Goal: Task Accomplishment & Management: Manage account settings

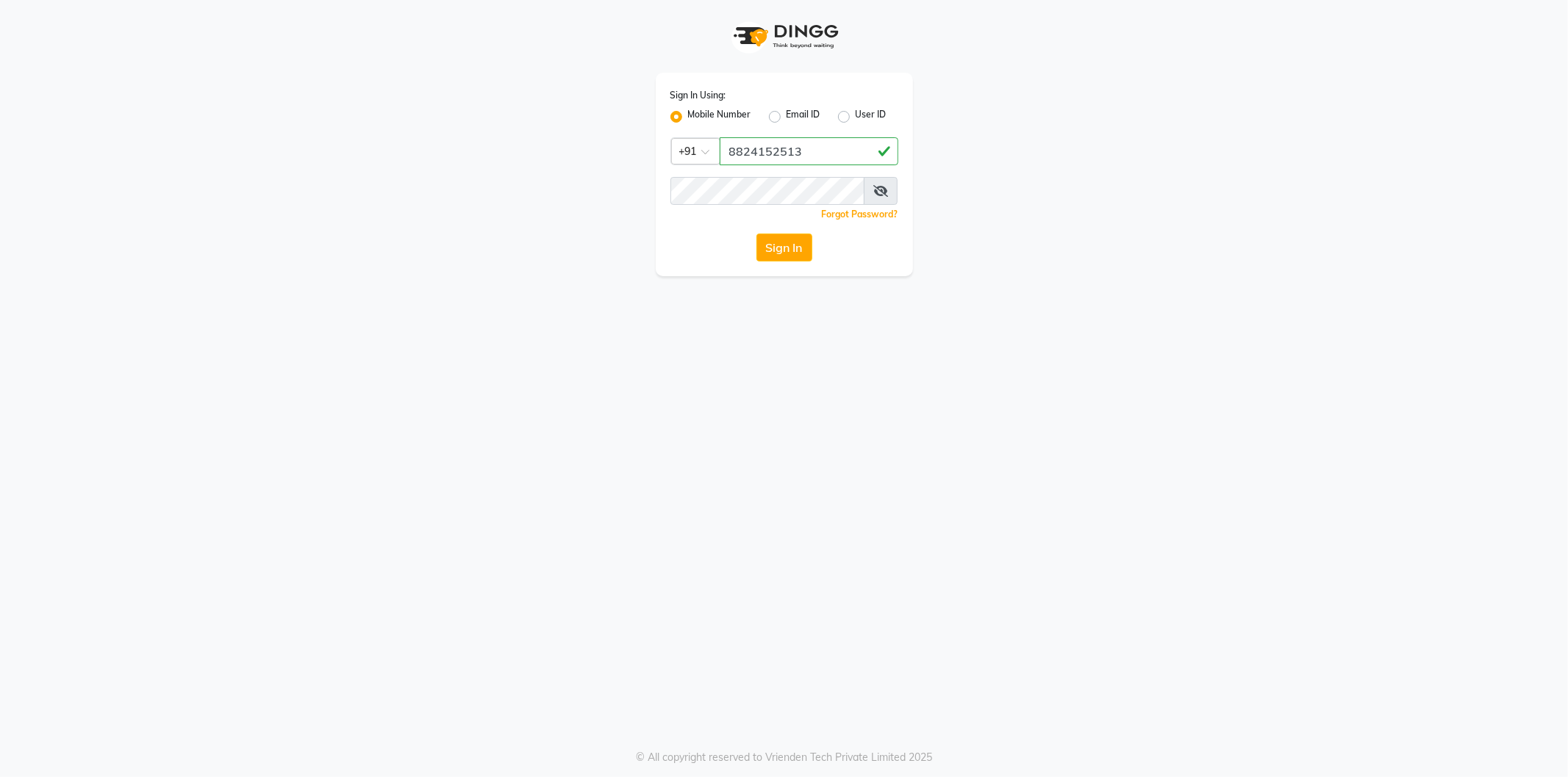
type input "8824152513"
click at [757, 234] on button "Sign In" at bounding box center [785, 248] width 56 height 28
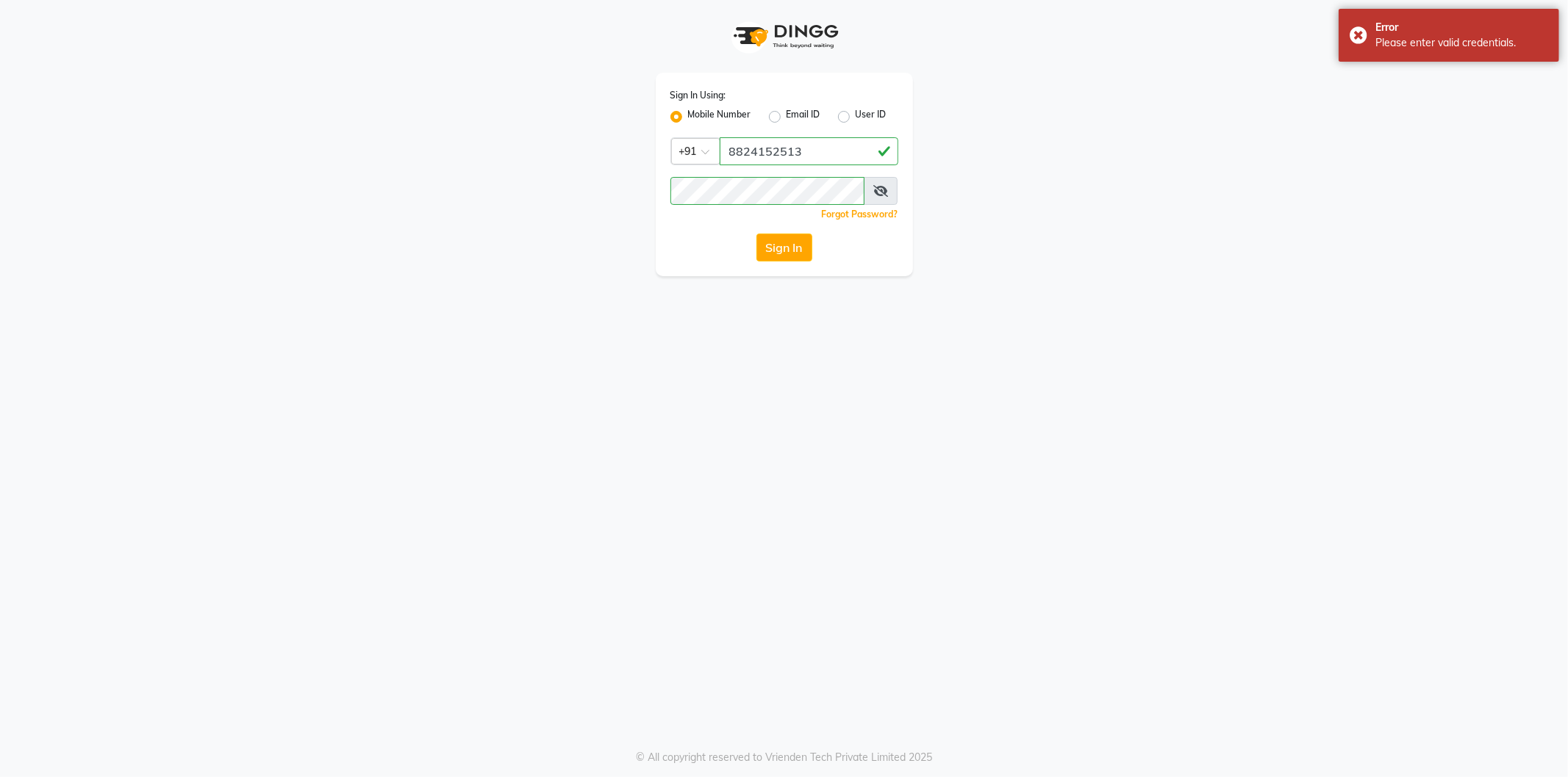
click at [880, 186] on icon at bounding box center [881, 191] width 15 height 12
click at [757, 234] on button "Sign In" at bounding box center [785, 248] width 56 height 28
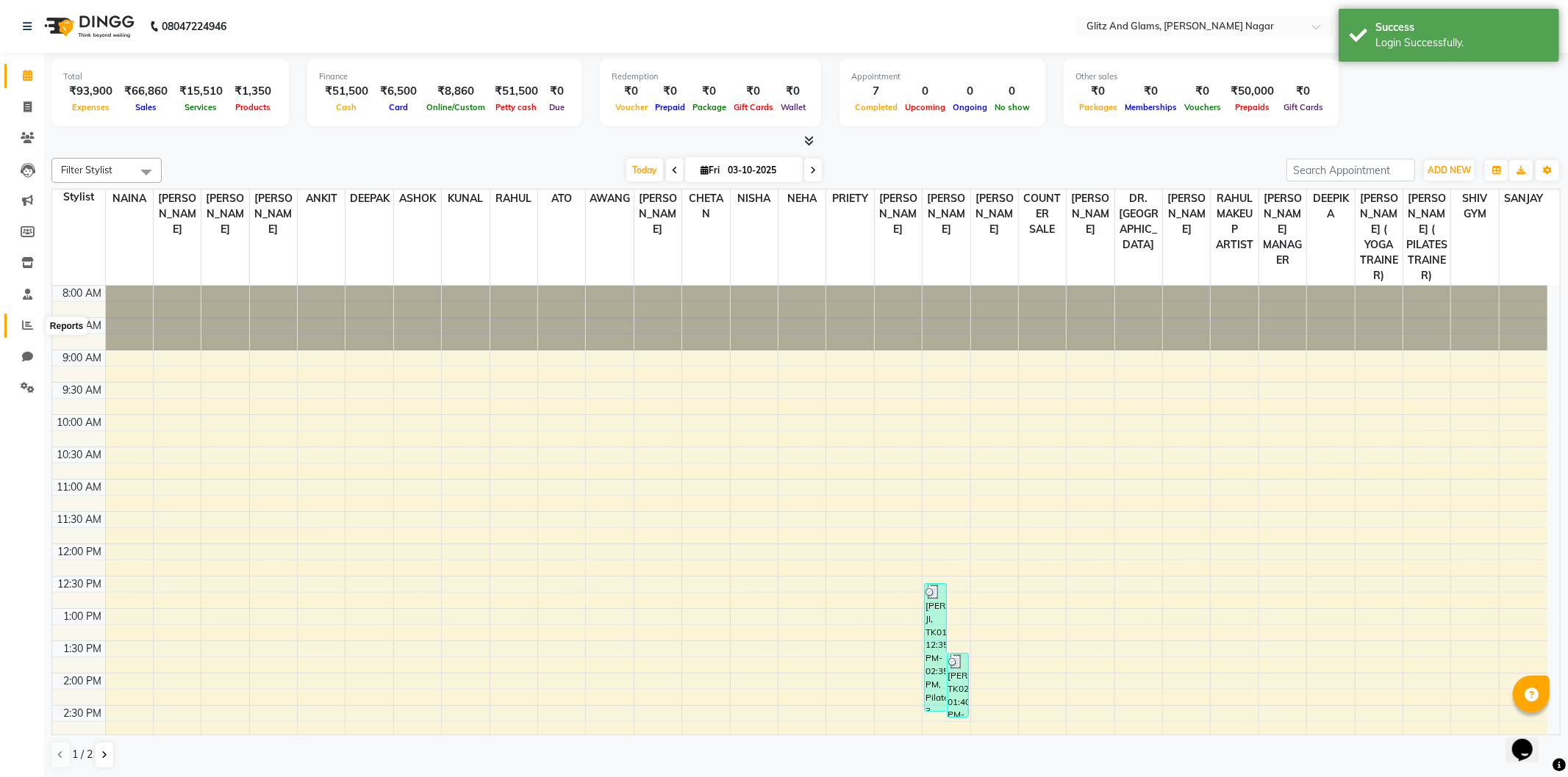
click at [24, 328] on icon at bounding box center [27, 325] width 11 height 11
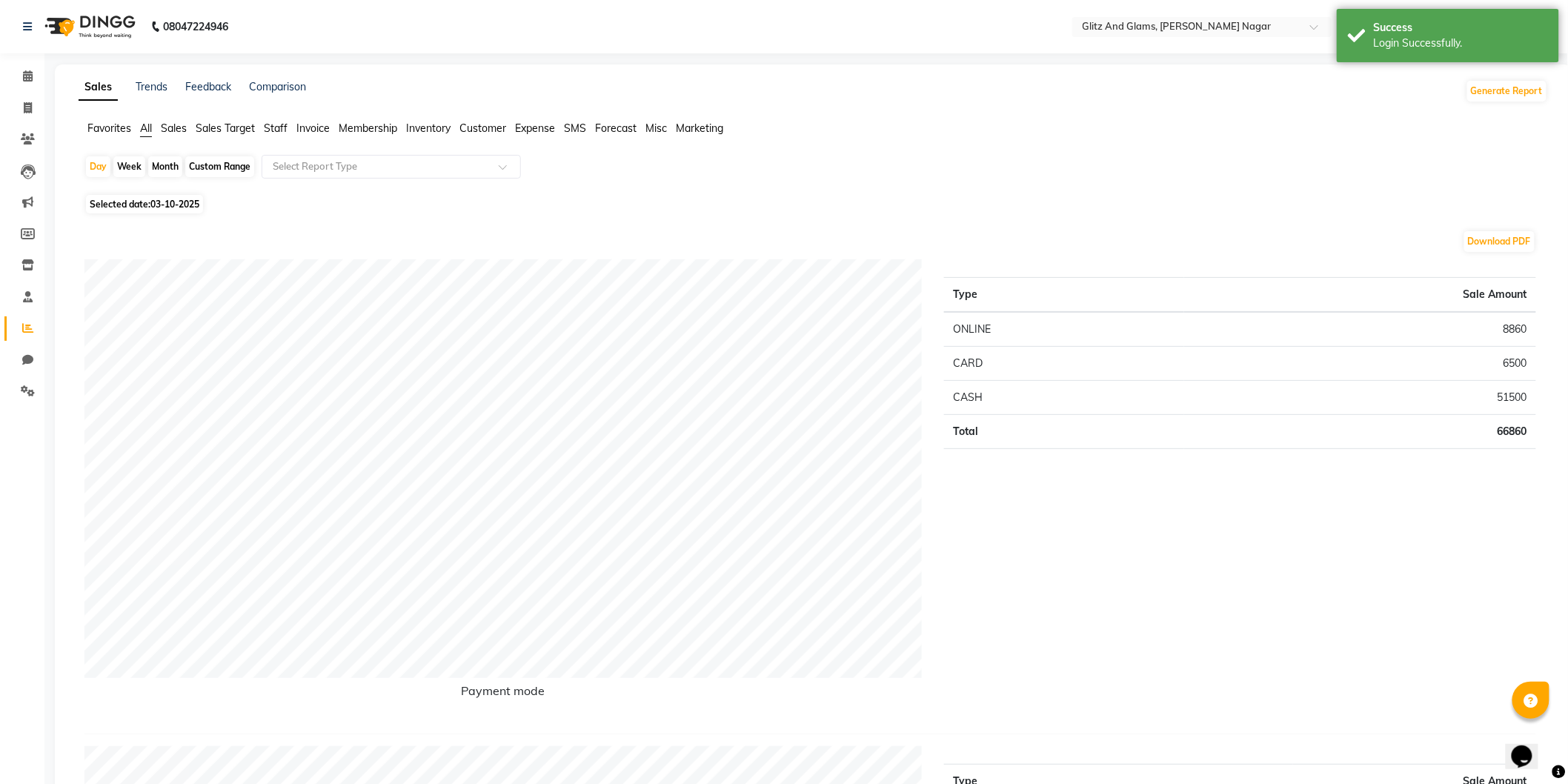
click at [267, 130] on span "Staff" at bounding box center [276, 128] width 23 height 13
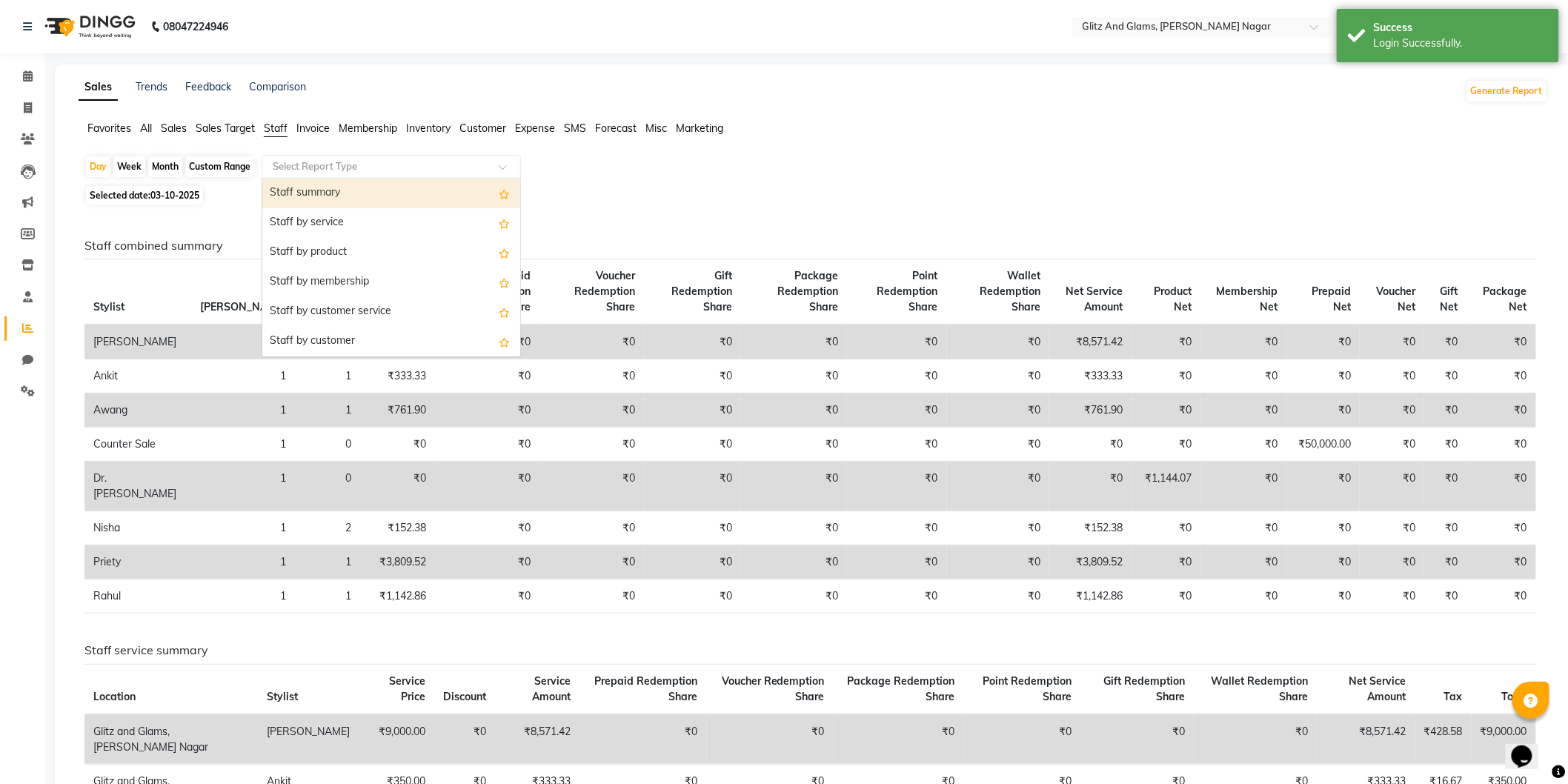
click at [321, 175] on div "Select Report Type" at bounding box center [391, 167] width 259 height 23
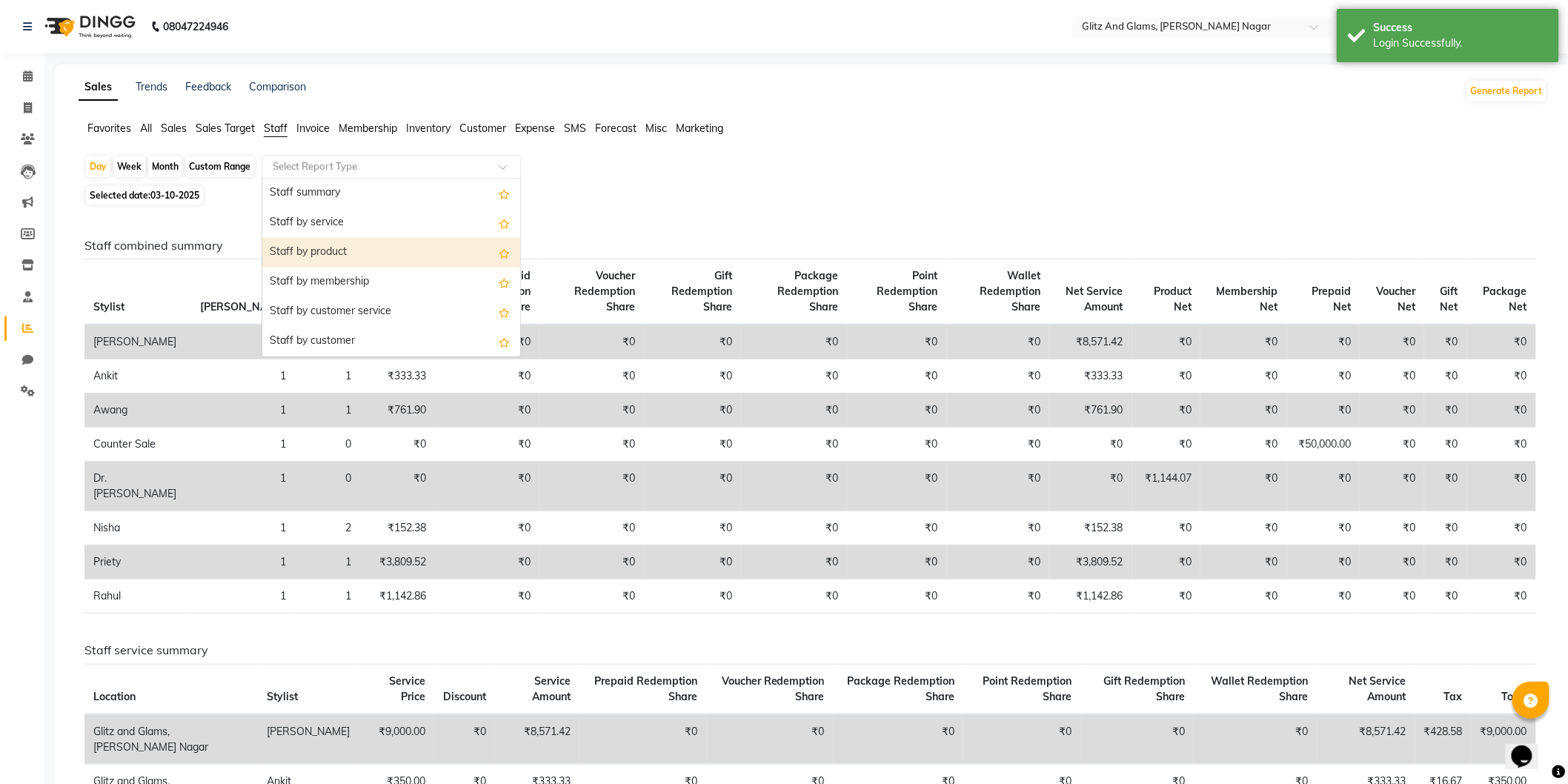
click at [326, 245] on div "Staff by product" at bounding box center [391, 253] width 258 height 30
select select "full_report"
select select "csv"
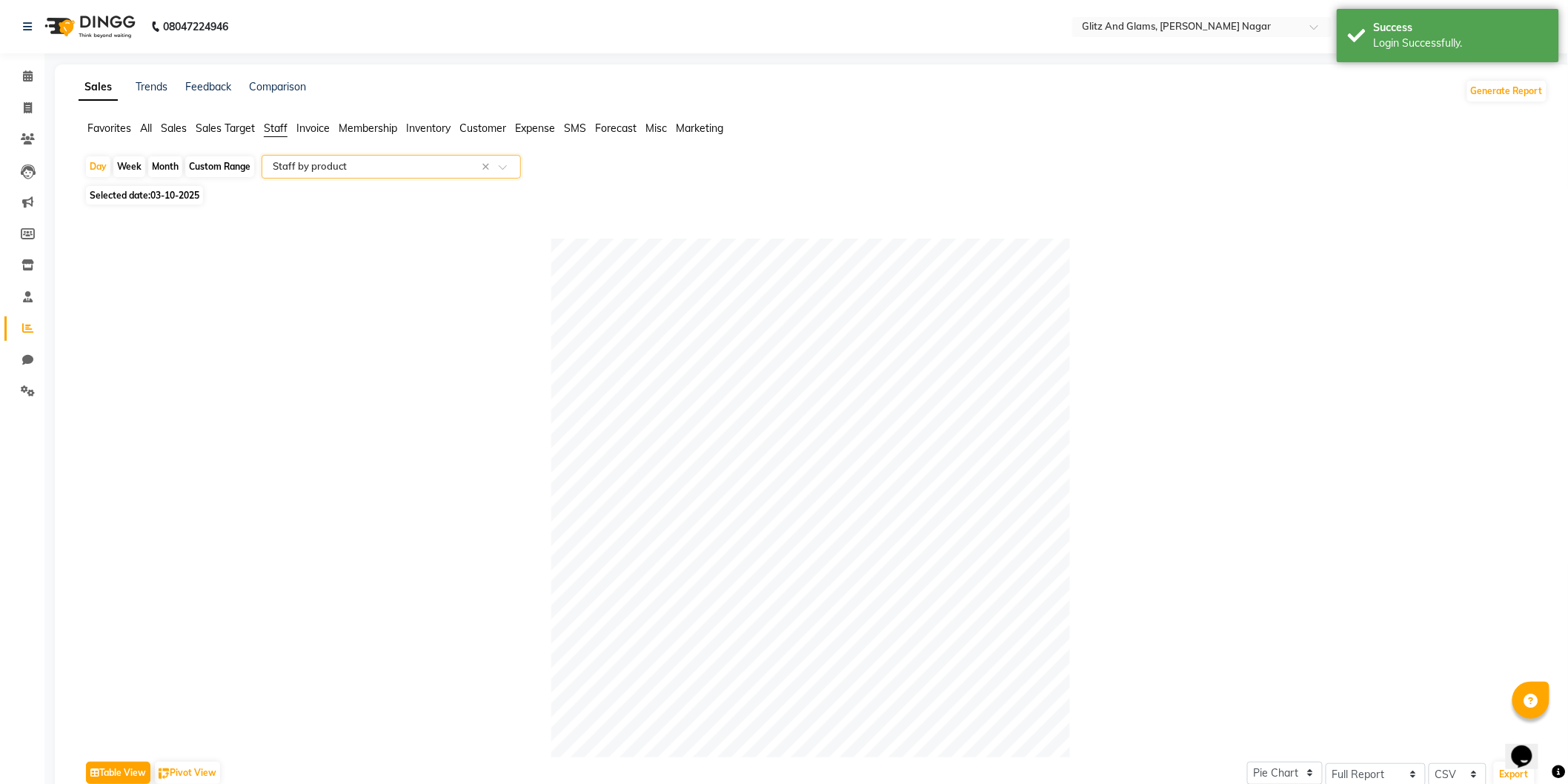
click at [160, 191] on span "03-10-2025" at bounding box center [175, 195] width 49 height 11
select select "10"
select select "2025"
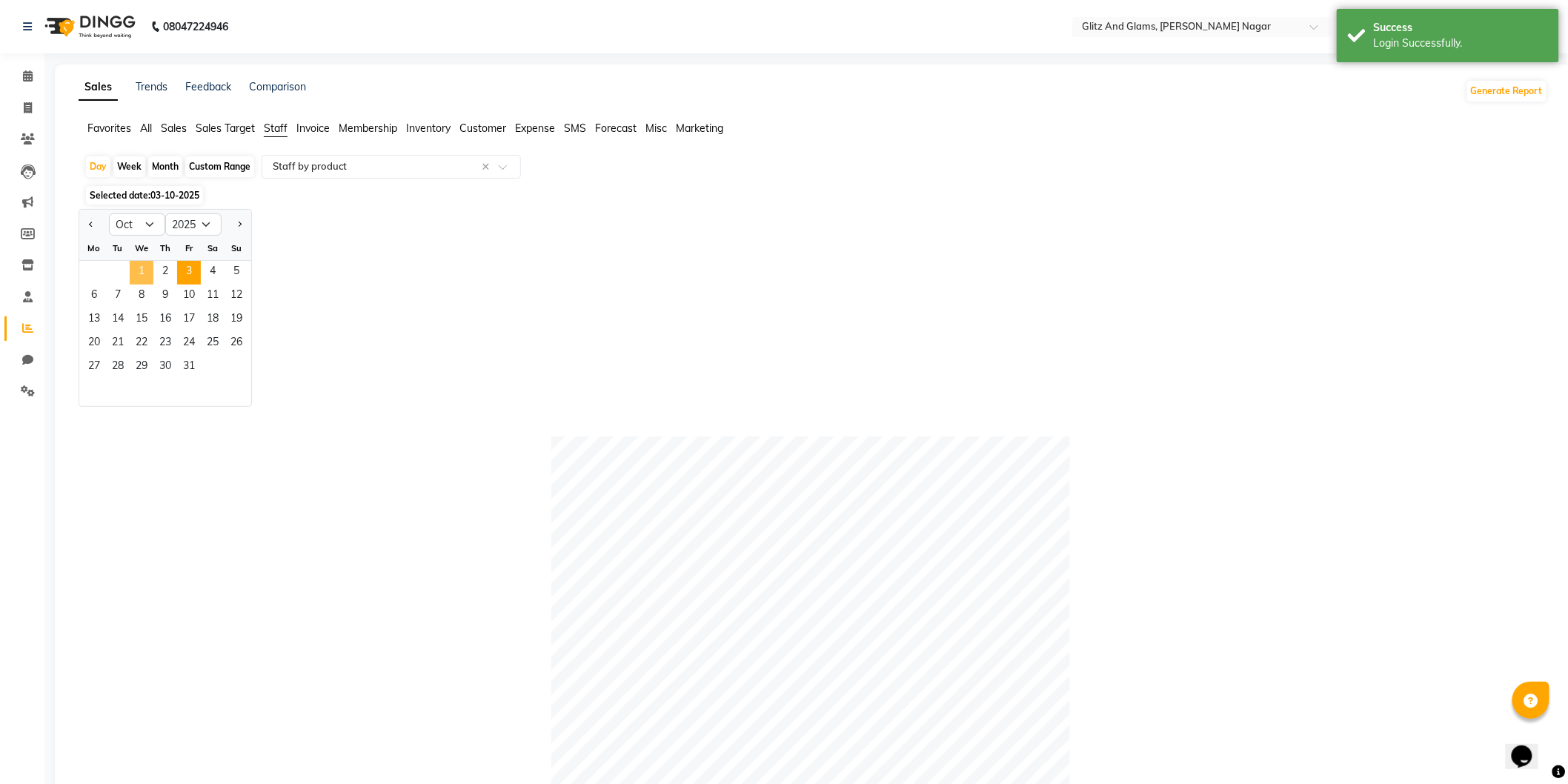
click at [137, 274] on span "1" at bounding box center [142, 272] width 23 height 23
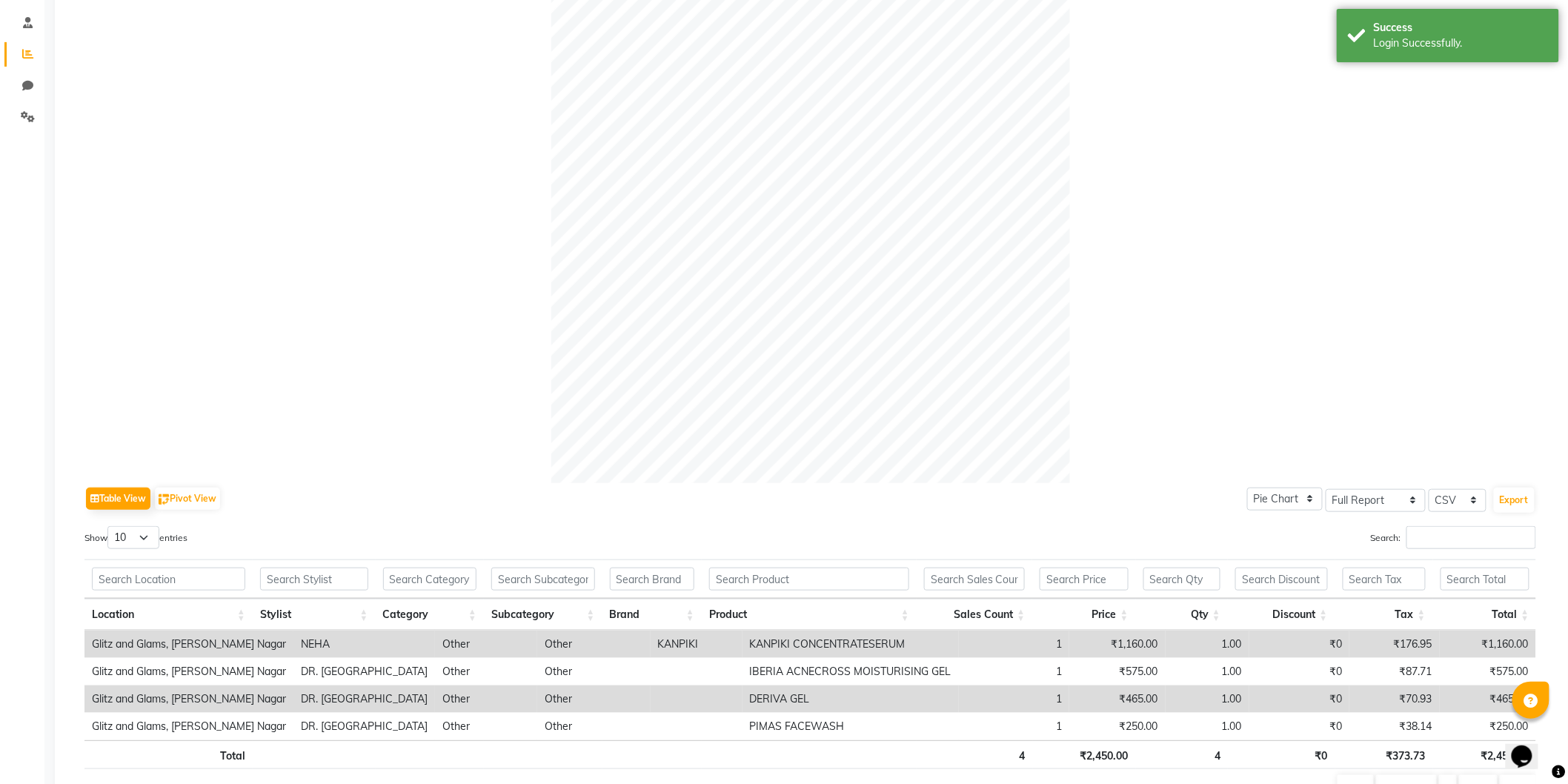
scroll to position [354, 0]
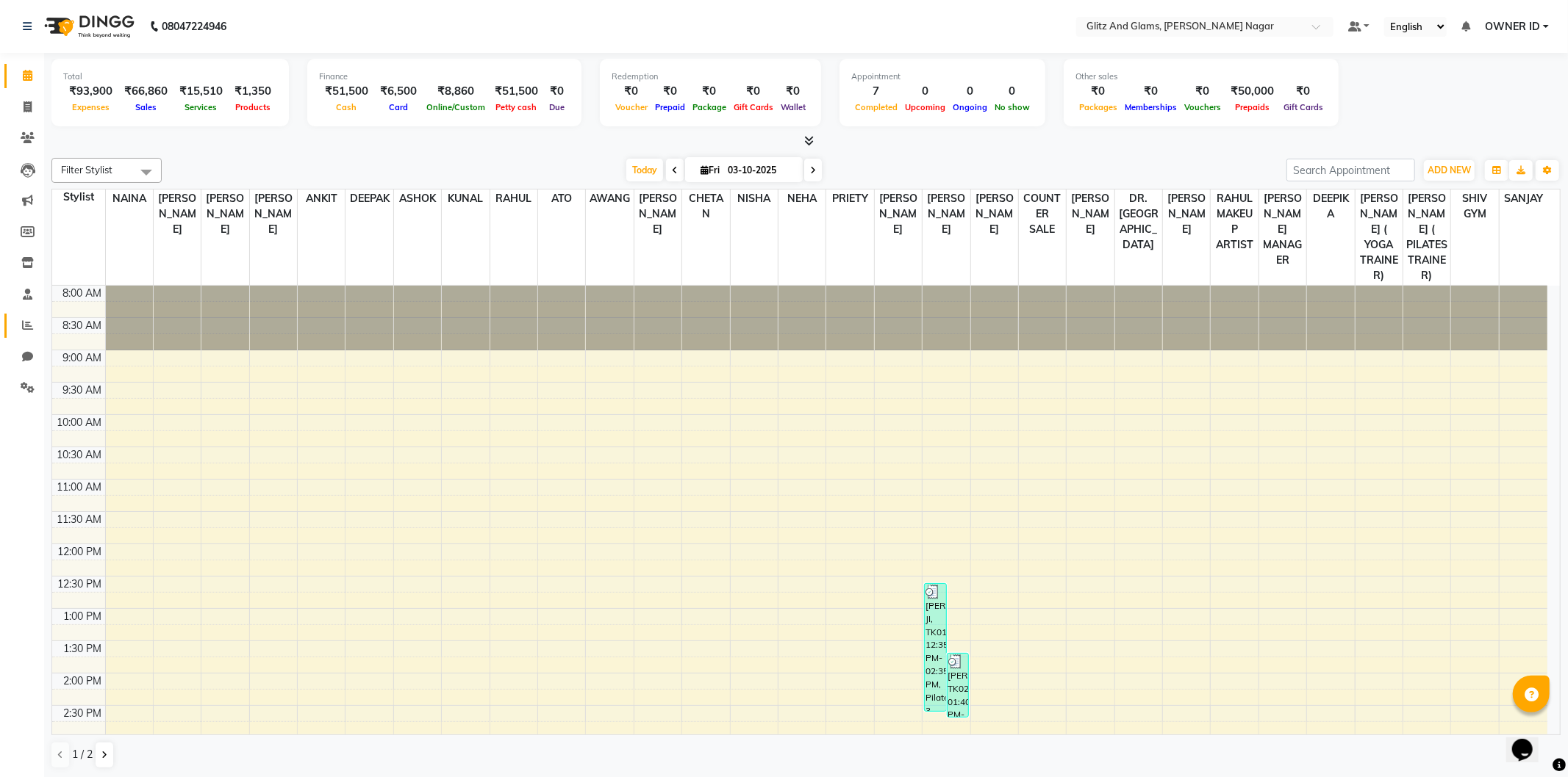
drag, startPoint x: 25, startPoint y: 338, endPoint x: 18, endPoint y: 320, distance: 19.3
click at [20, 330] on li "Reports" at bounding box center [21, 325] width 44 height 31
click at [28, 328] on icon at bounding box center [27, 325] width 11 height 11
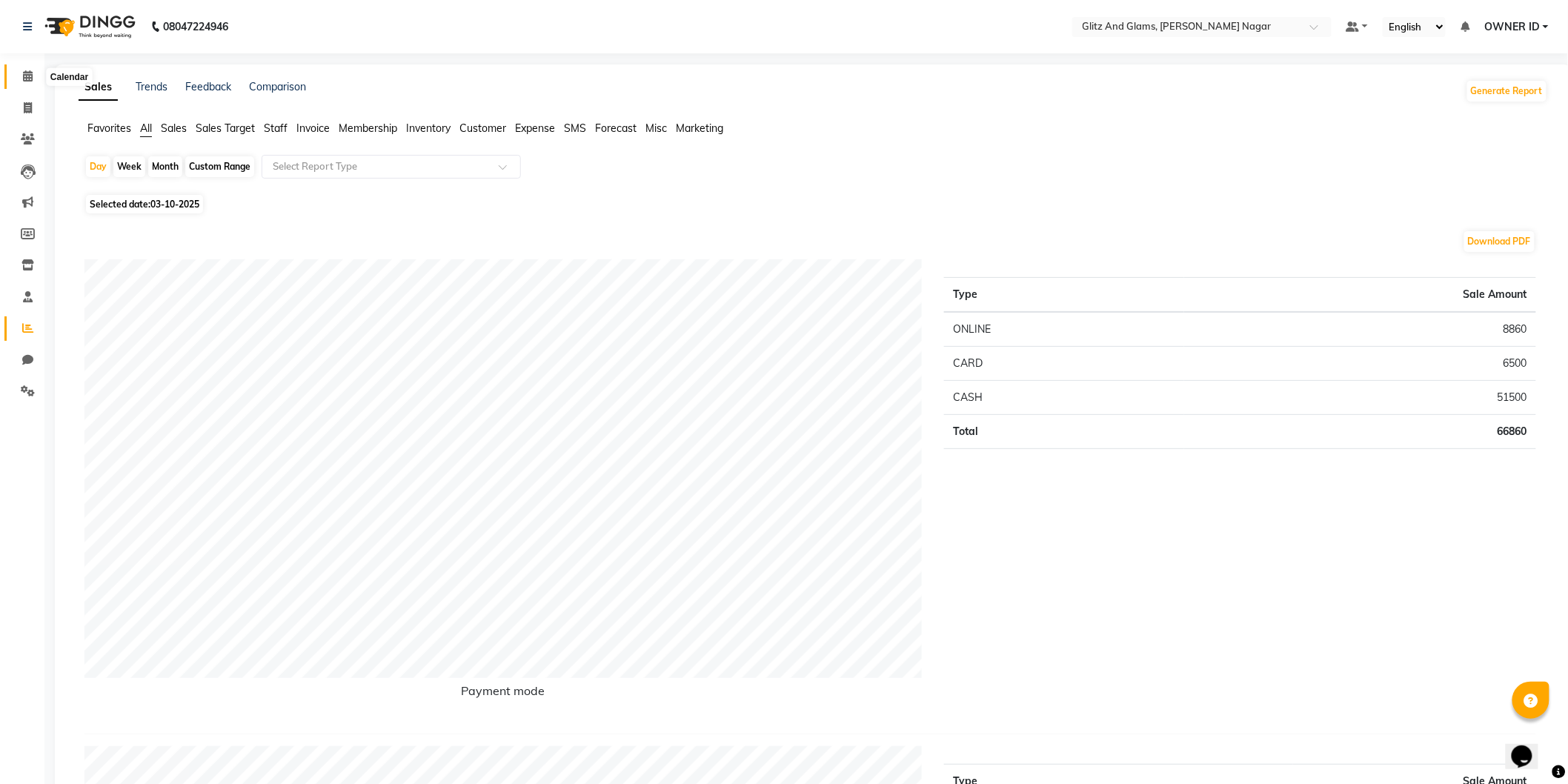
click at [17, 71] on span at bounding box center [27, 77] width 26 height 17
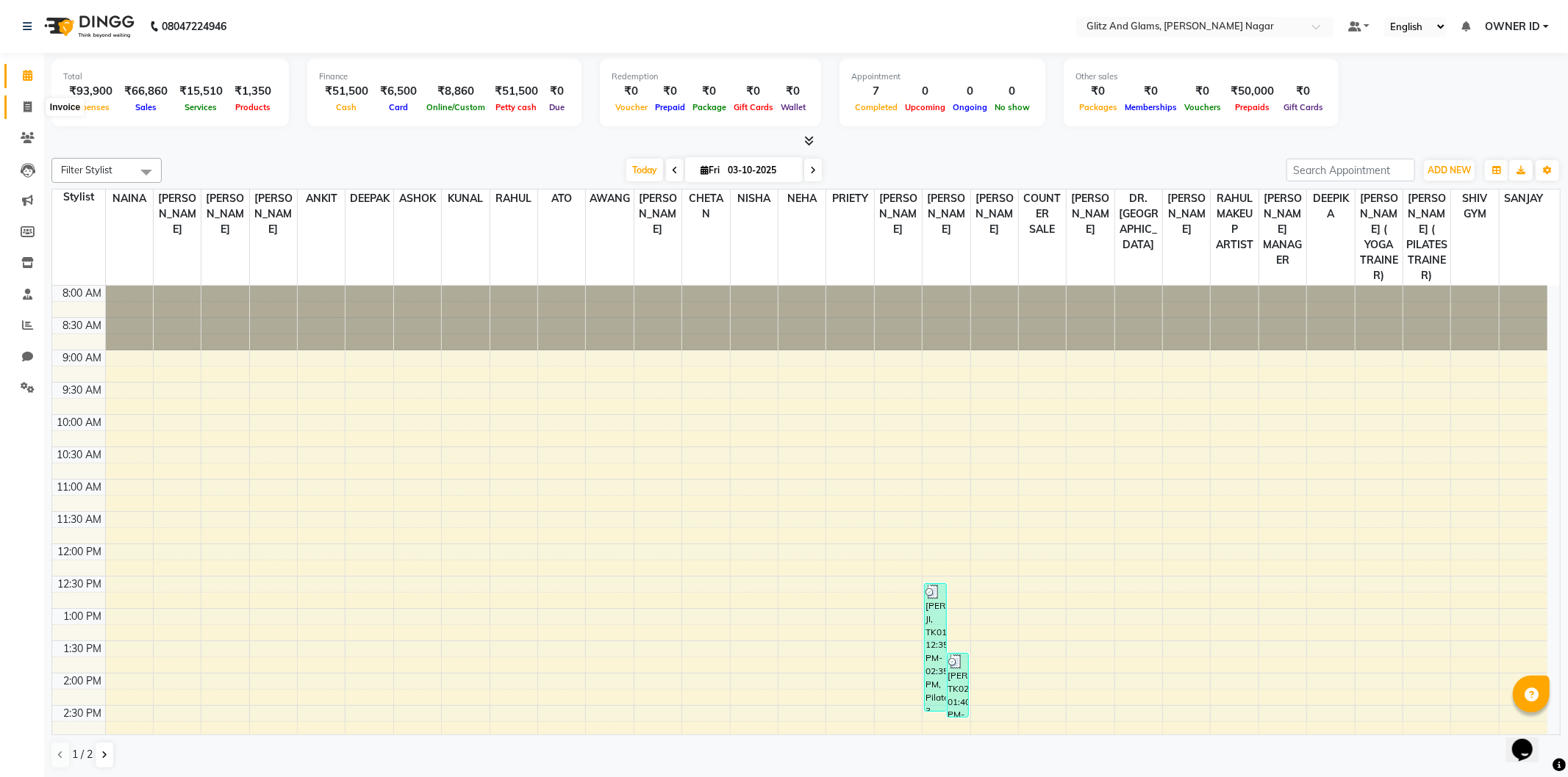
click at [32, 101] on span at bounding box center [27, 107] width 26 height 17
select select "service"
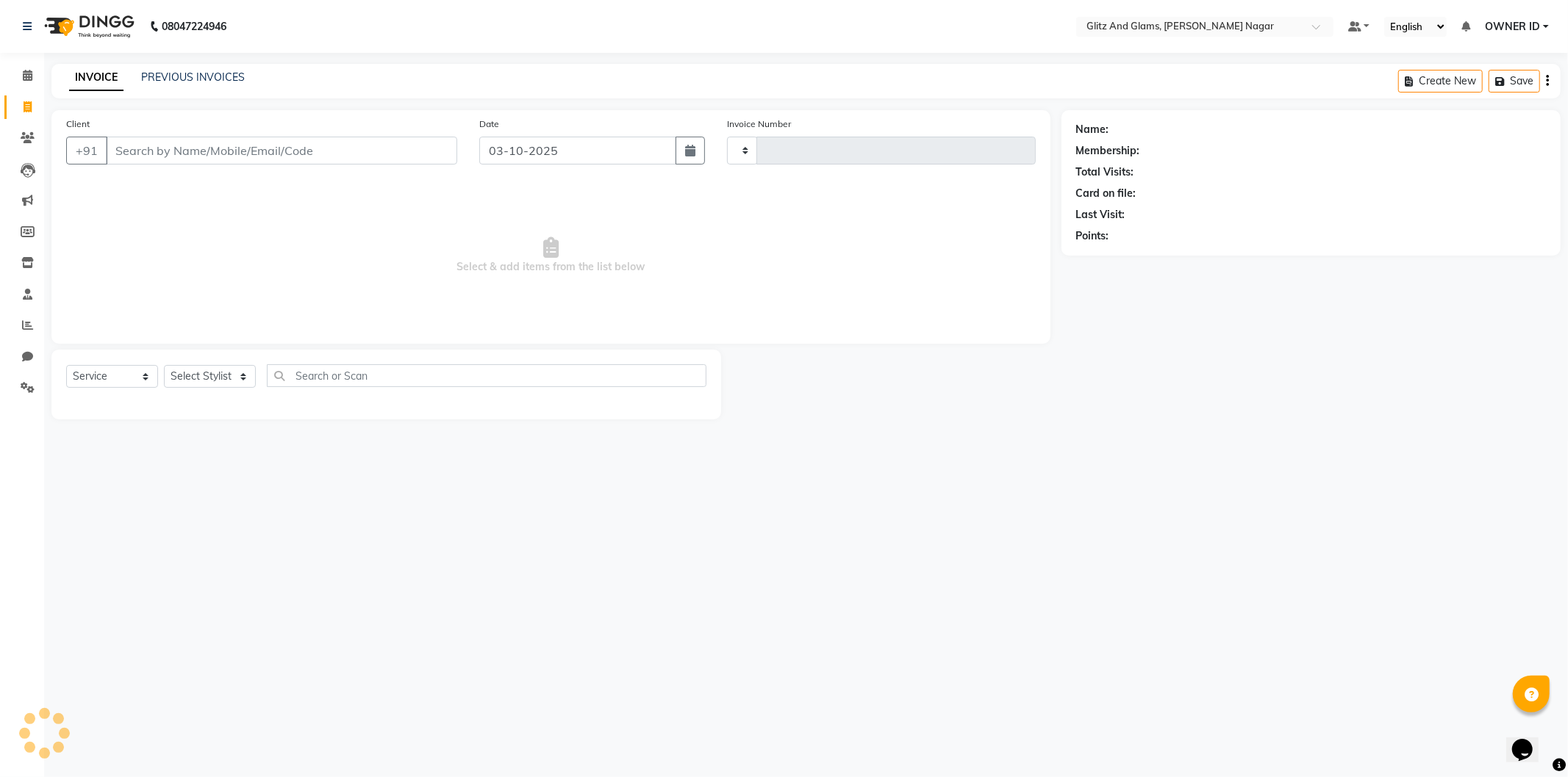
type input "2287"
select select "8316"
click at [169, 79] on link "PREVIOUS INVOICES" at bounding box center [192, 77] width 103 height 13
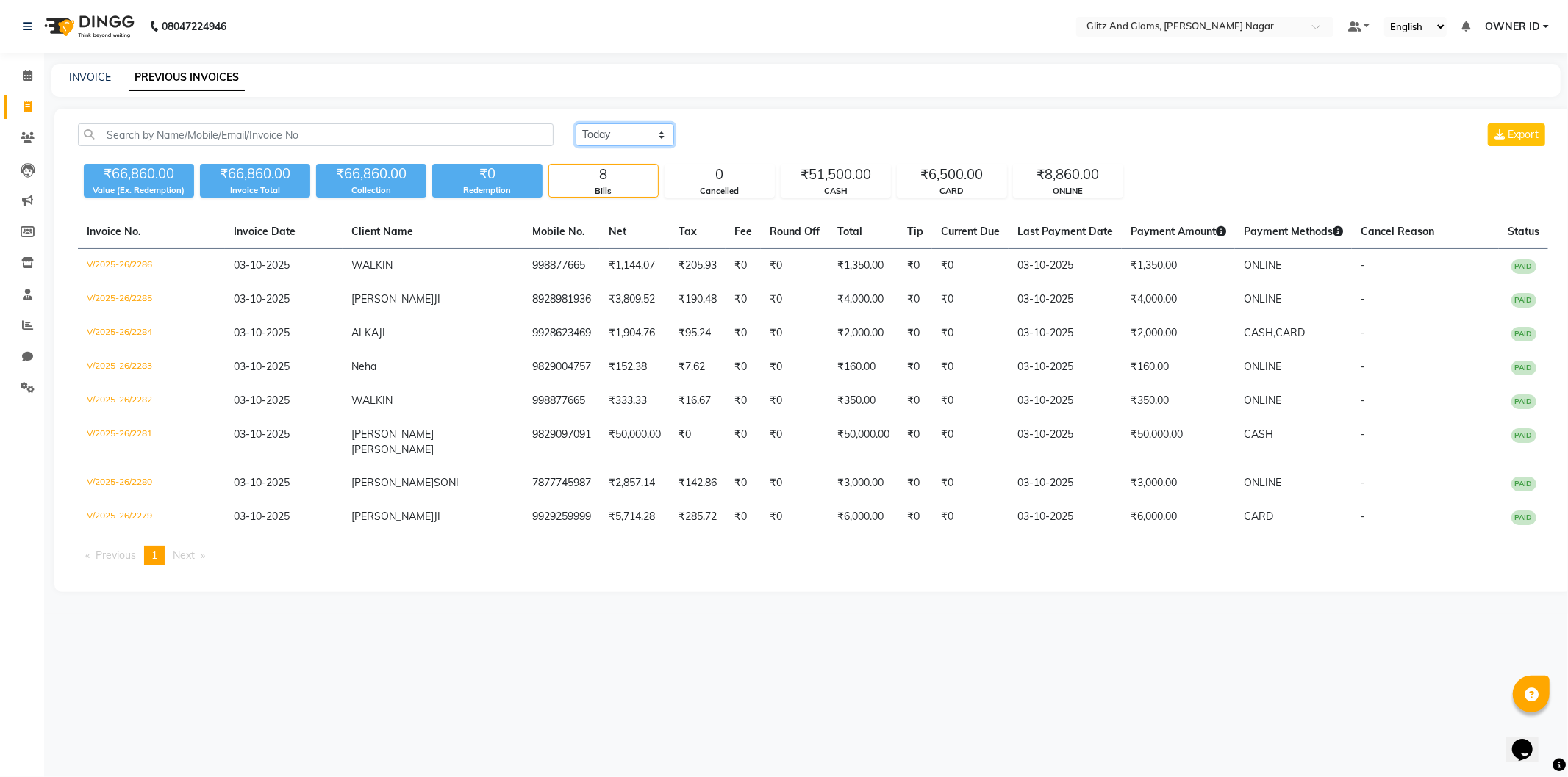
drag, startPoint x: 596, startPoint y: 132, endPoint x: 594, endPoint y: 144, distance: 12.2
click at [596, 132] on select "Today Yesterday Custom Range" at bounding box center [625, 135] width 98 height 23
click at [576, 123] on select "Today Yesterday Custom Range" at bounding box center [625, 135] width 98 height 23
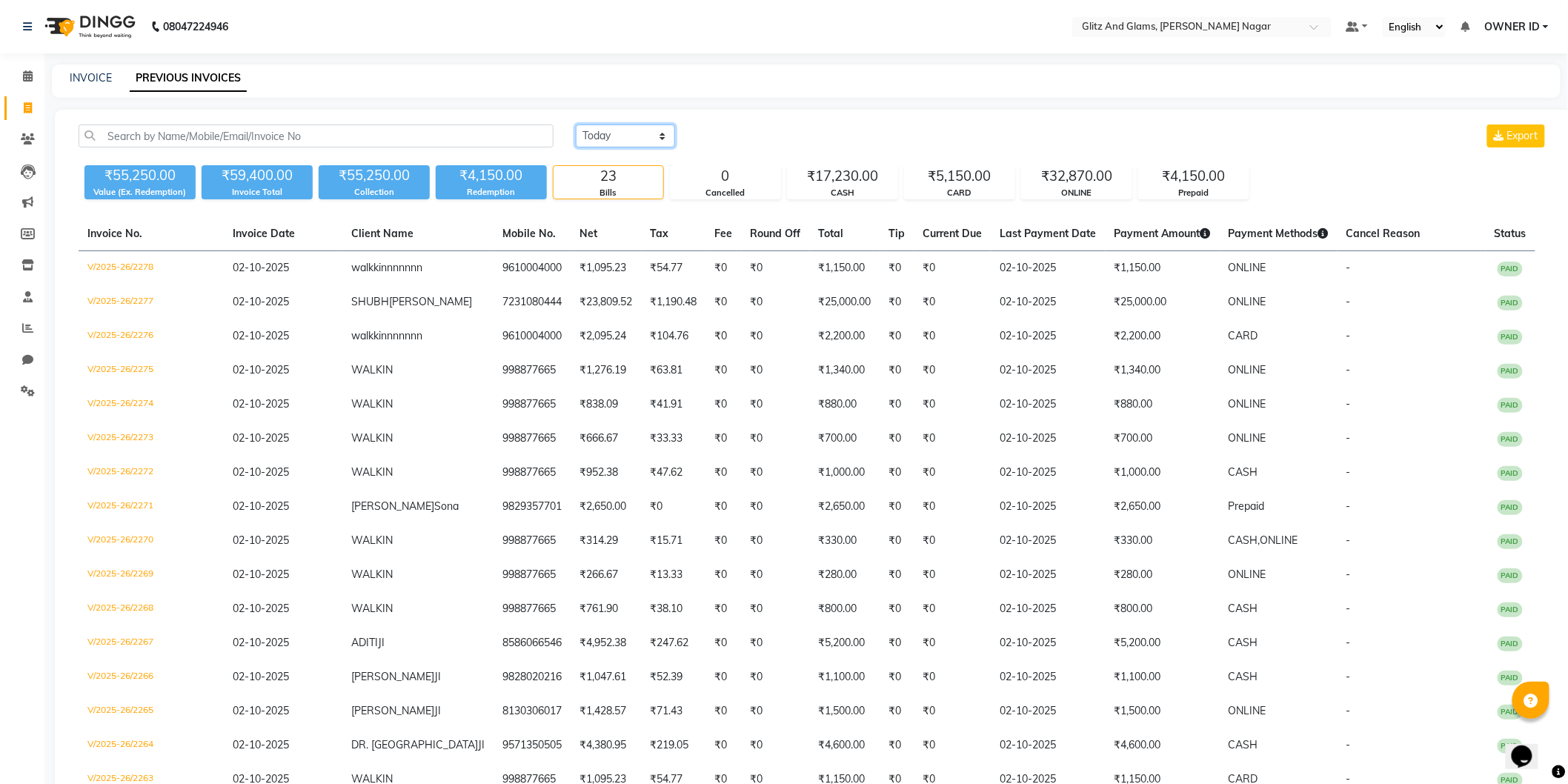
click at [603, 137] on select "Today Yesterday Custom Range" at bounding box center [625, 136] width 99 height 23
select select "range"
click at [575, 124] on select "Today Yesterday Custom Range" at bounding box center [625, 136] width 99 height 23
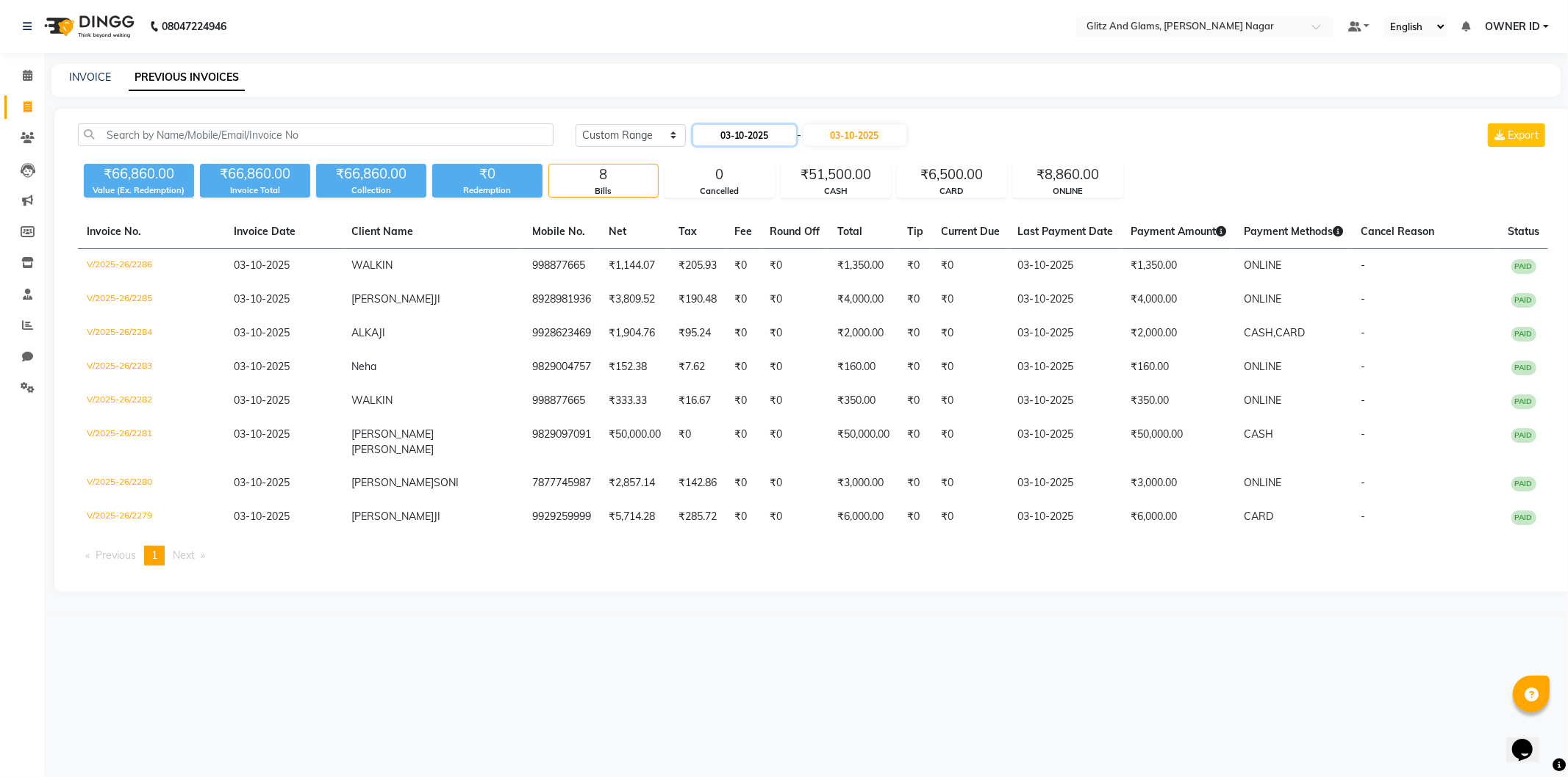
click at [723, 135] on input "03-10-2025" at bounding box center [744, 135] width 103 height 21
select select "10"
select select "2025"
click at [750, 204] on div "1" at bounding box center [754, 210] width 23 height 23
type input "01-10-2025"
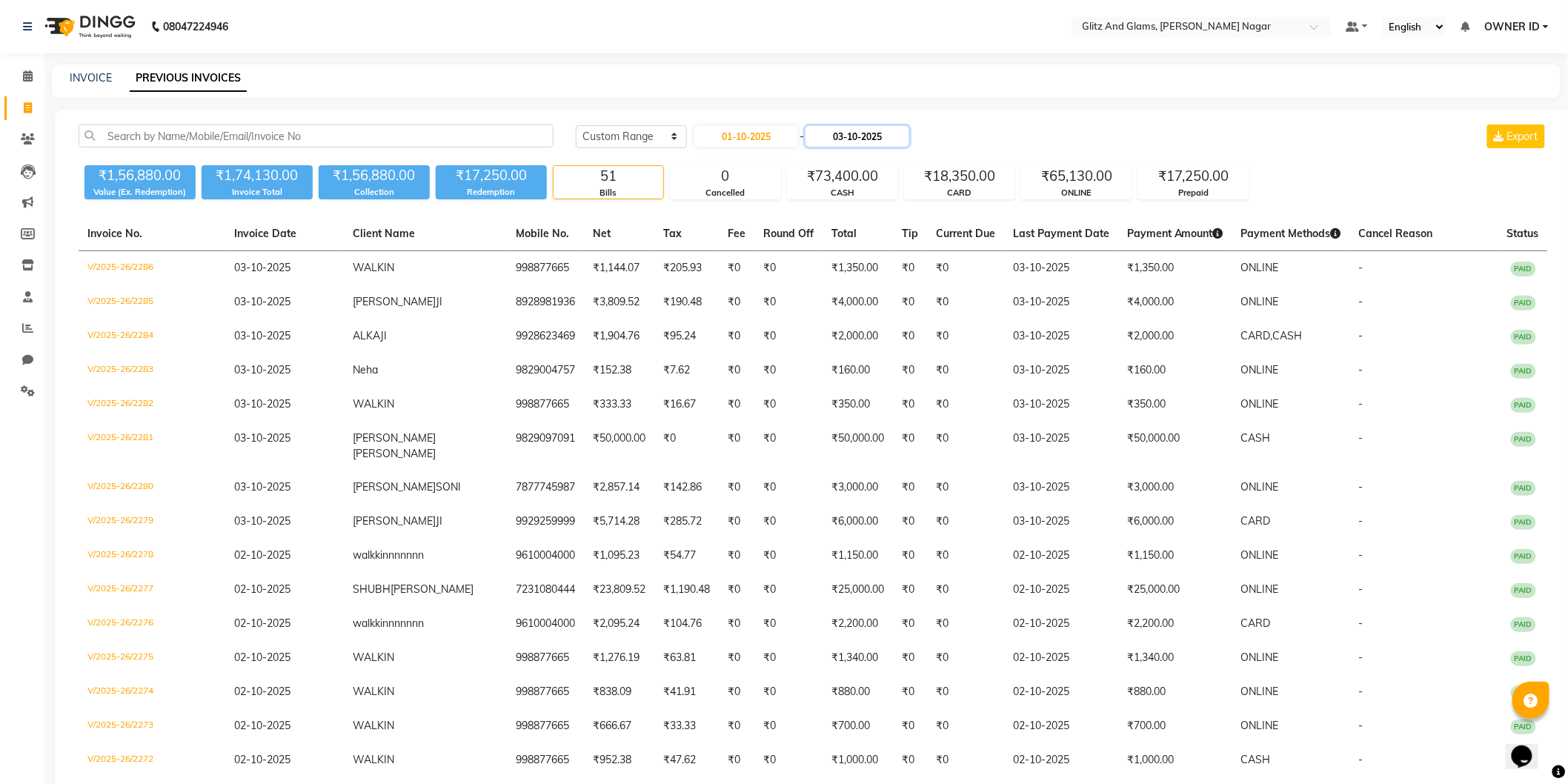
click at [855, 130] on input "03-10-2025" at bounding box center [857, 136] width 104 height 21
click at [880, 206] on div "1" at bounding box center [874, 212] width 23 height 23
type input "01-10-2025"
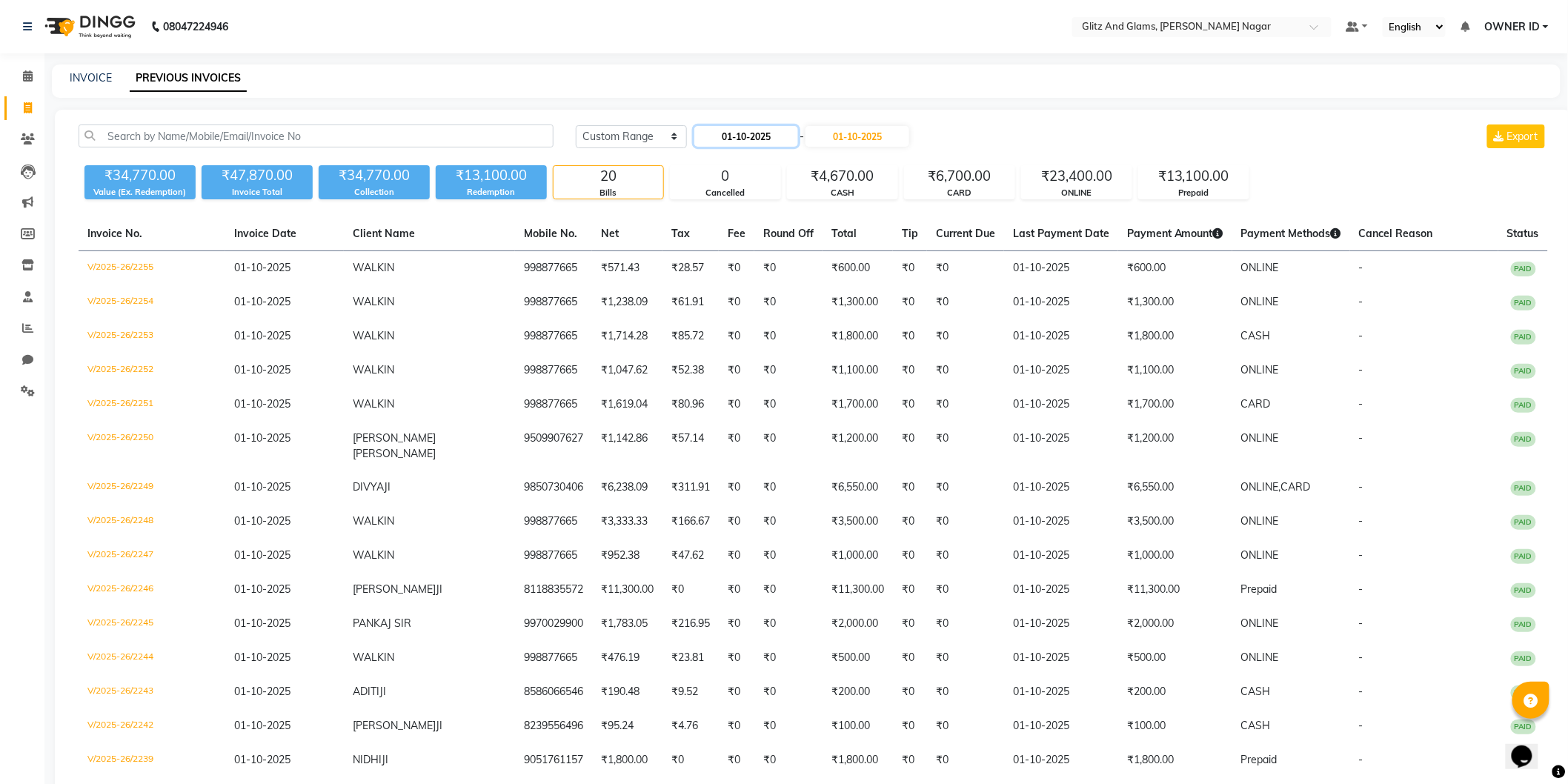
click at [745, 138] on input "01-10-2025" at bounding box center [746, 136] width 104 height 21
select select "10"
select select "2025"
click at [779, 210] on div "2" at bounding box center [780, 212] width 23 height 23
type input "02-10-2025"
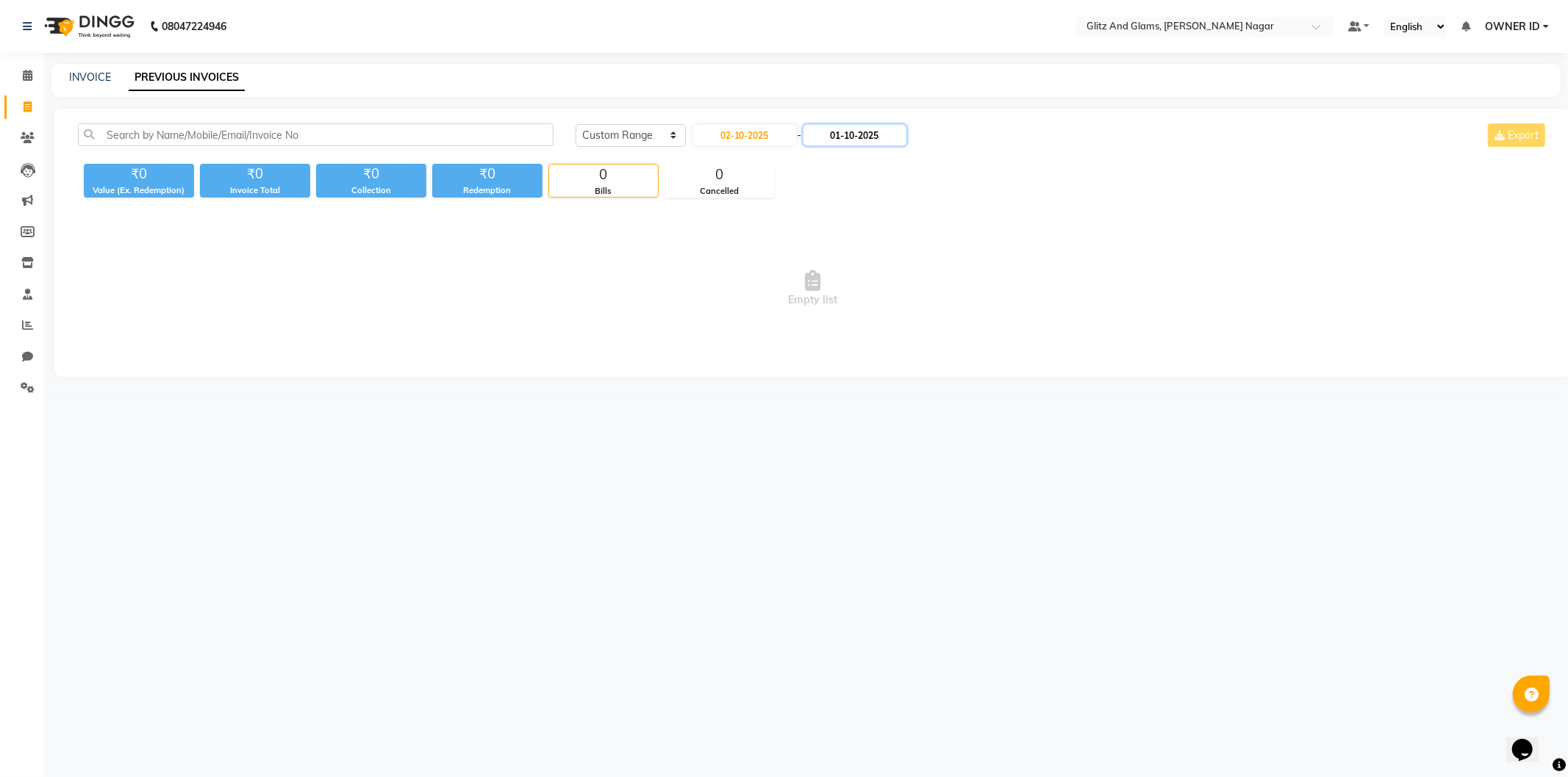
click at [843, 135] on input "01-10-2025" at bounding box center [854, 135] width 103 height 21
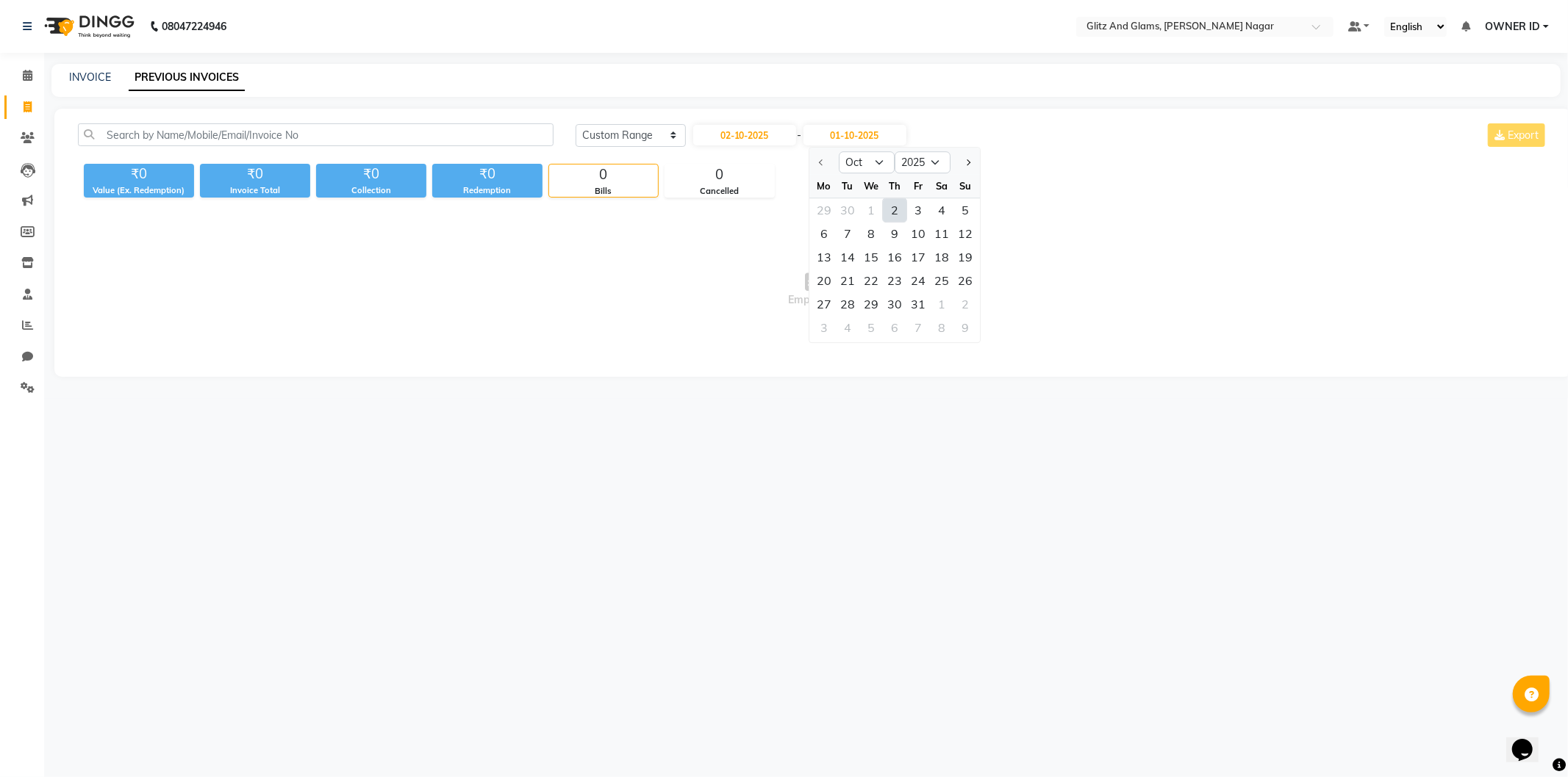
click at [886, 215] on div "2" at bounding box center [895, 210] width 23 height 23
type input "02-10-2025"
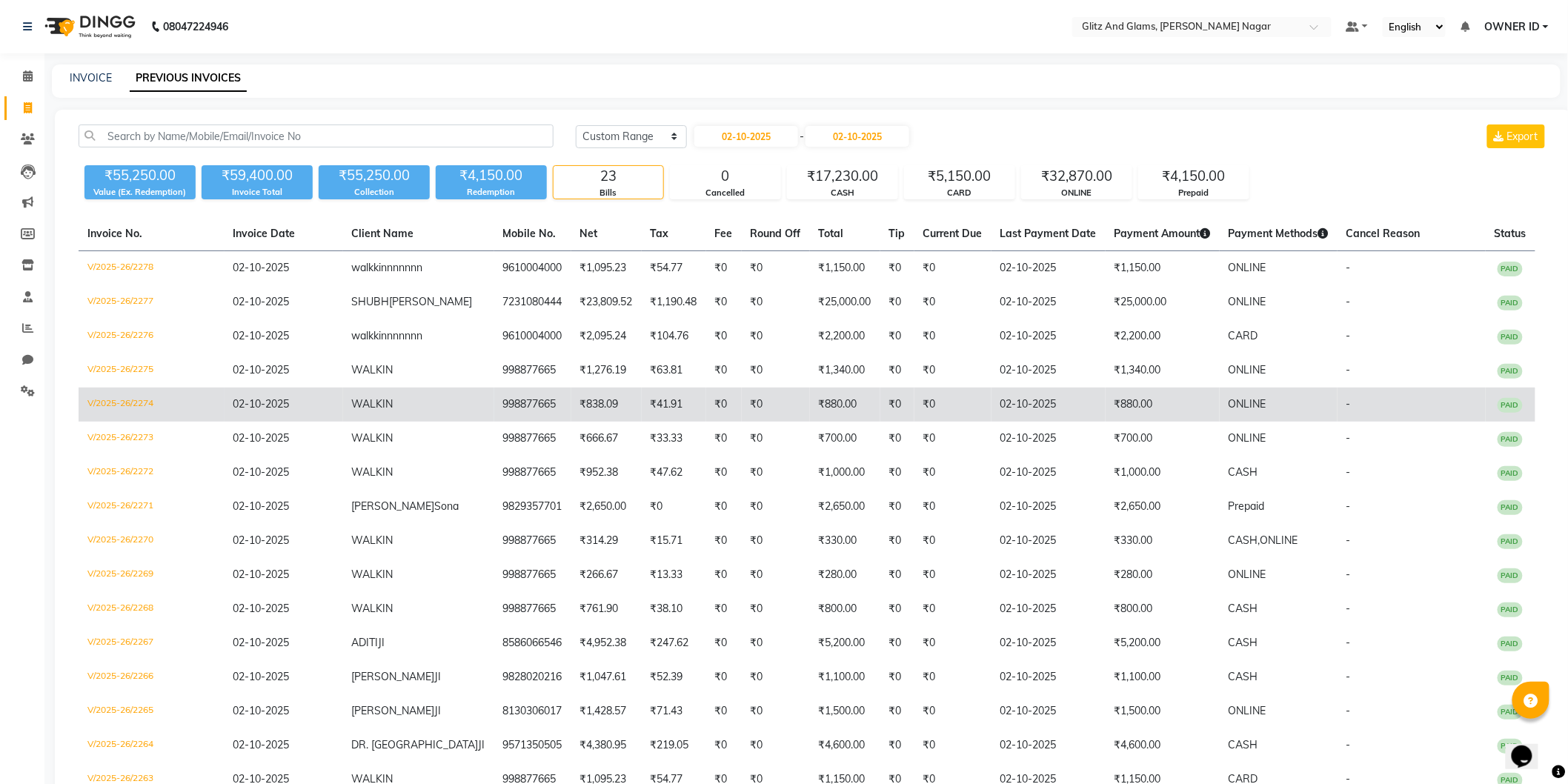
click at [120, 393] on td "V/2025-26/2274" at bounding box center [151, 404] width 146 height 34
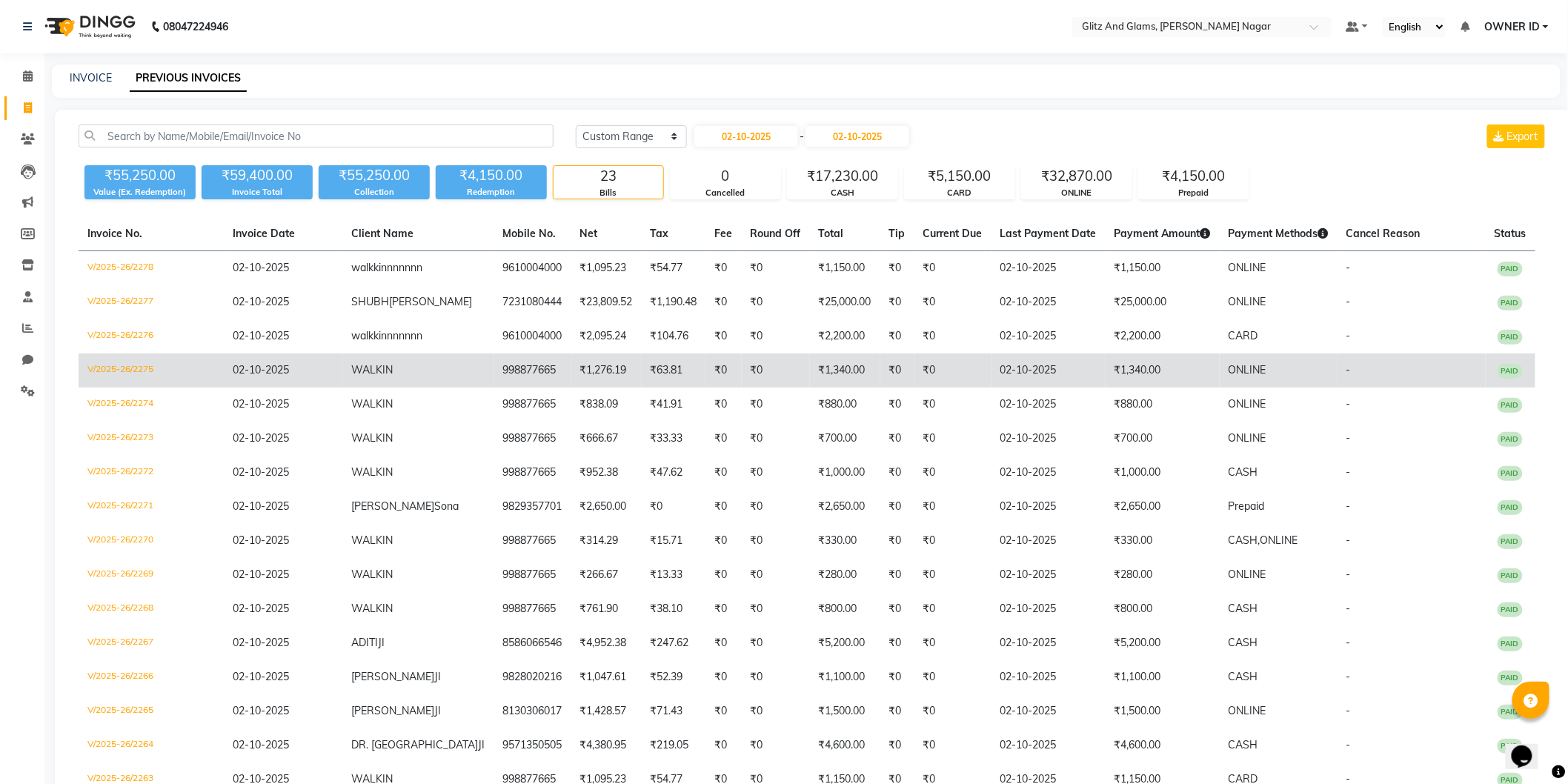
click at [133, 367] on td "V/2025-26/2275" at bounding box center [151, 370] width 146 height 34
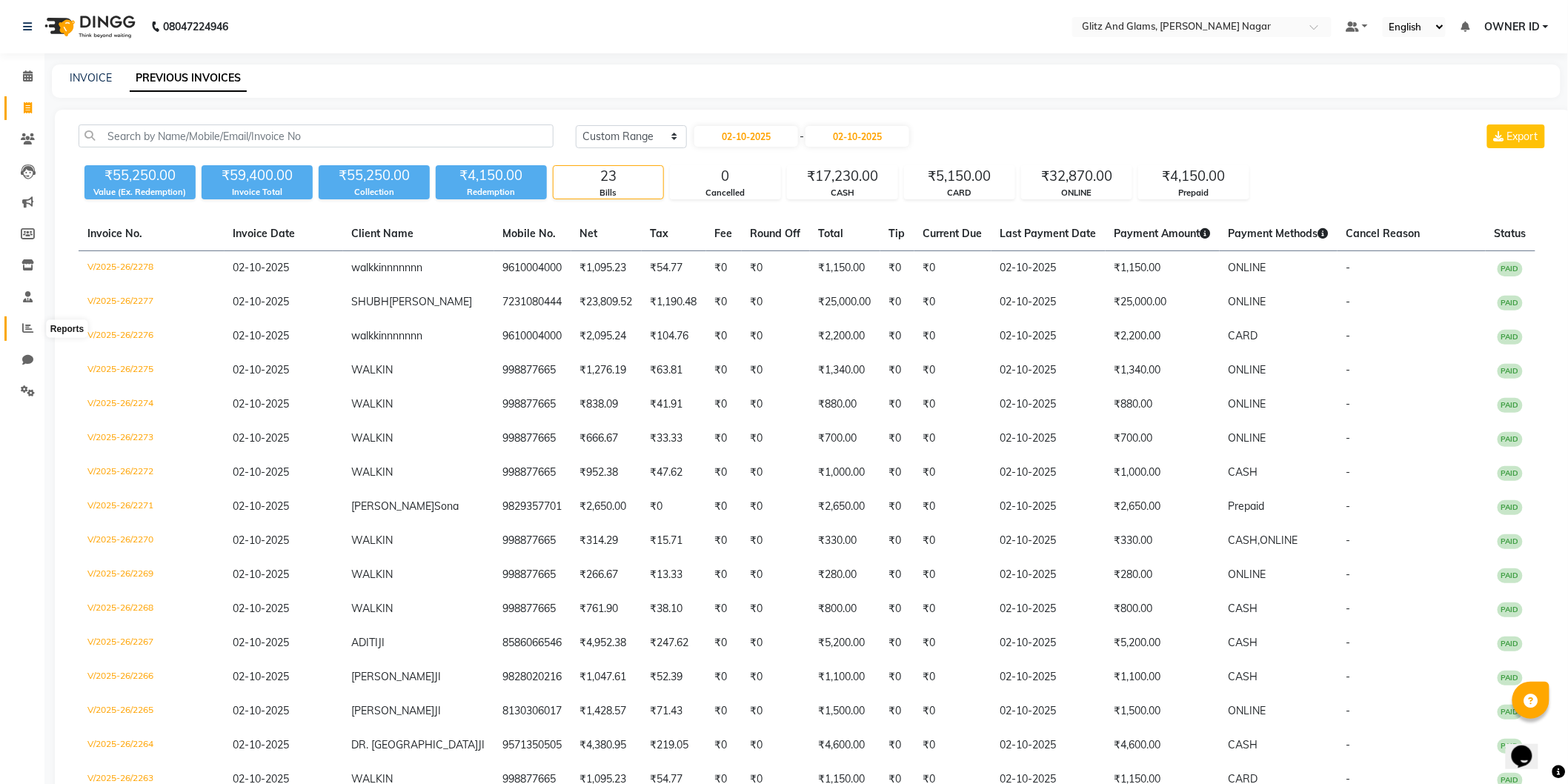
click at [21, 325] on span at bounding box center [27, 328] width 26 height 17
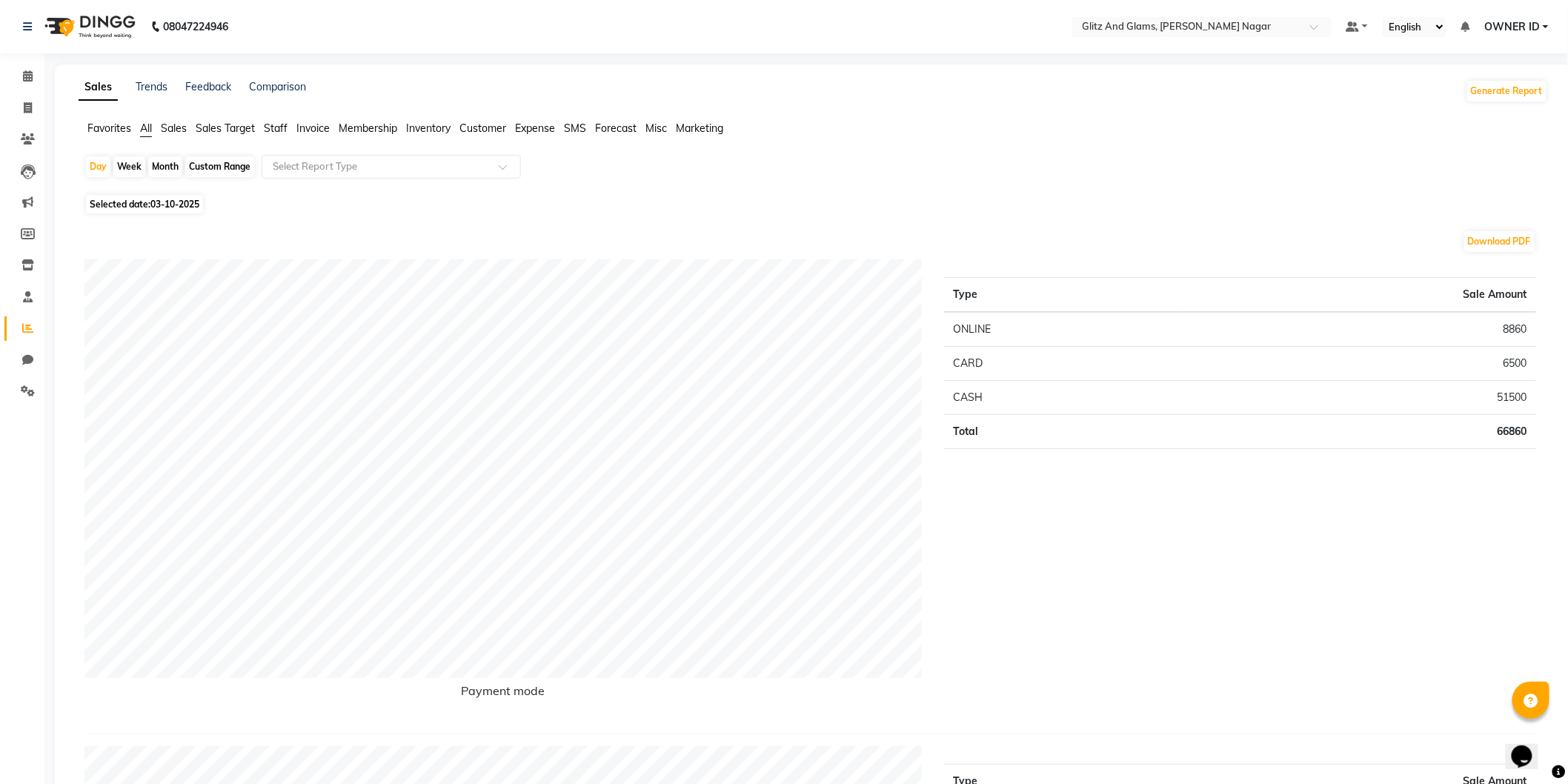
click at [271, 131] on span "Staff" at bounding box center [276, 128] width 23 height 13
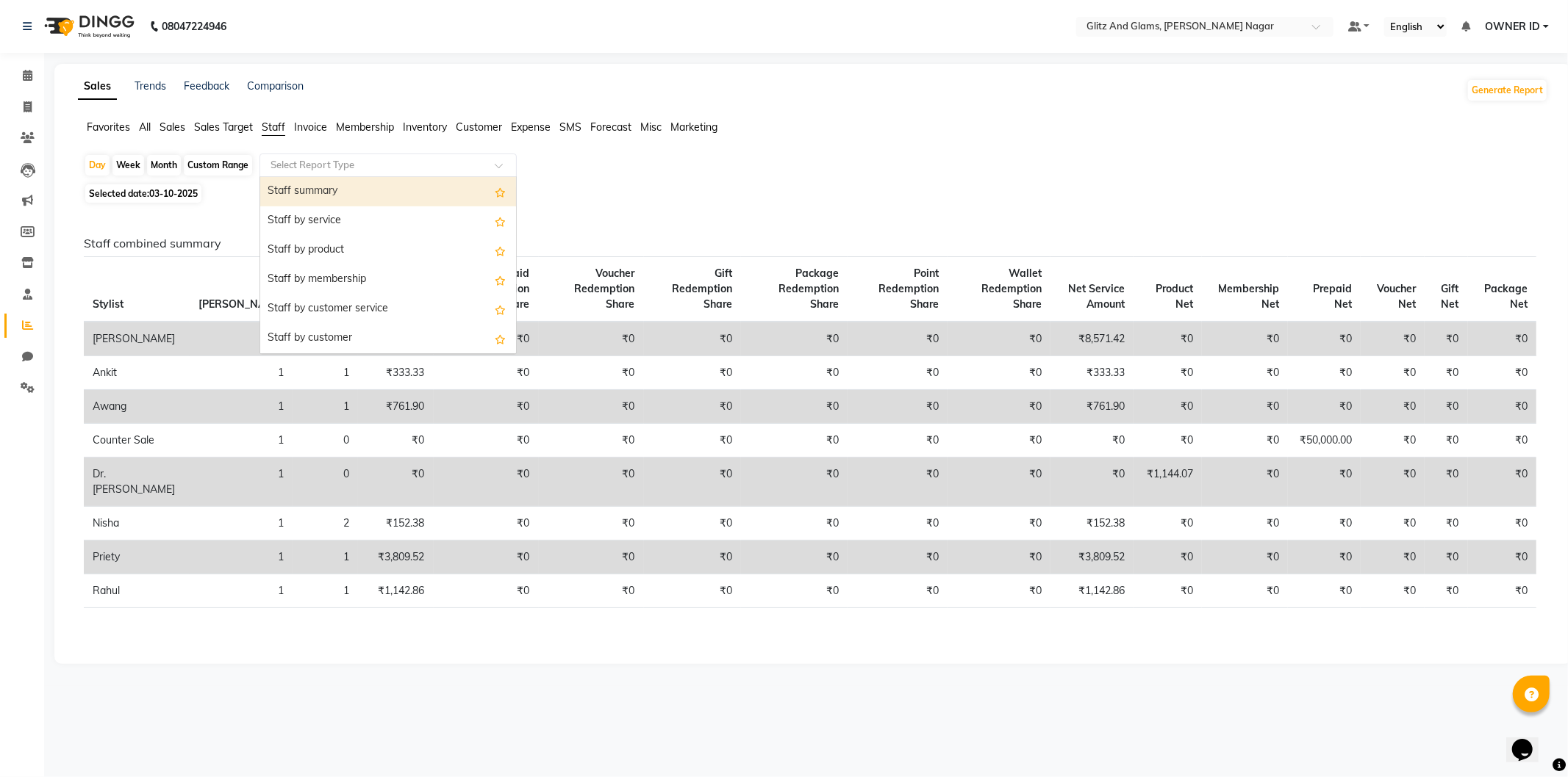
click at [298, 163] on input "text" at bounding box center [373, 165] width 211 height 15
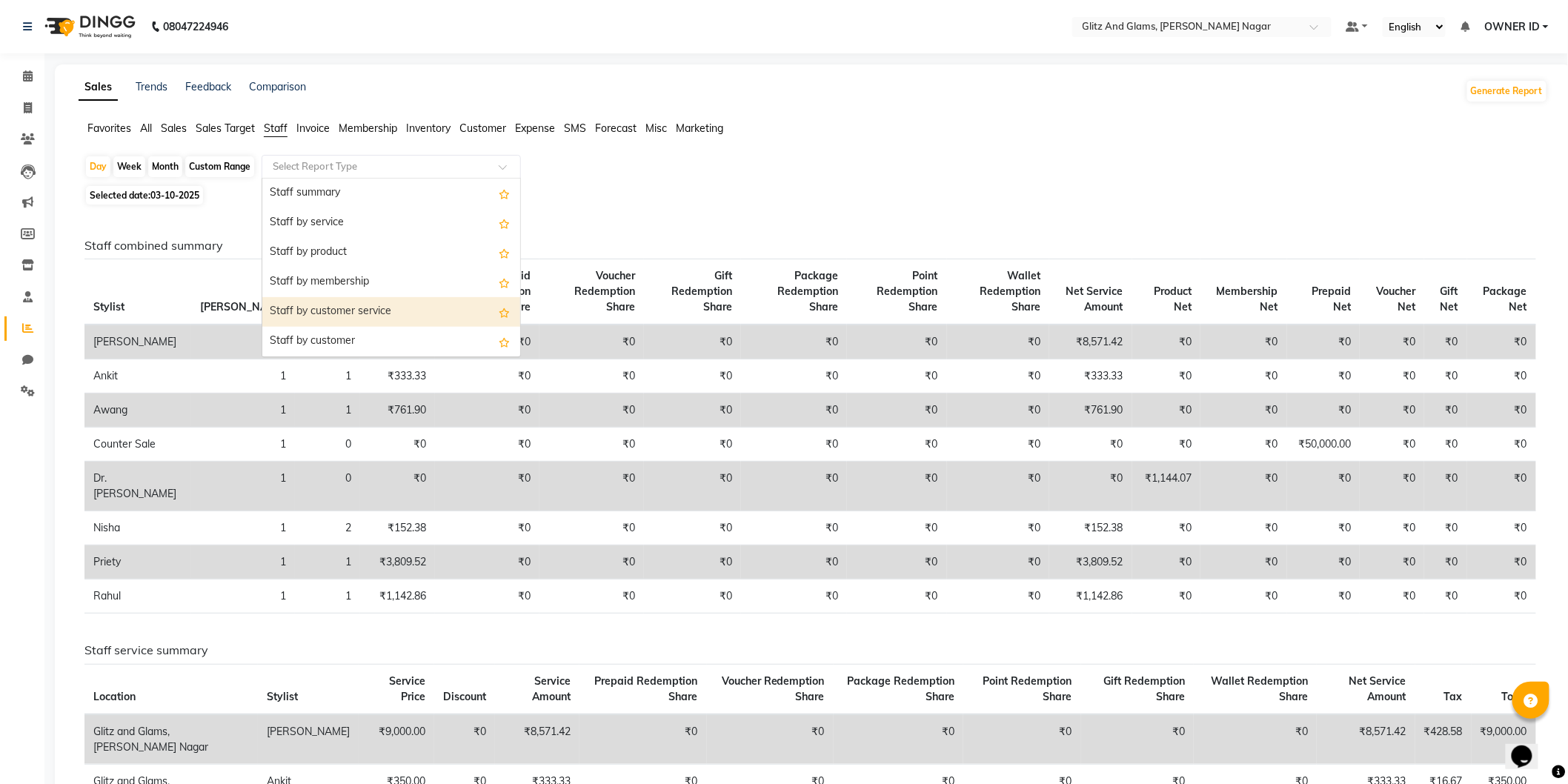
click at [326, 306] on div "Staff by customer service" at bounding box center [391, 312] width 258 height 30
select select "full_report"
select select "csv"
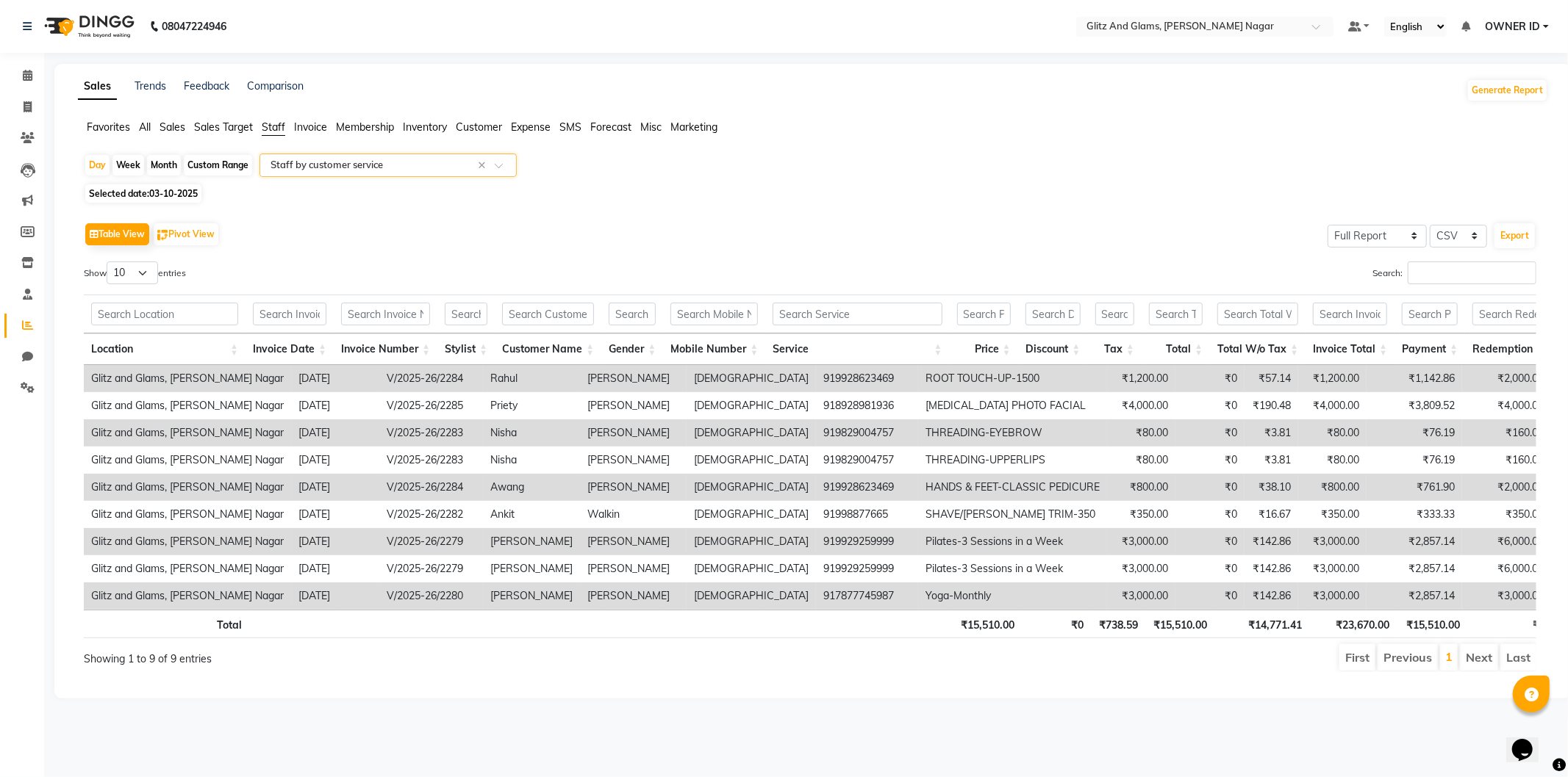
click at [154, 195] on span "03-10-2025" at bounding box center [173, 193] width 49 height 11
select select "10"
select select "2025"
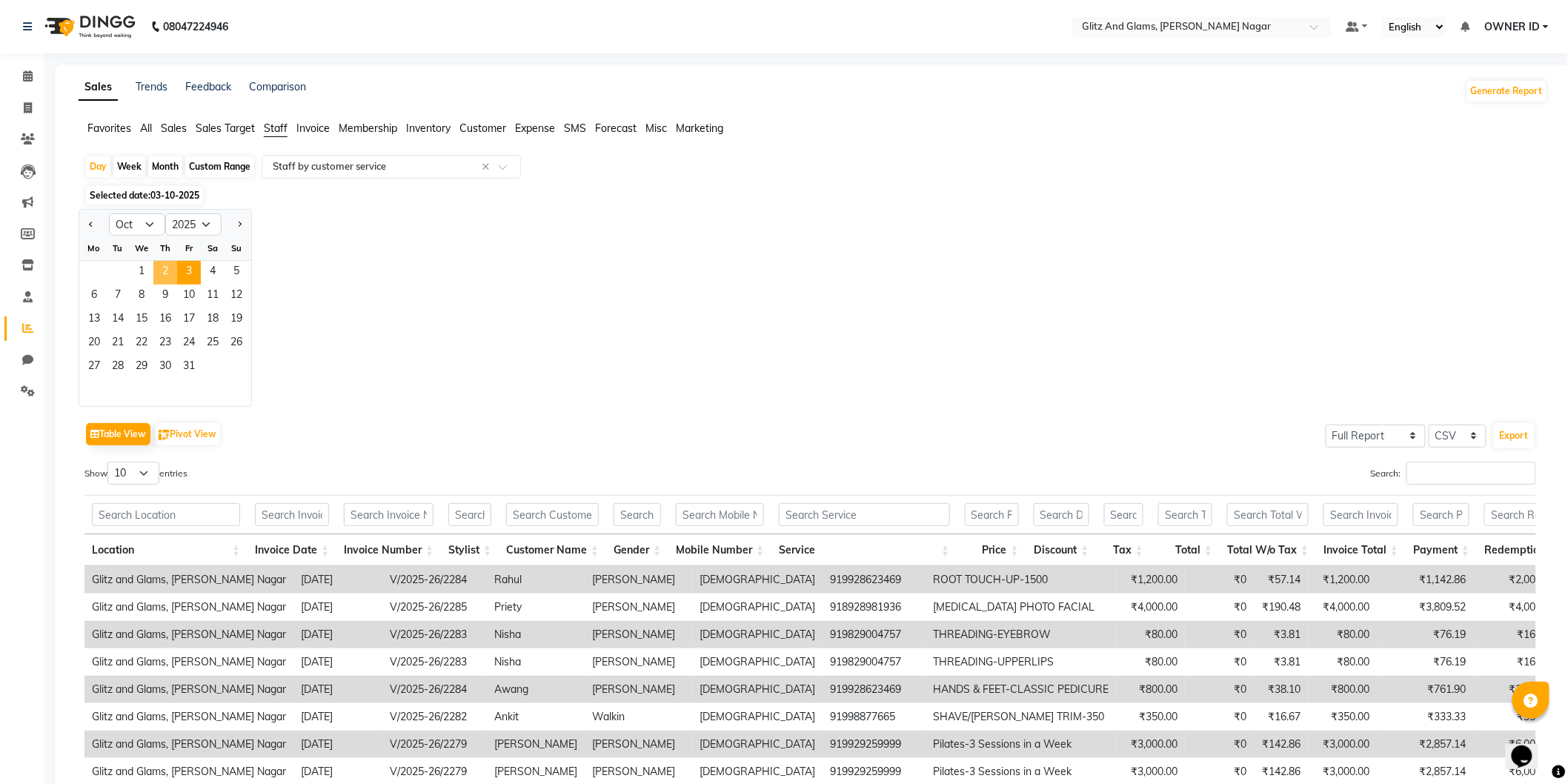
click at [163, 270] on span "2" at bounding box center [165, 272] width 23 height 23
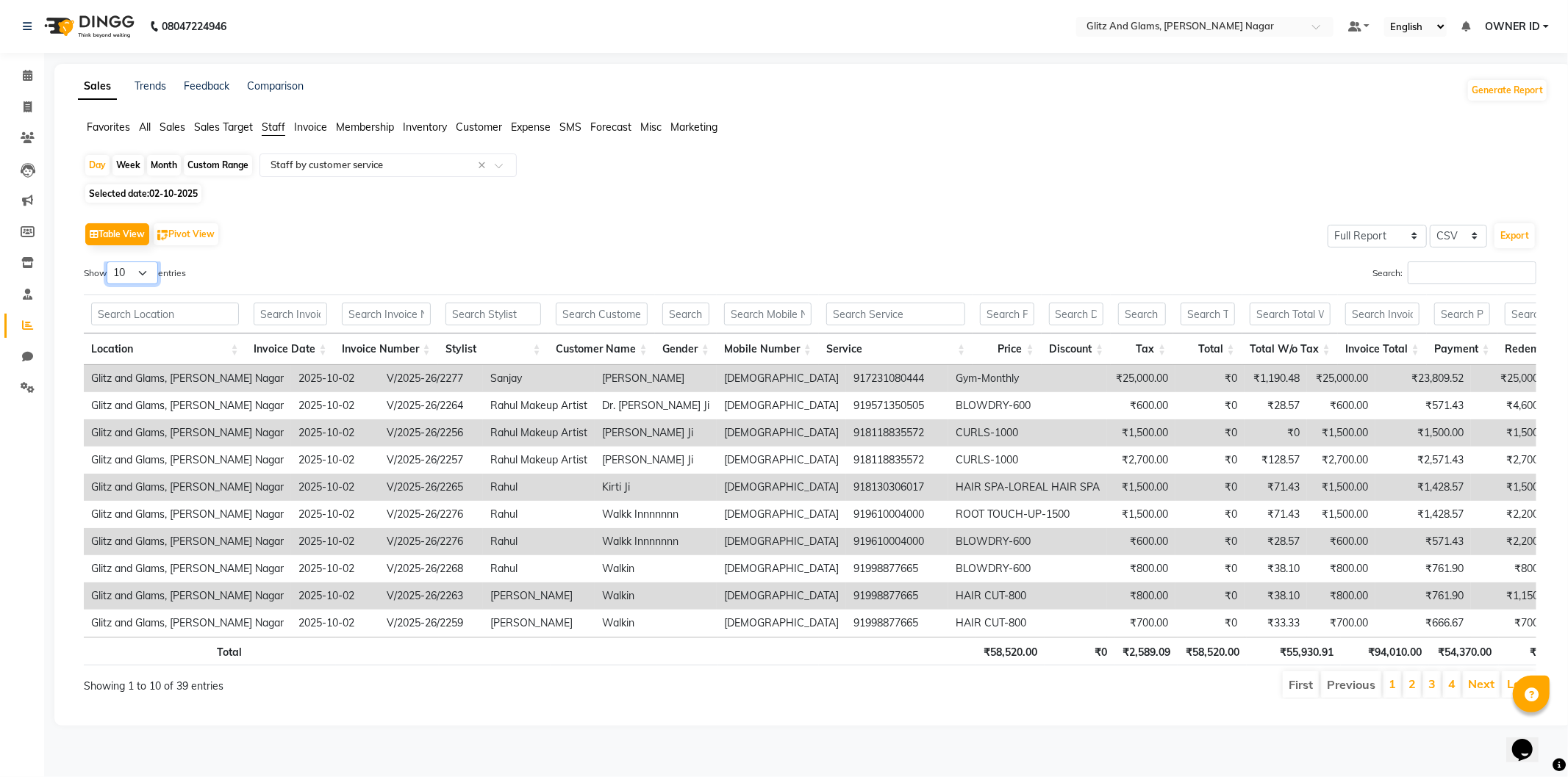
click at [128, 269] on select "10 25 50 100" at bounding box center [132, 273] width 51 height 23
select select "50"
click at [109, 262] on select "10 25 50 100" at bounding box center [132, 273] width 51 height 23
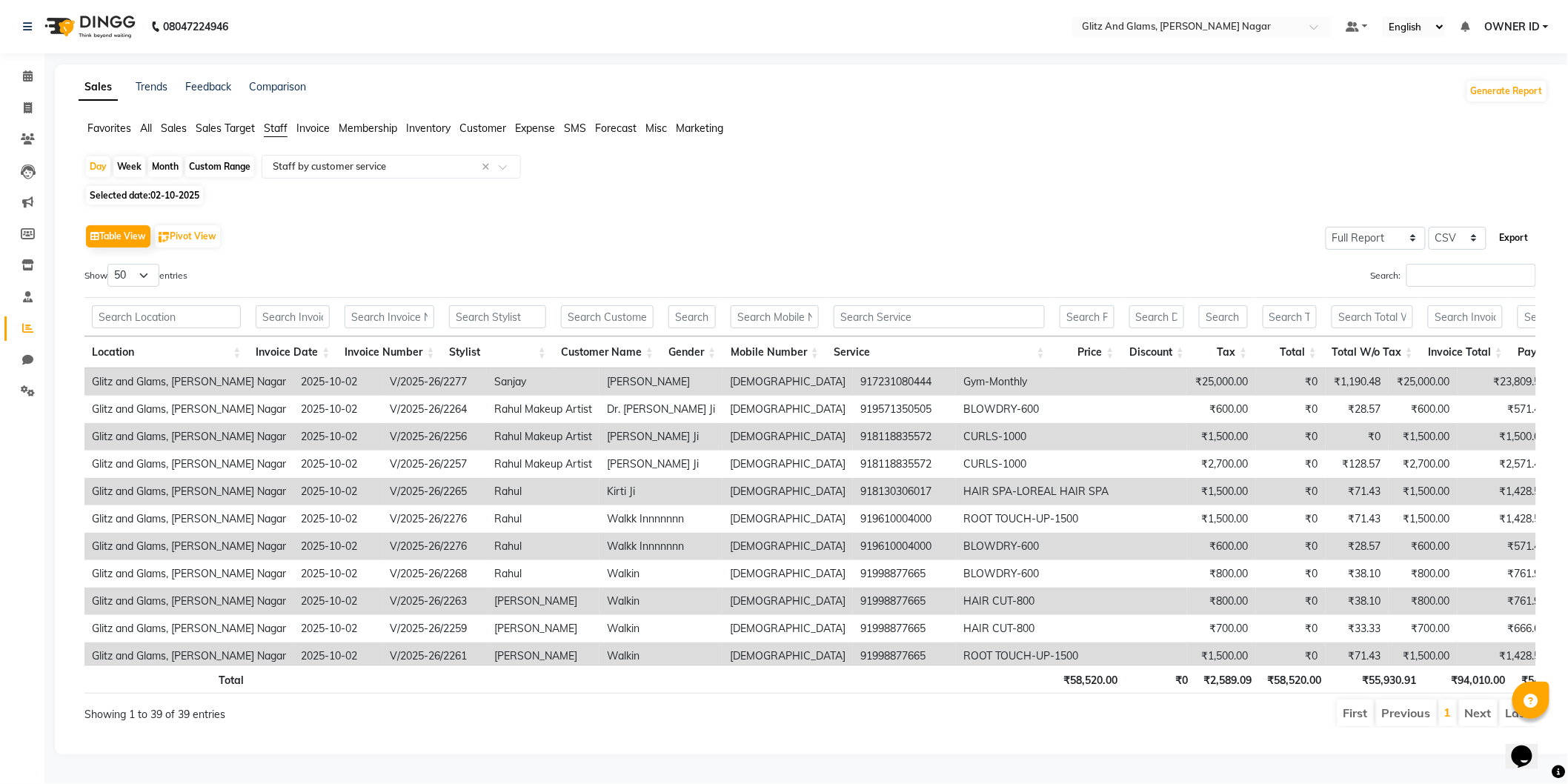
click at [1524, 237] on button "Export" at bounding box center [1514, 237] width 41 height 25
click at [366, 172] on input "text" at bounding box center [376, 167] width 213 height 15
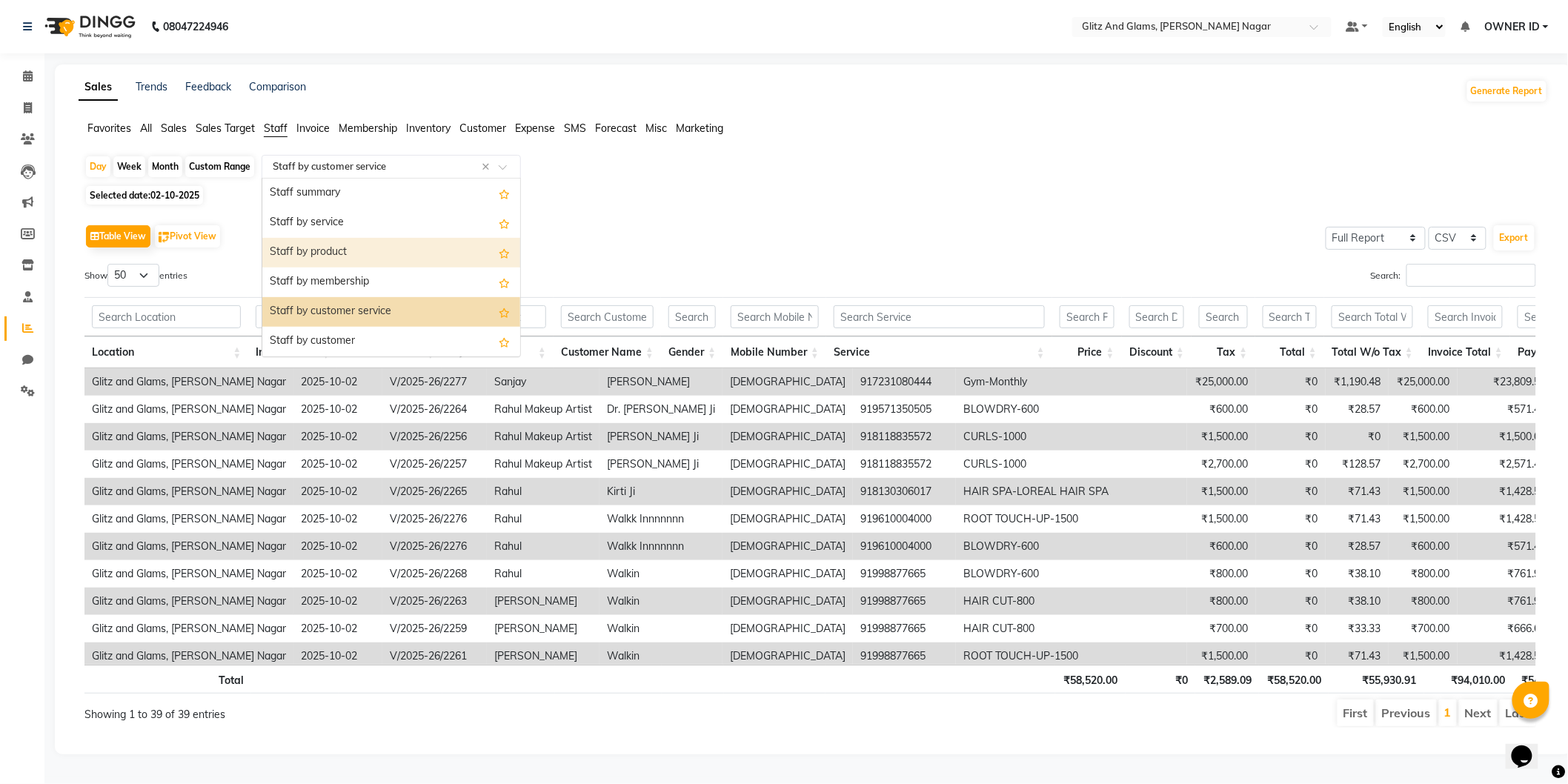
click at [343, 255] on div "Staff by product" at bounding box center [391, 253] width 258 height 30
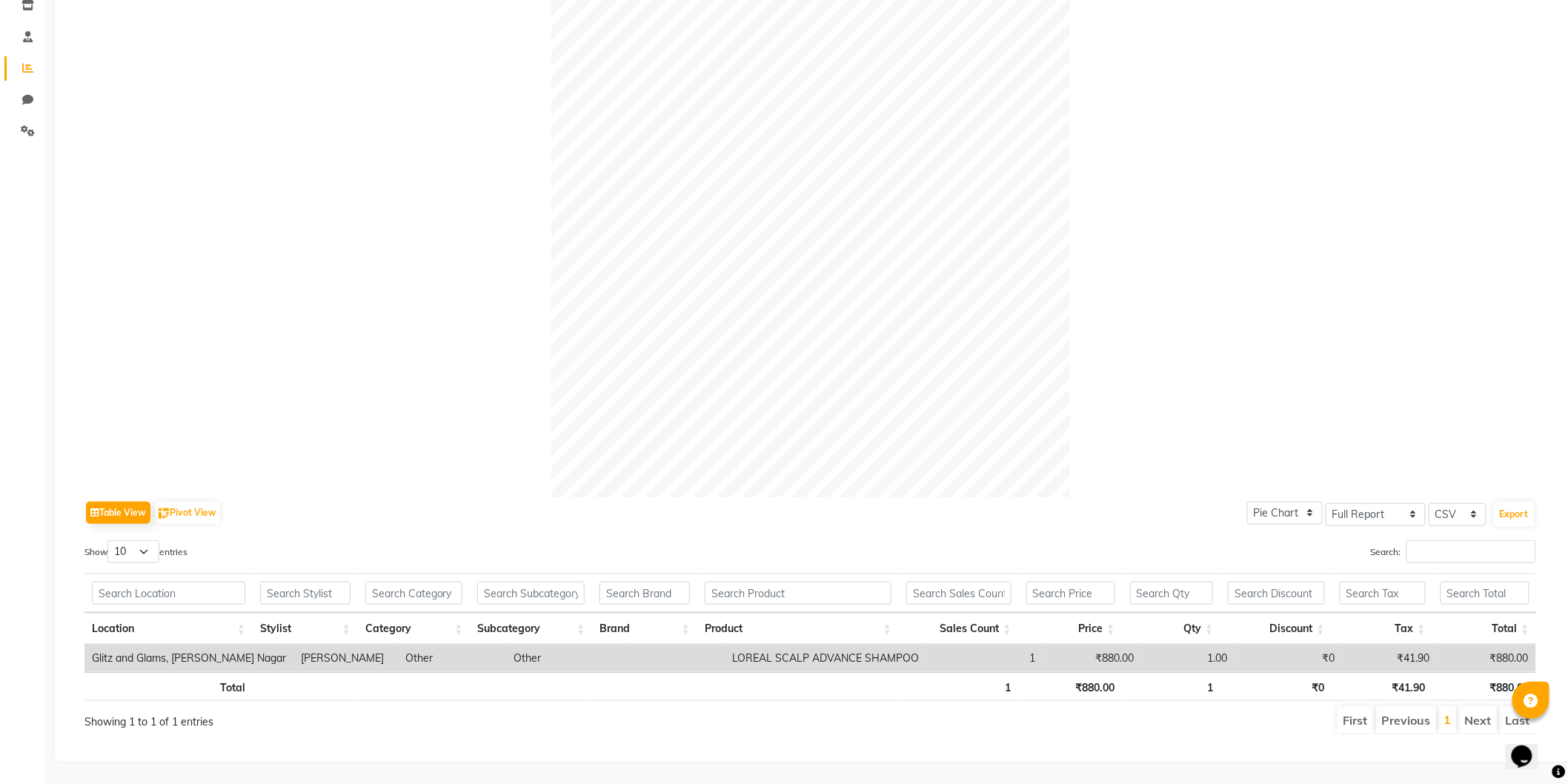
scroll to position [272, 0]
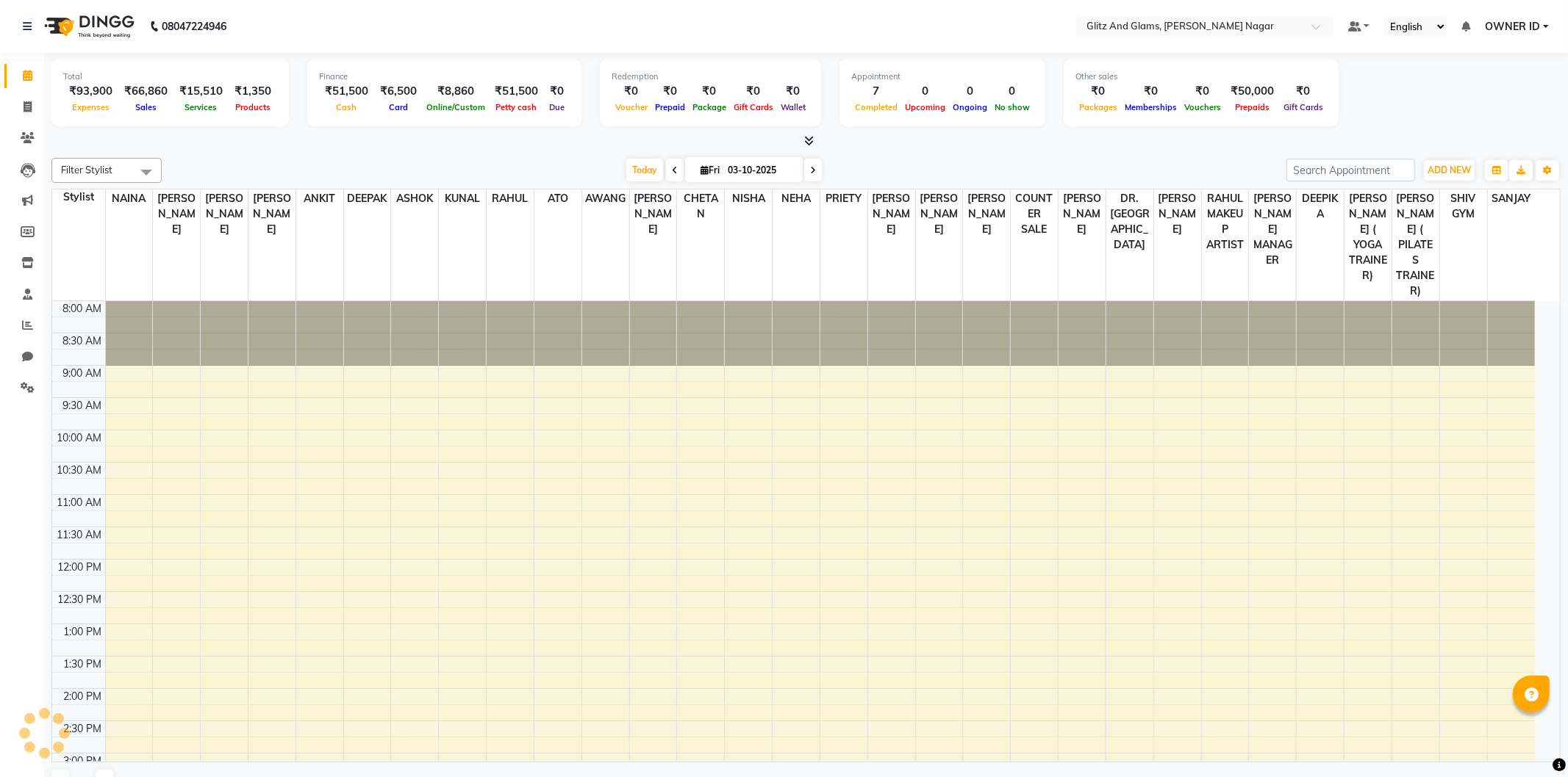
scroll to position [382, 0]
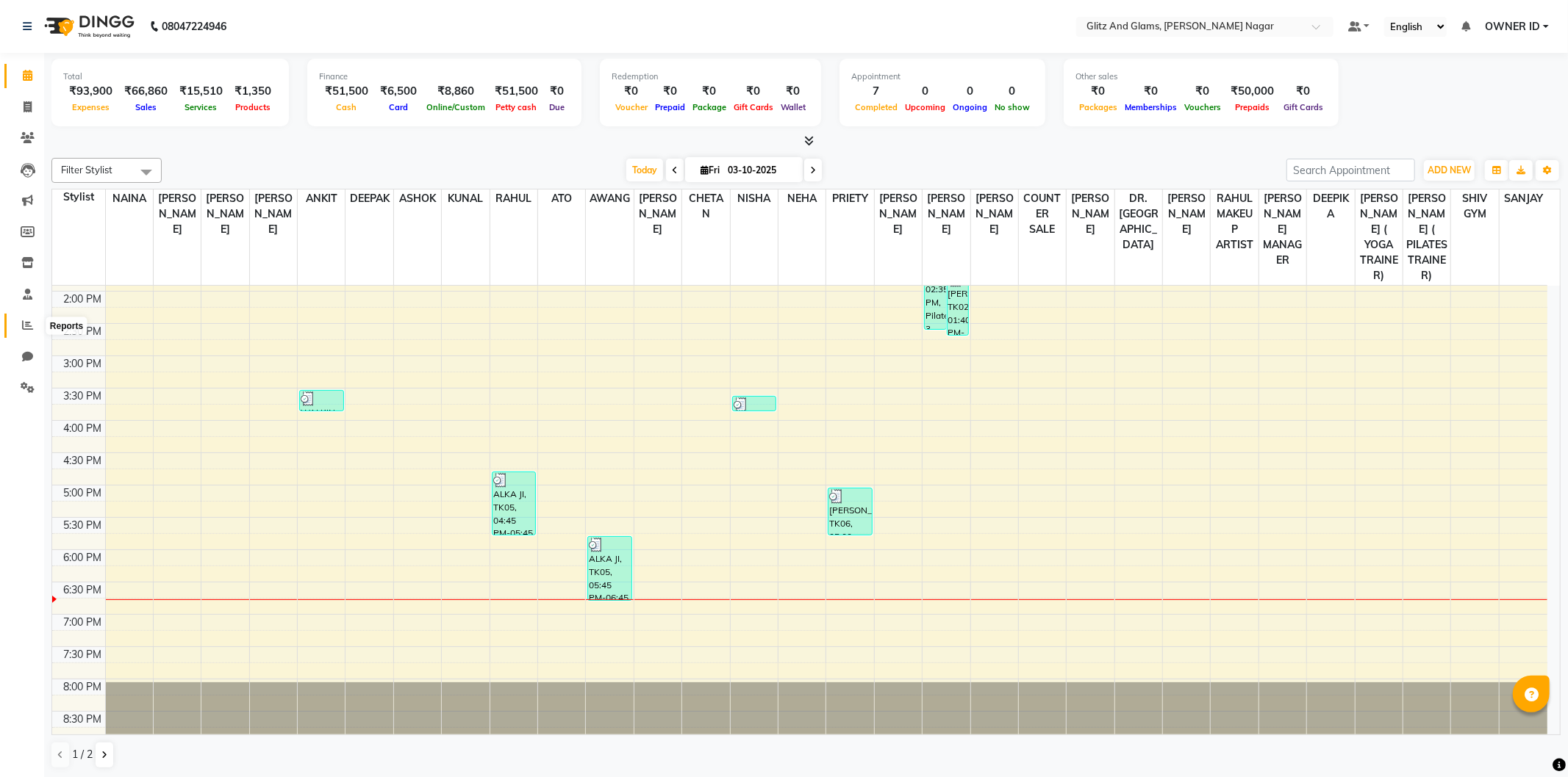
click at [16, 328] on link "Reports" at bounding box center [21, 325] width 36 height 24
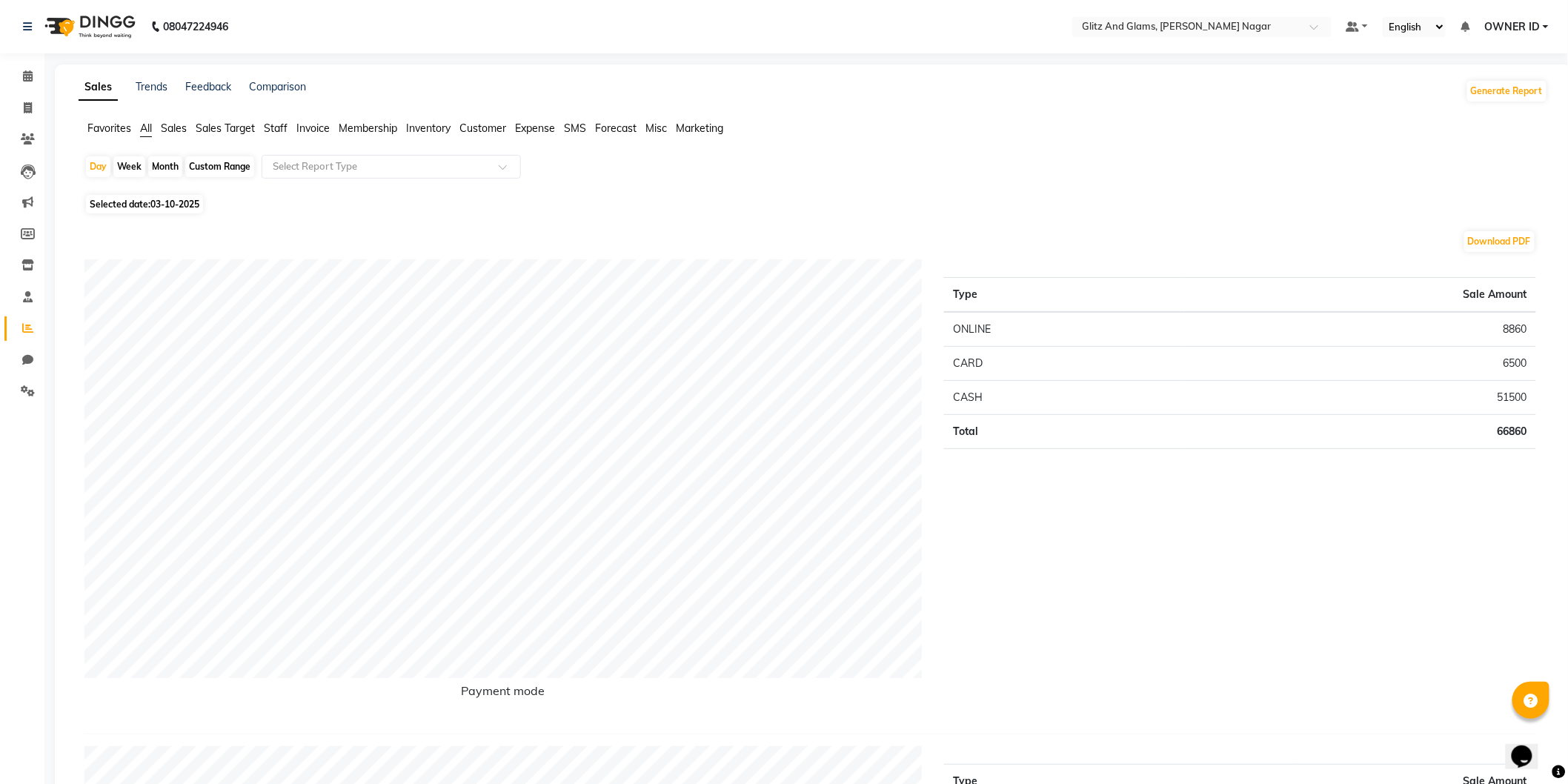
click at [284, 133] on span "Staff" at bounding box center [276, 128] width 23 height 13
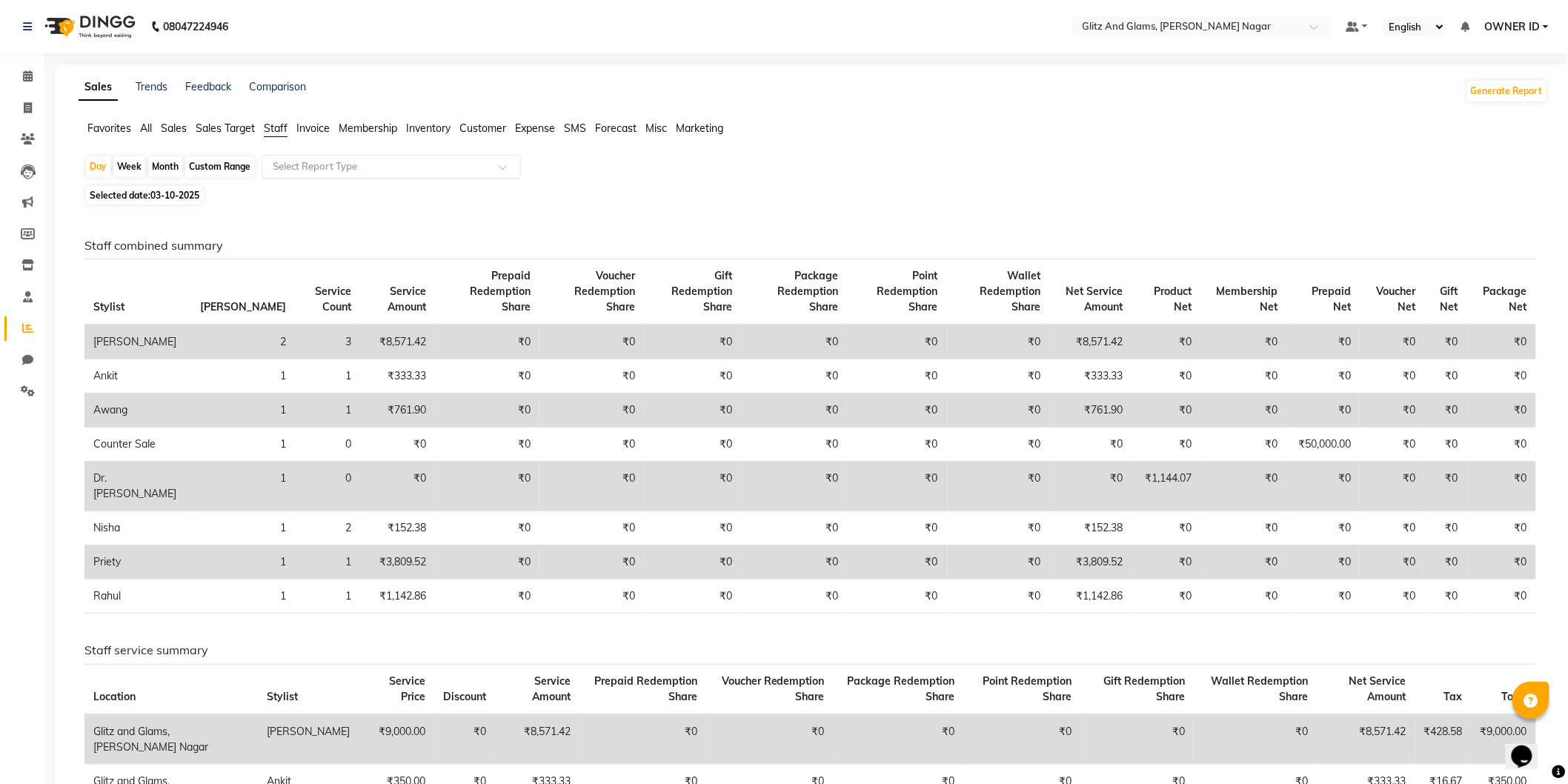
click at [301, 166] on input "text" at bounding box center [376, 167] width 213 height 15
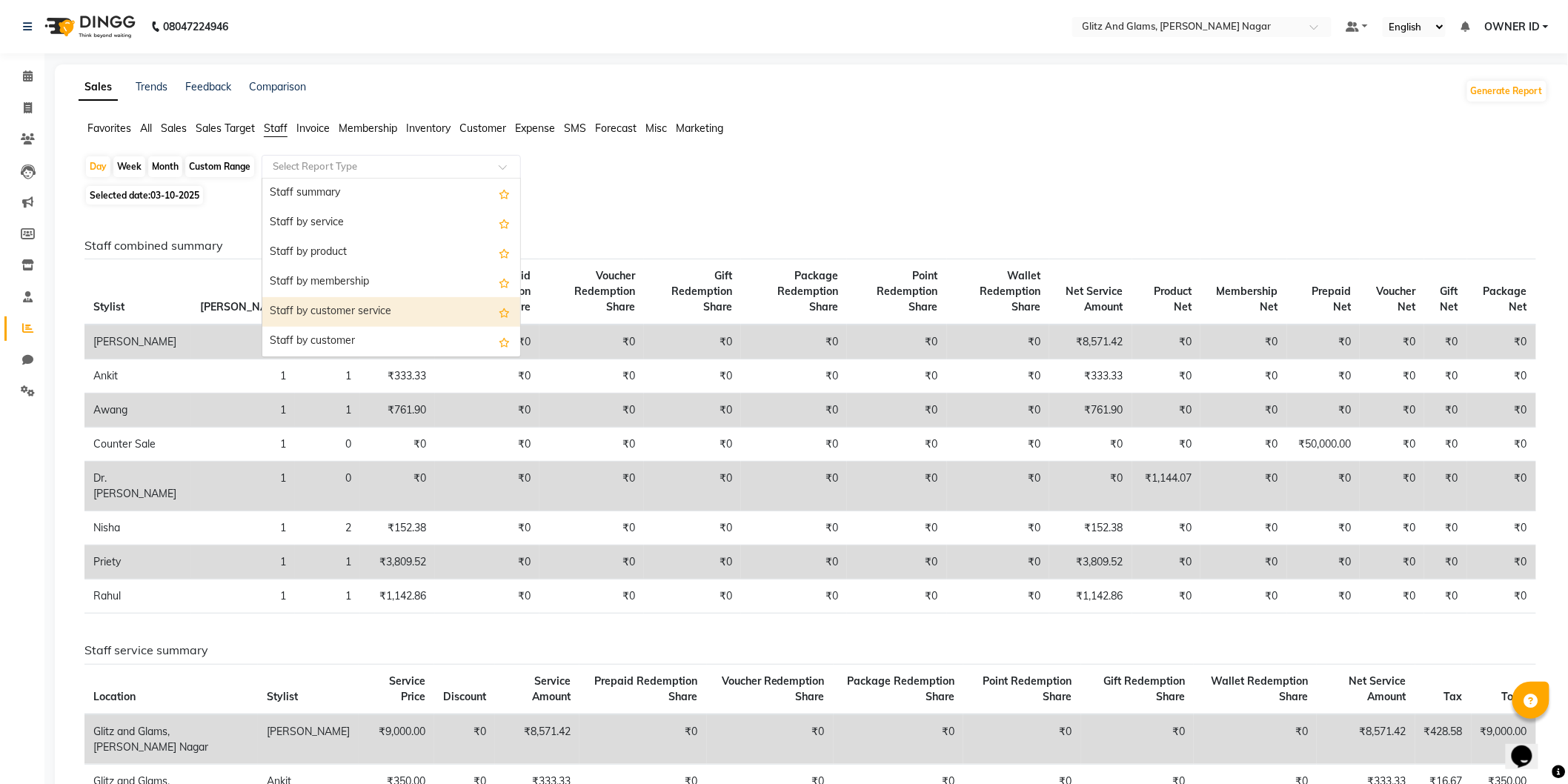
drag, startPoint x: 325, startPoint y: 307, endPoint x: 280, endPoint y: 265, distance: 61.6
click at [323, 306] on div "Staff by customer service" at bounding box center [391, 312] width 258 height 30
select select "full_report"
select select "csv"
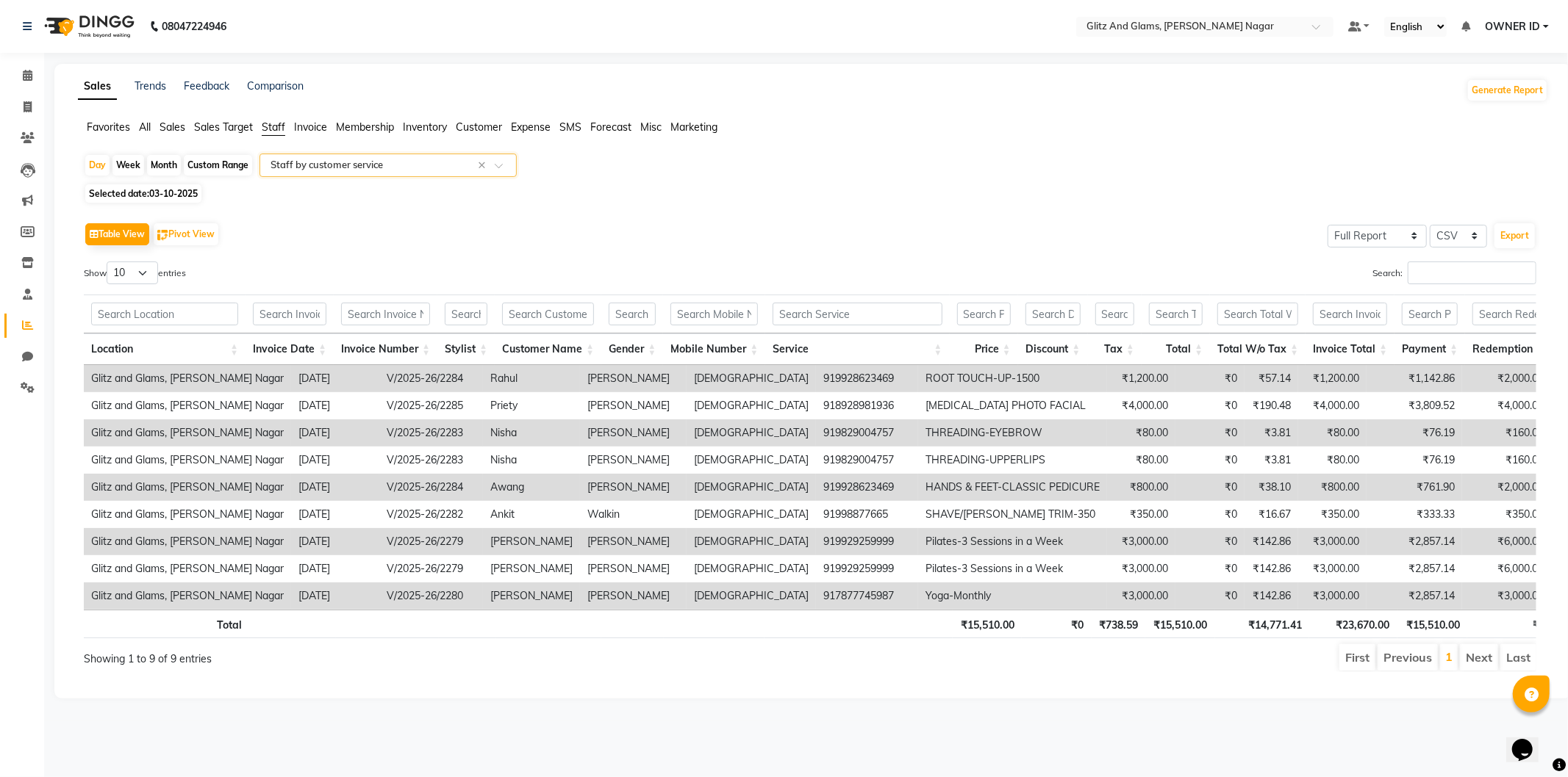
click at [313, 157] on div "Select Report Type × Staff by customer service ×" at bounding box center [387, 165] width 257 height 23
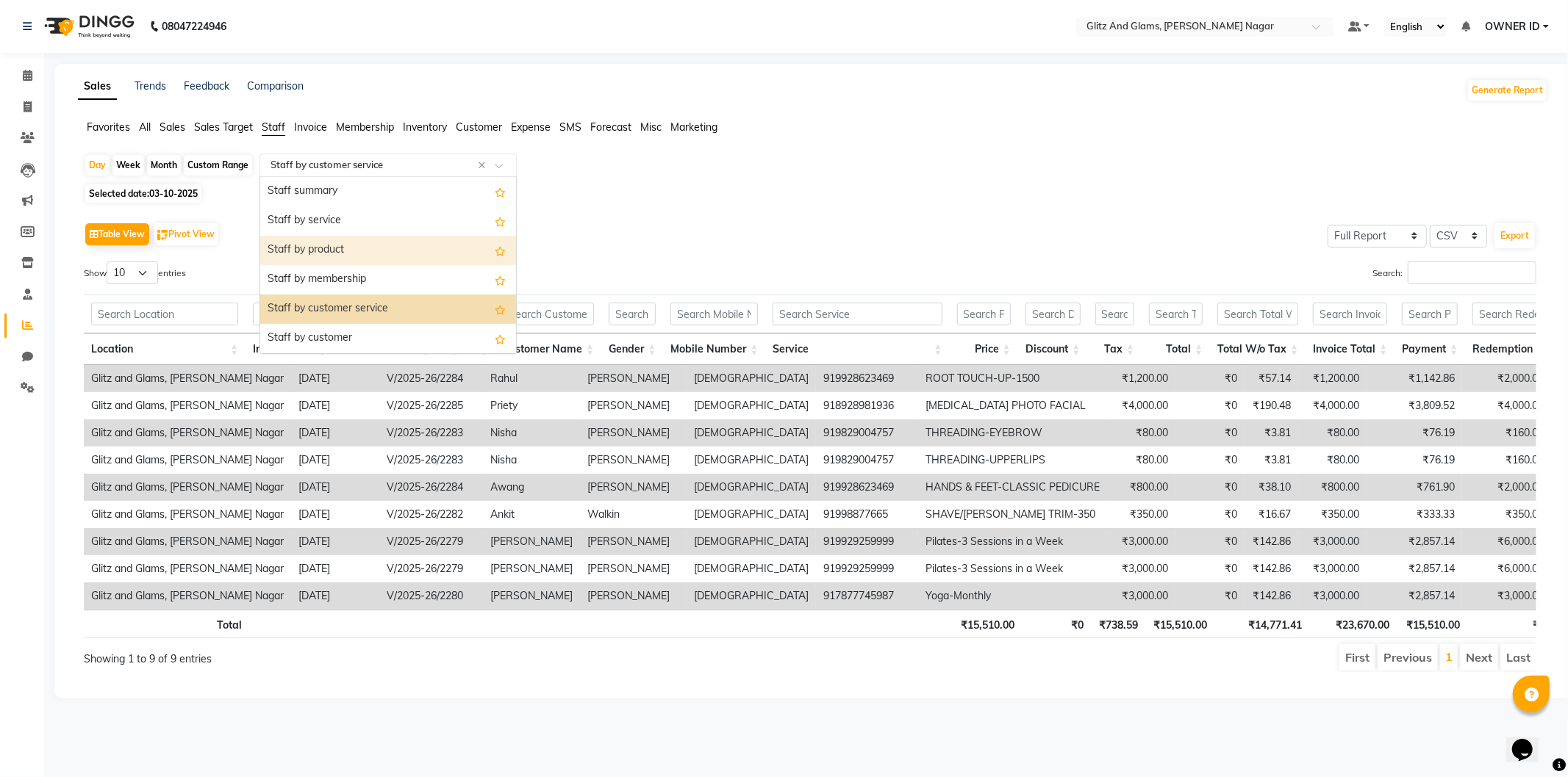
drag, startPoint x: 345, startPoint y: 243, endPoint x: 325, endPoint y: 244, distance: 20.0
click at [344, 243] on div "Staff by product" at bounding box center [388, 251] width 256 height 30
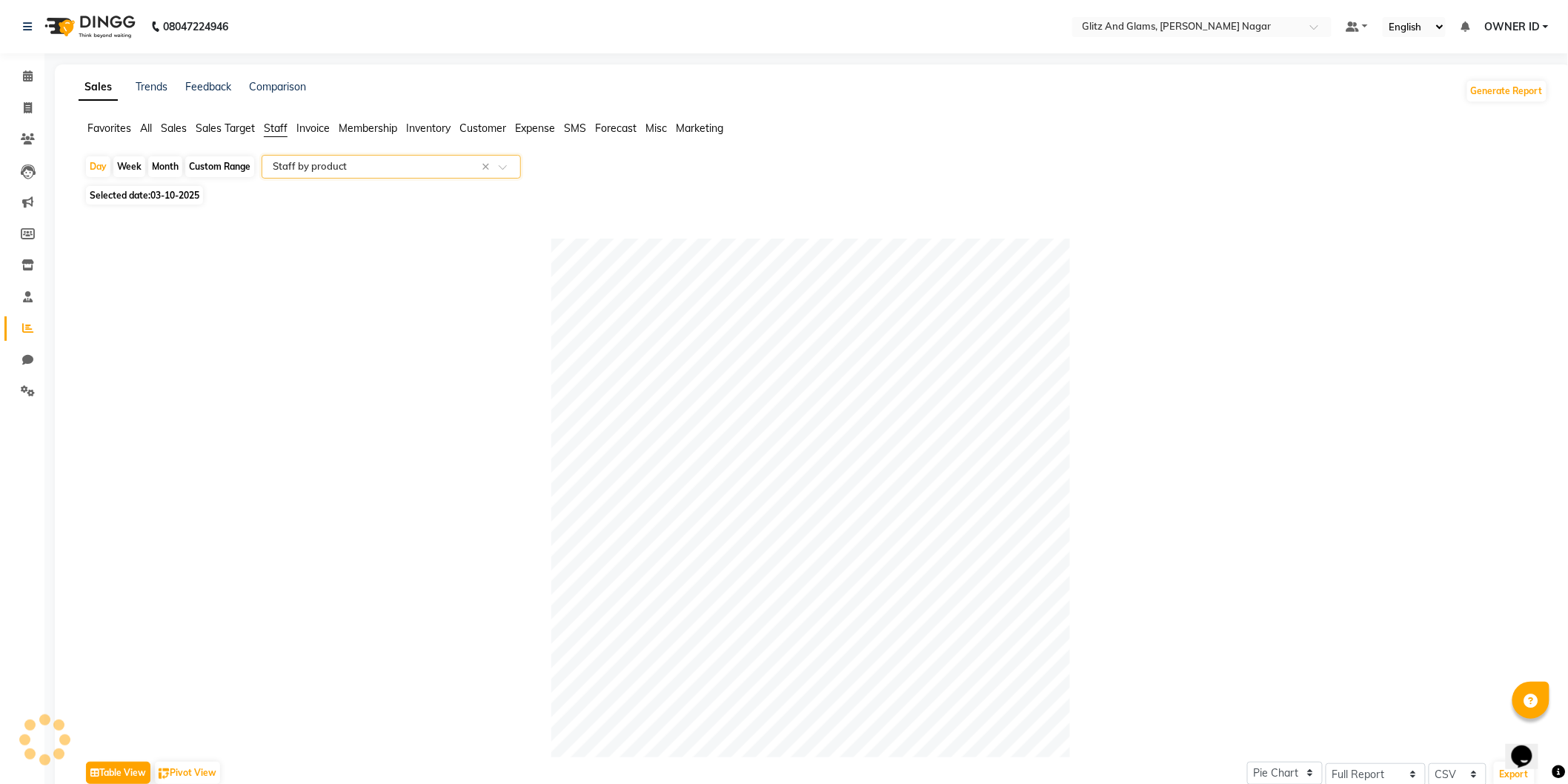
click at [147, 195] on span "Selected date: 03-10-2025" at bounding box center [144, 195] width 117 height 18
select select "10"
select select "2025"
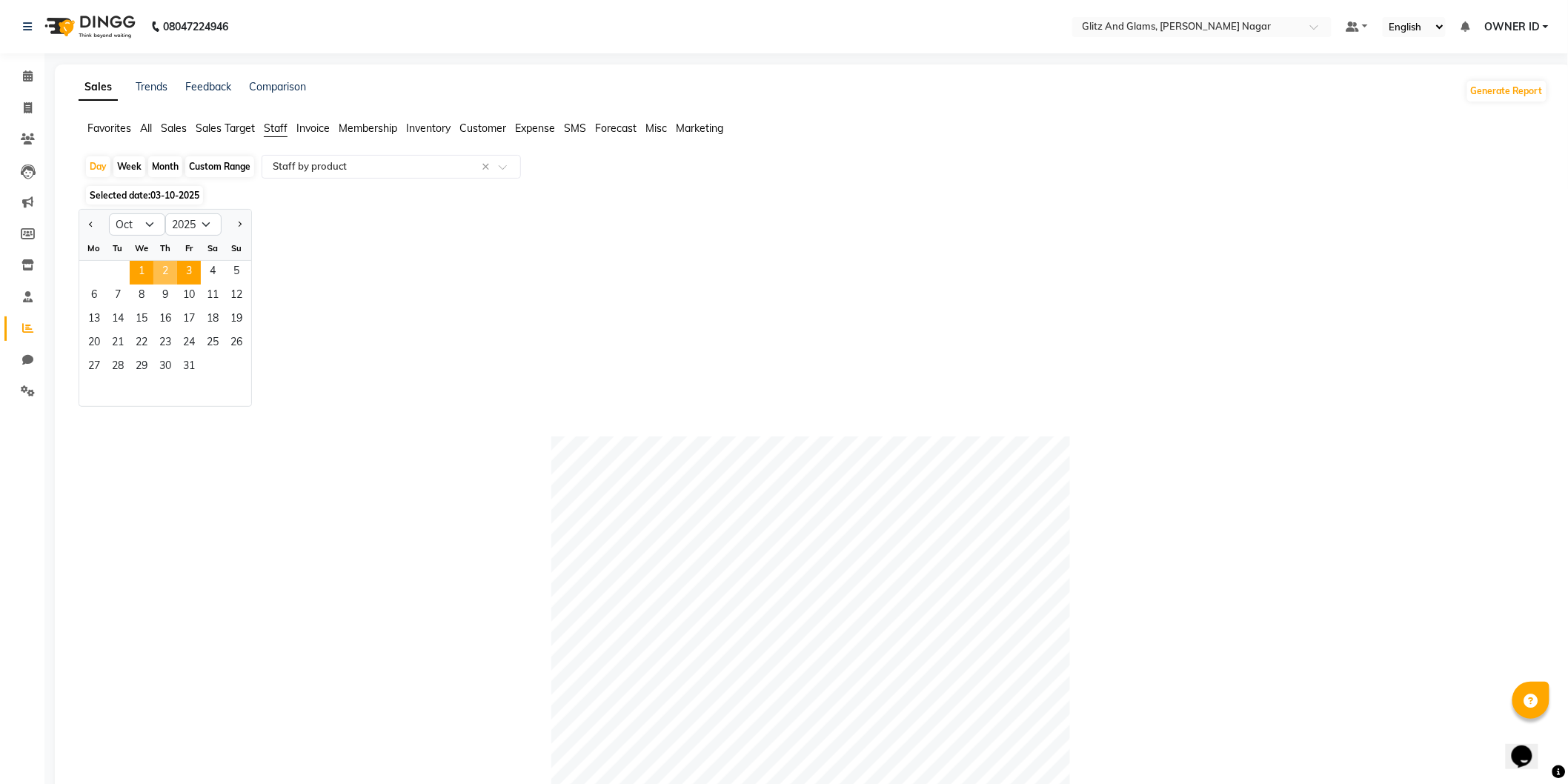
click at [152, 267] on div "1 2 3 4 5" at bounding box center [165, 272] width 172 height 23
click at [146, 267] on span "1" at bounding box center [142, 272] width 23 height 23
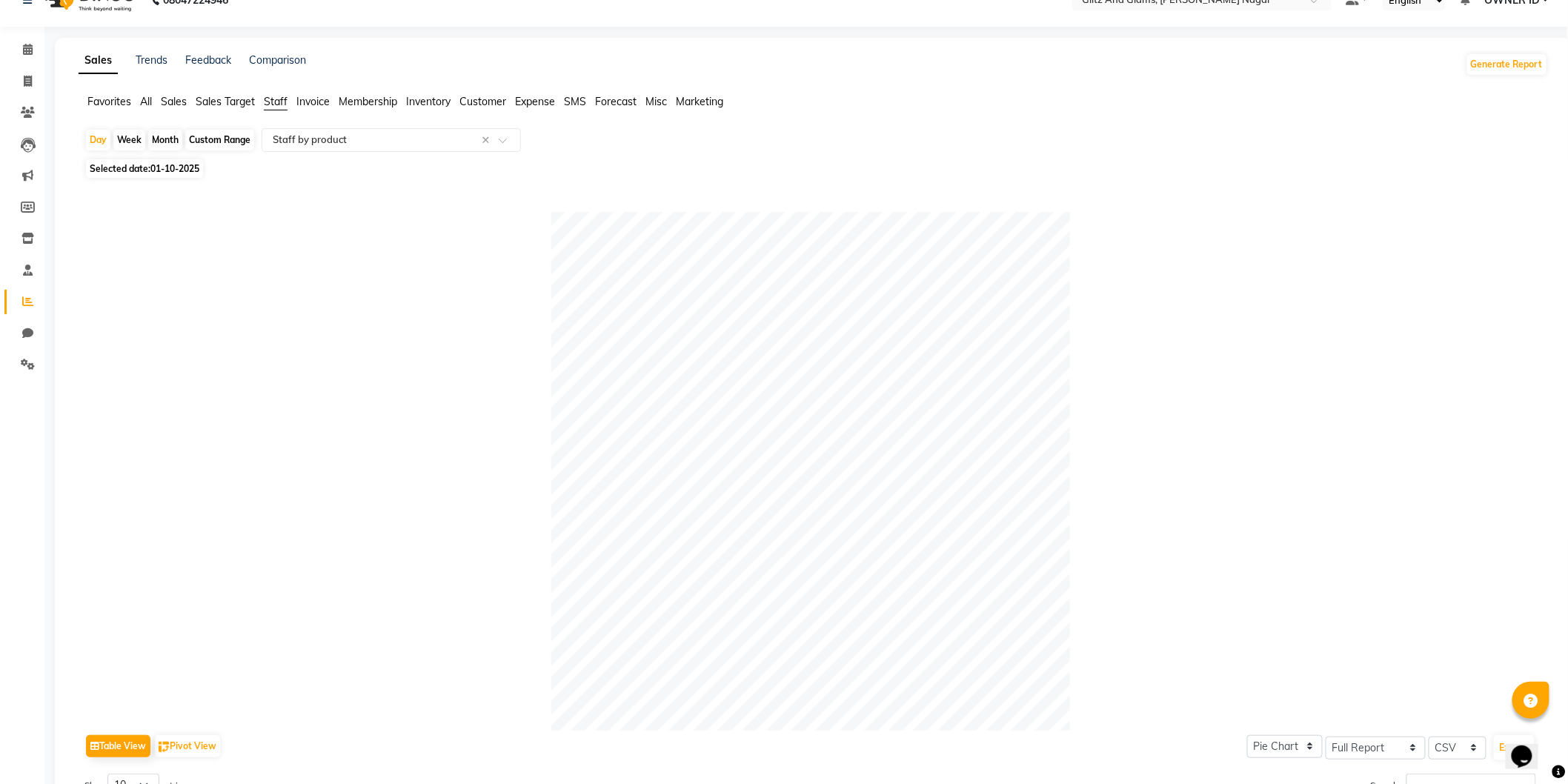
scroll to position [25, 0]
click at [127, 172] on span "Selected date: 01-10-2025" at bounding box center [144, 170] width 117 height 18
select select "10"
select select "2025"
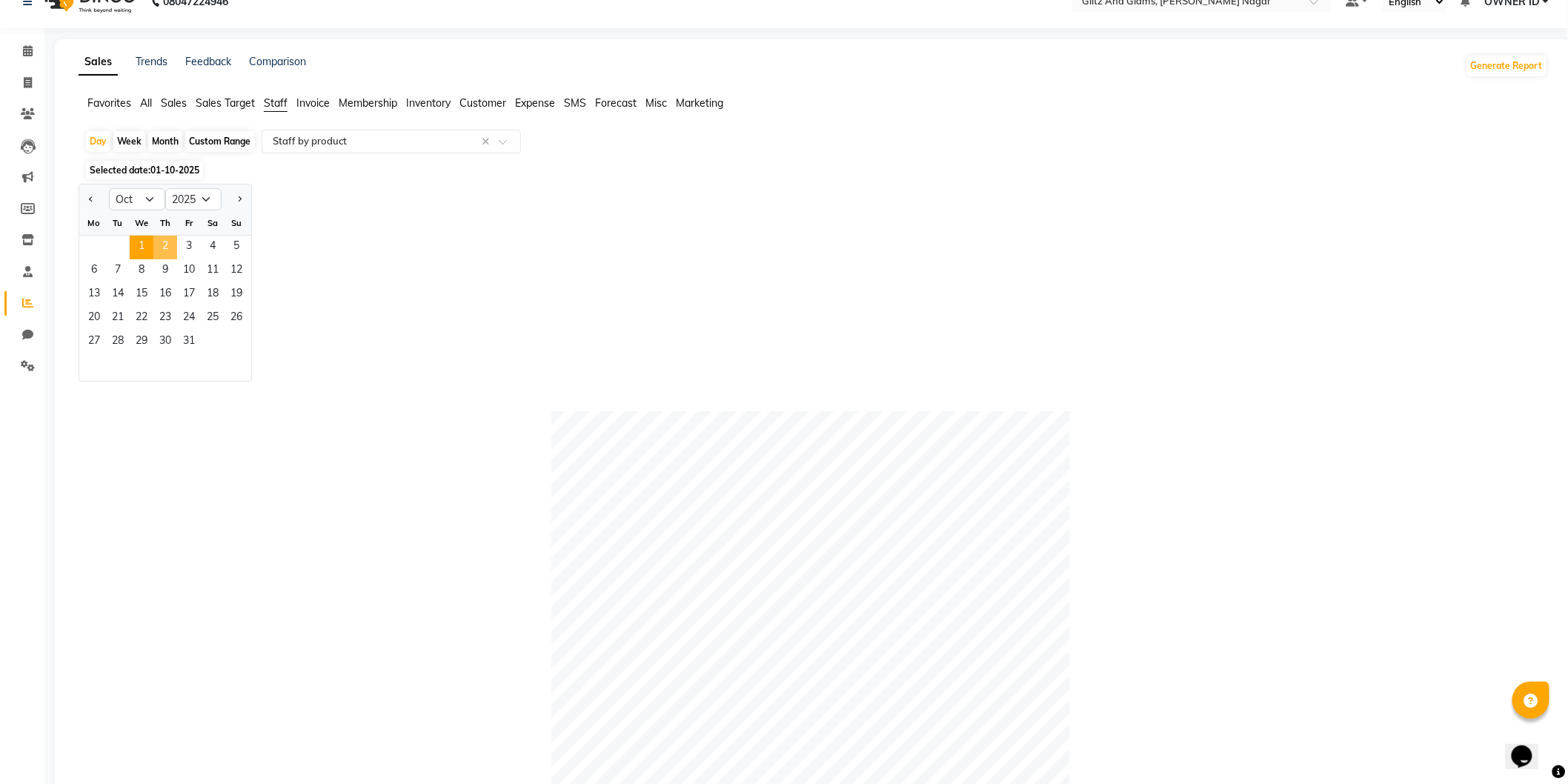
click at [159, 238] on span "2" at bounding box center [165, 247] width 23 height 23
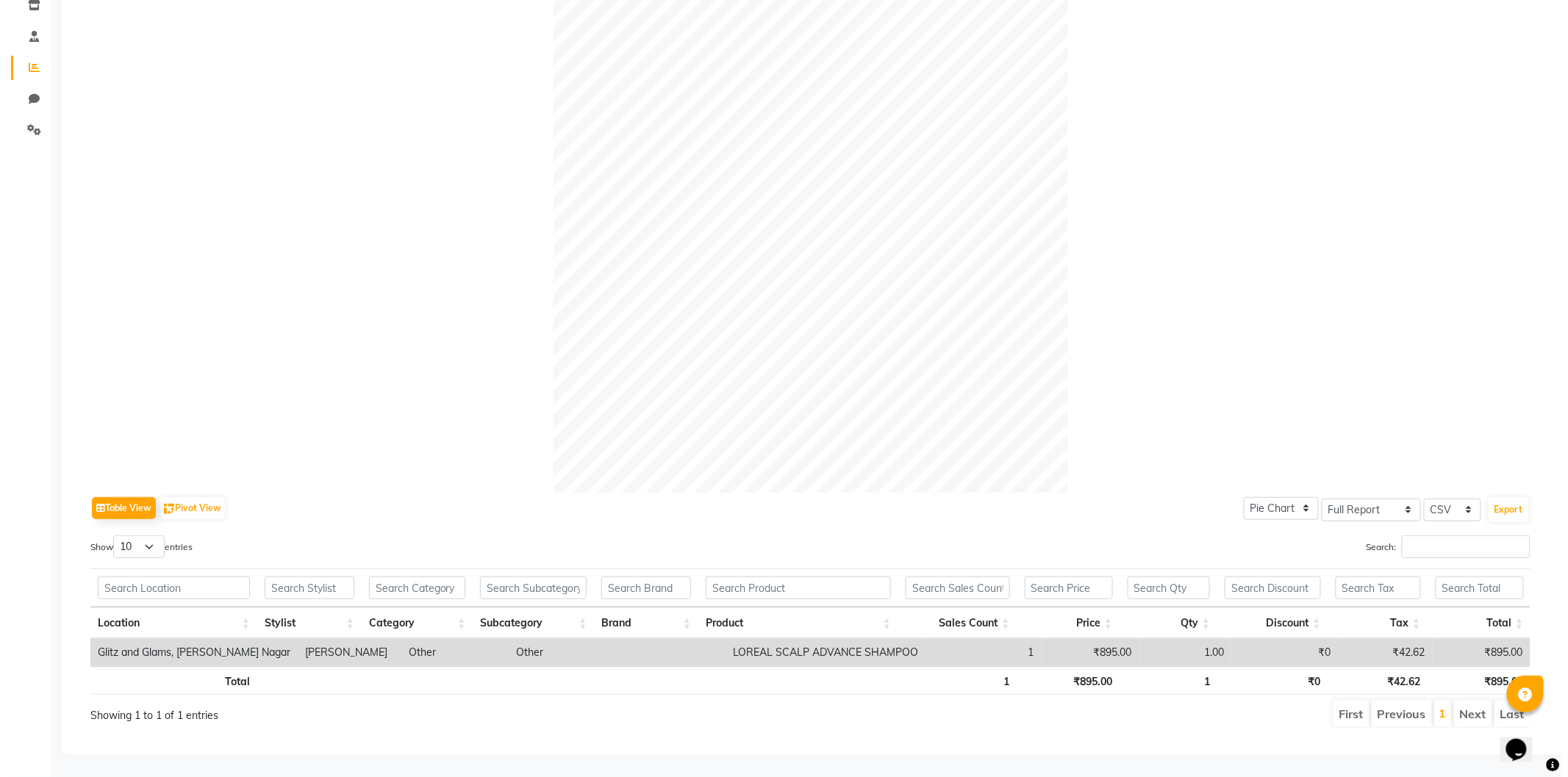
scroll to position [0, 0]
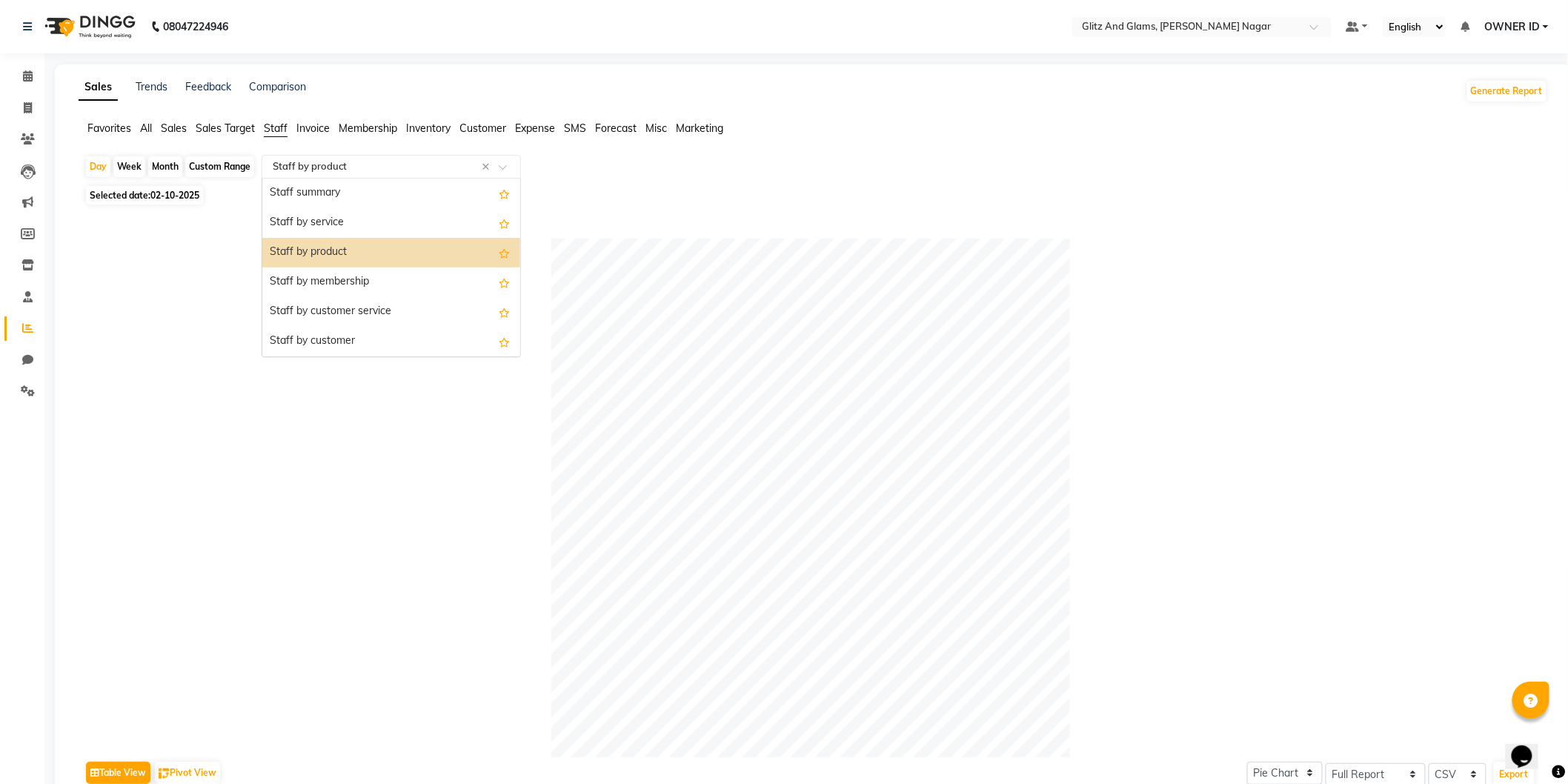
click at [426, 173] on input "text" at bounding box center [376, 167] width 213 height 15
click at [378, 335] on div "Staff by customer" at bounding box center [391, 342] width 258 height 30
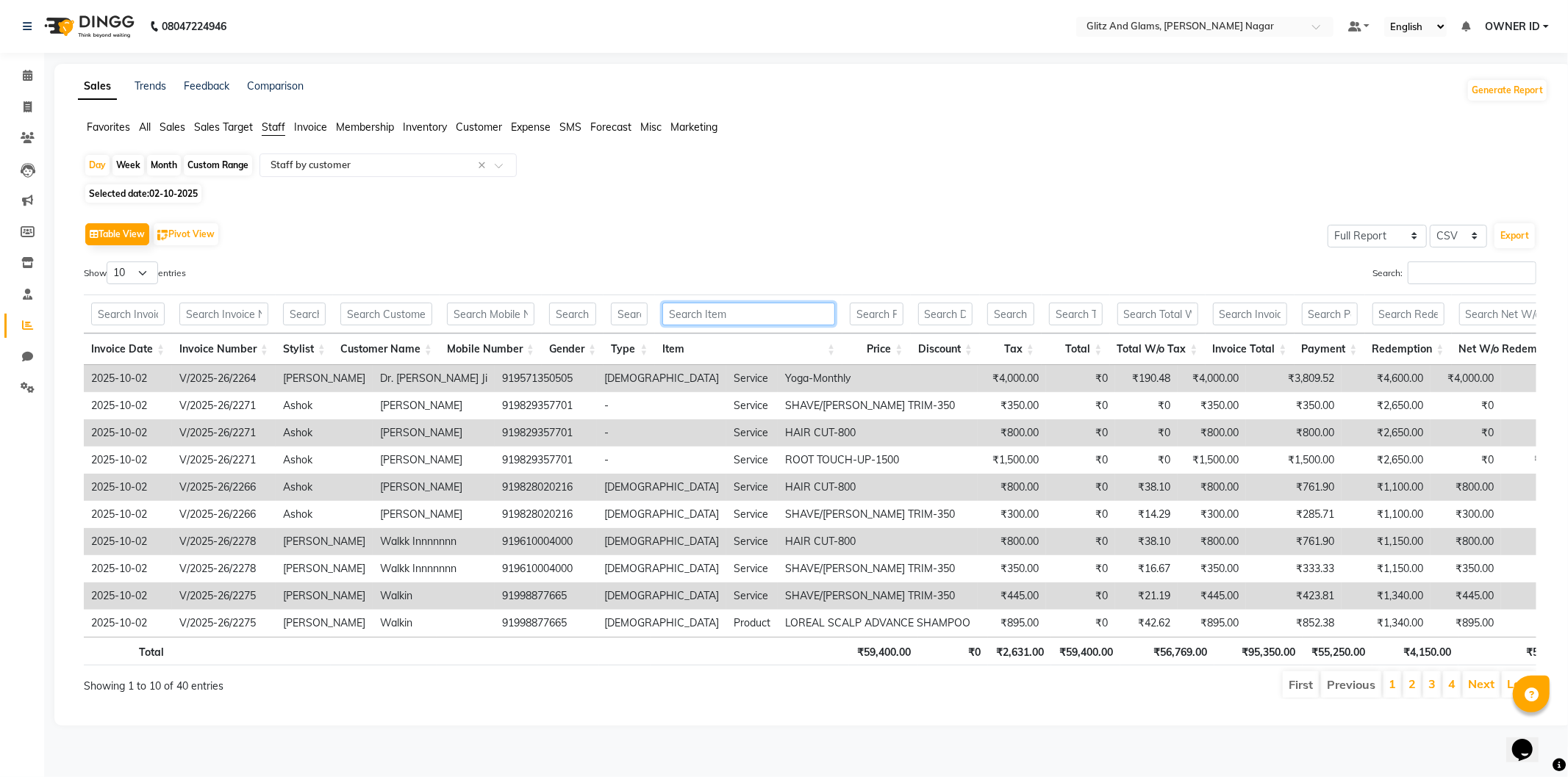
click at [738, 312] on input "text" at bounding box center [748, 315] width 173 height 23
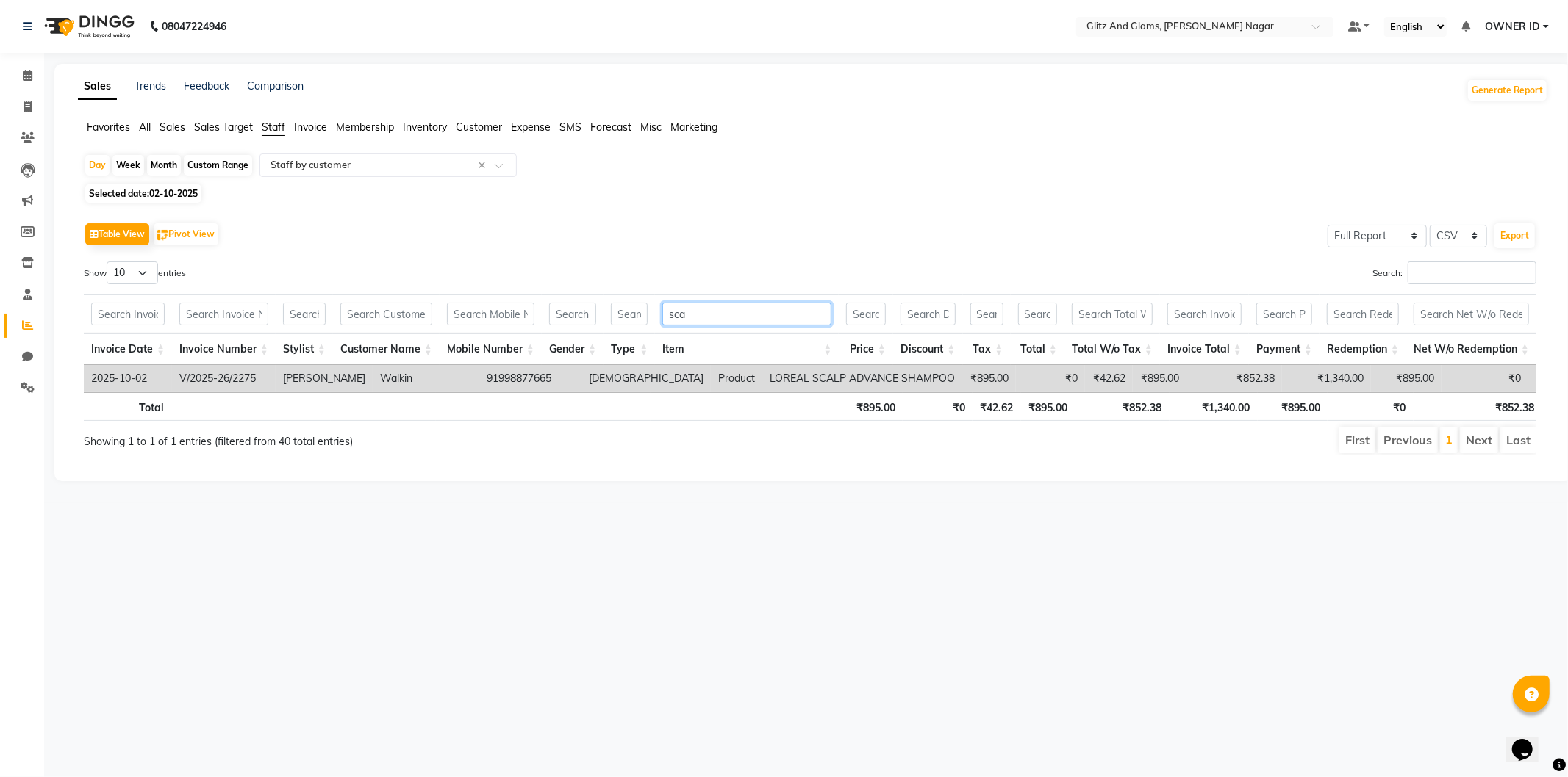
type input "sca"
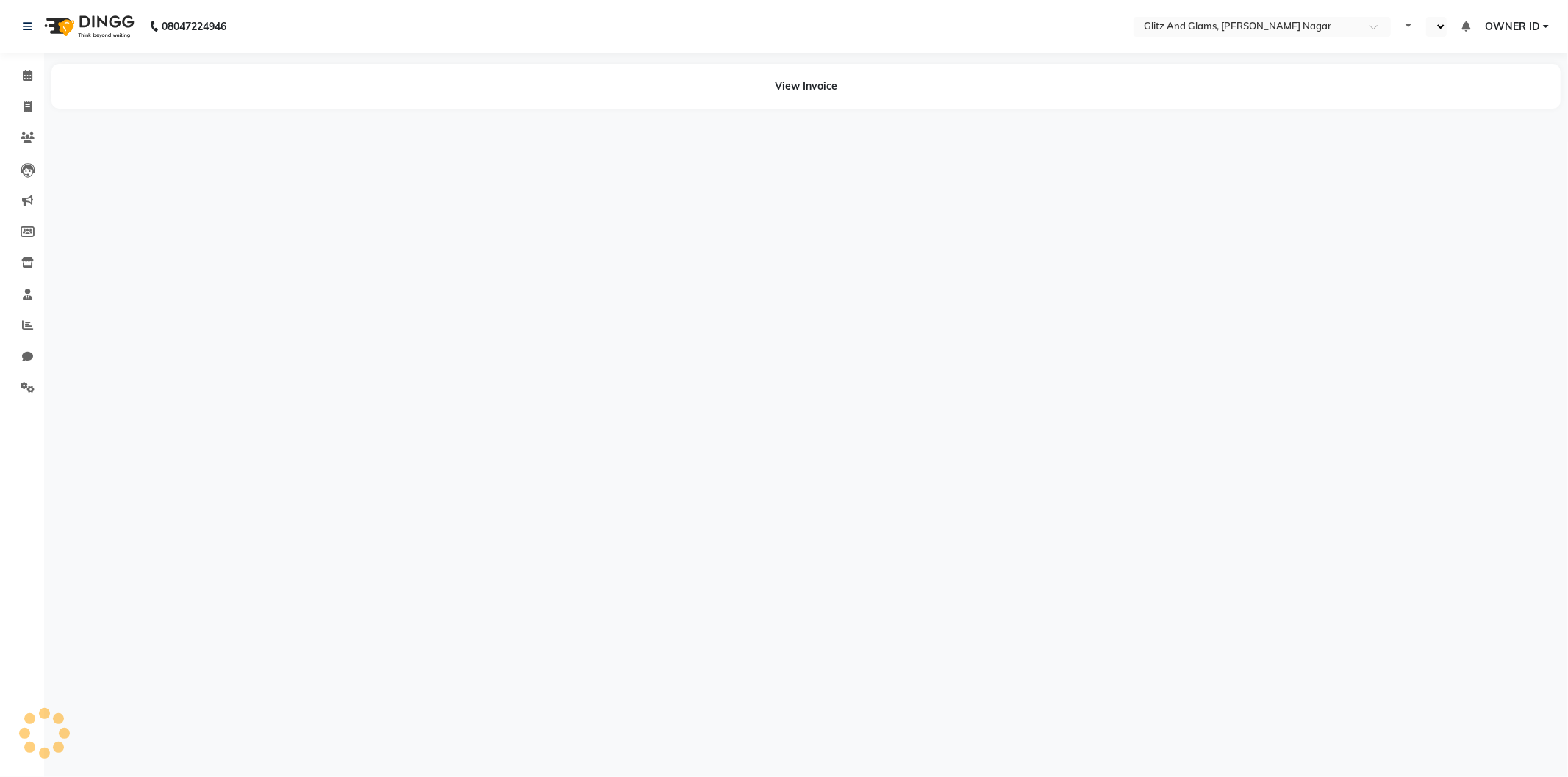
select select "en"
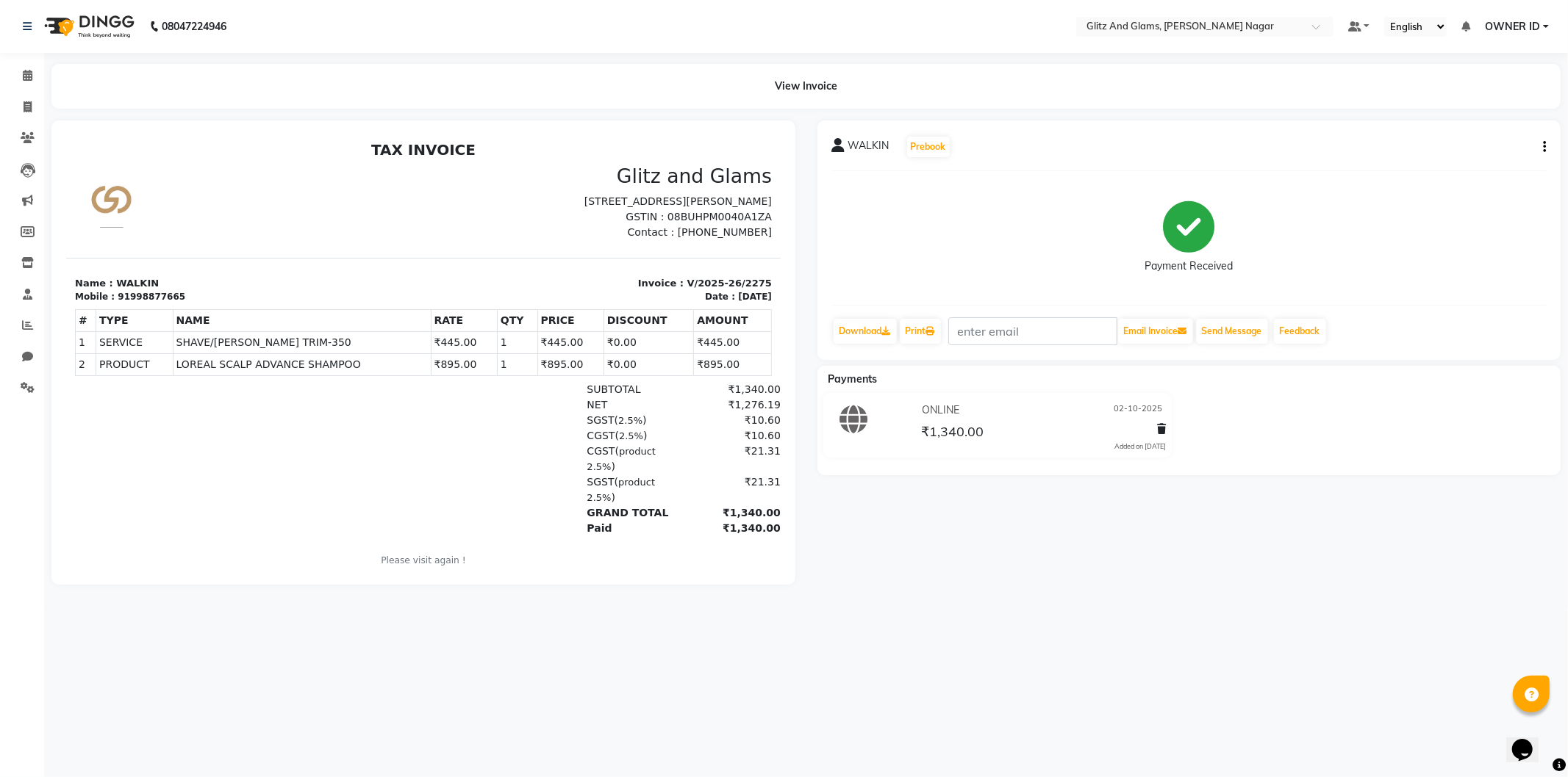
click at [330, 367] on span "LOREAL SCALP ADVANCE SHAMPOO" at bounding box center [302, 364] width 251 height 16
drag, startPoint x: 340, startPoint y: 365, endPoint x: 164, endPoint y: 359, distance: 176.1
click at [164, 359] on tr "2 PRODUCT PRODUCTS LOREAL SCALP ADVANCE SHAMPOO ₹895.00" at bounding box center [423, 364] width 696 height 22
click at [1544, 147] on icon "button" at bounding box center [1544, 147] width 3 height 1
click at [1404, 163] on div "Edit Invoice" at bounding box center [1446, 166] width 150 height 18
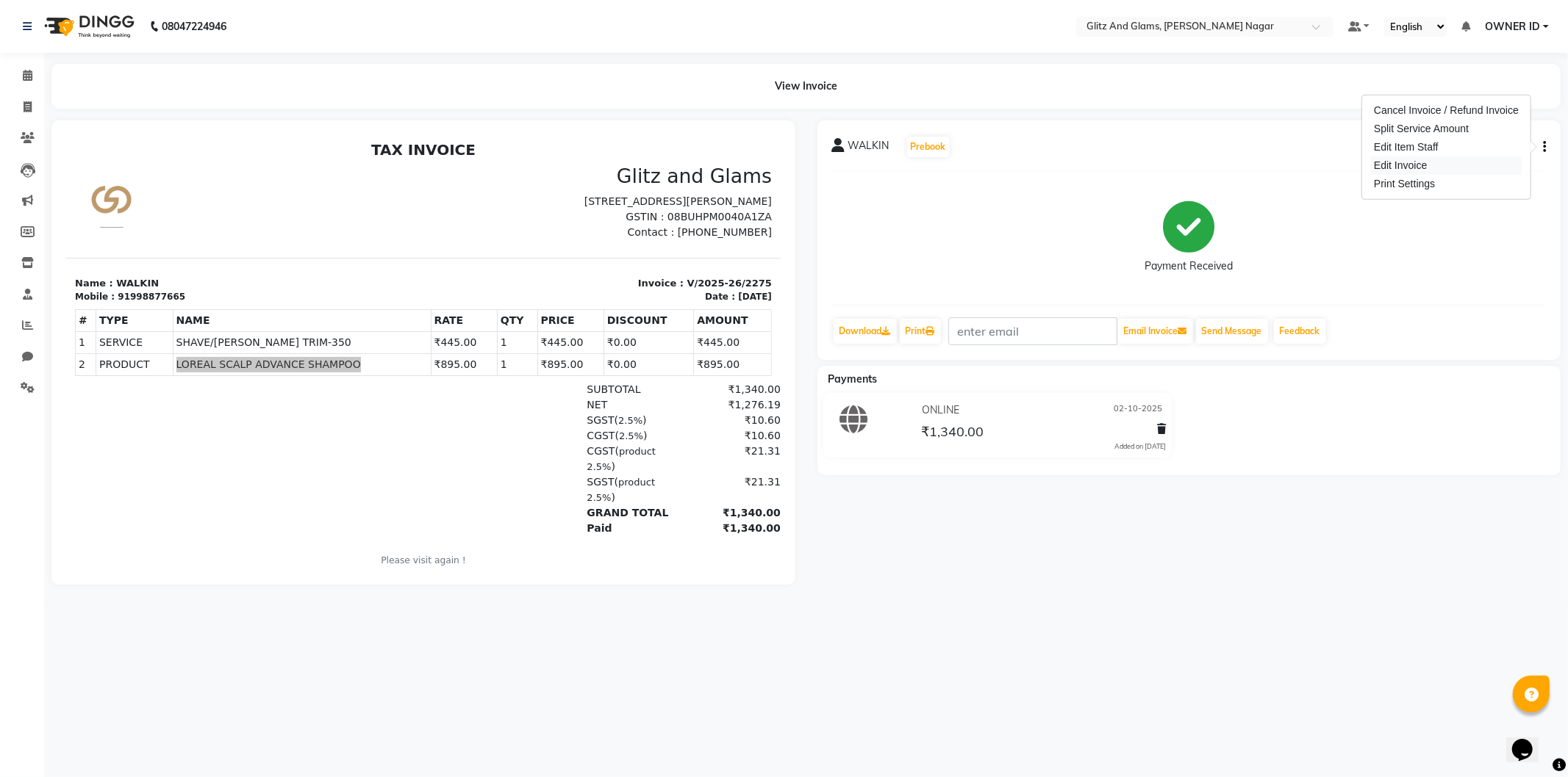
select select "service"
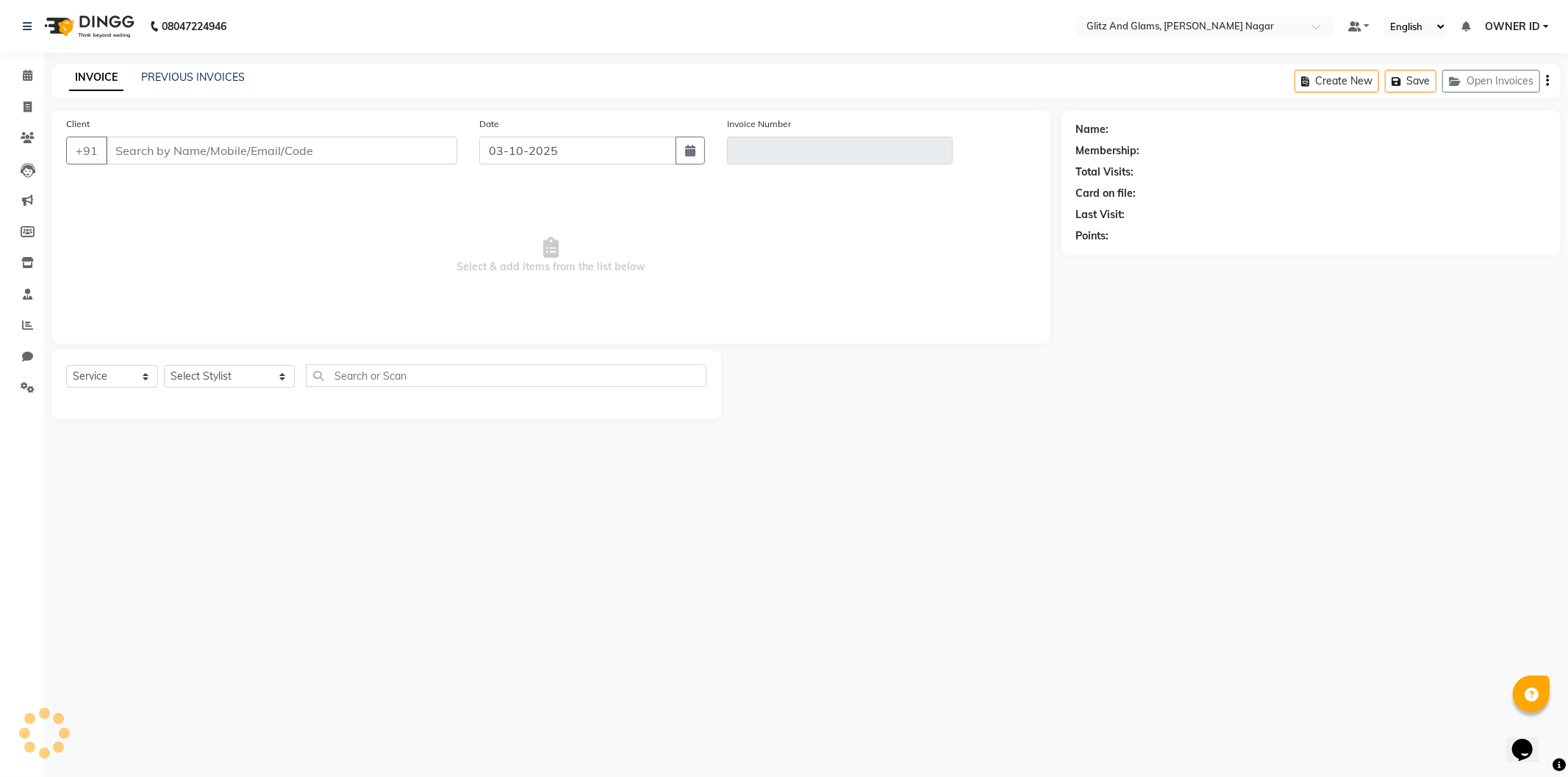
type input "998877665"
type input "V/2025-26/2275"
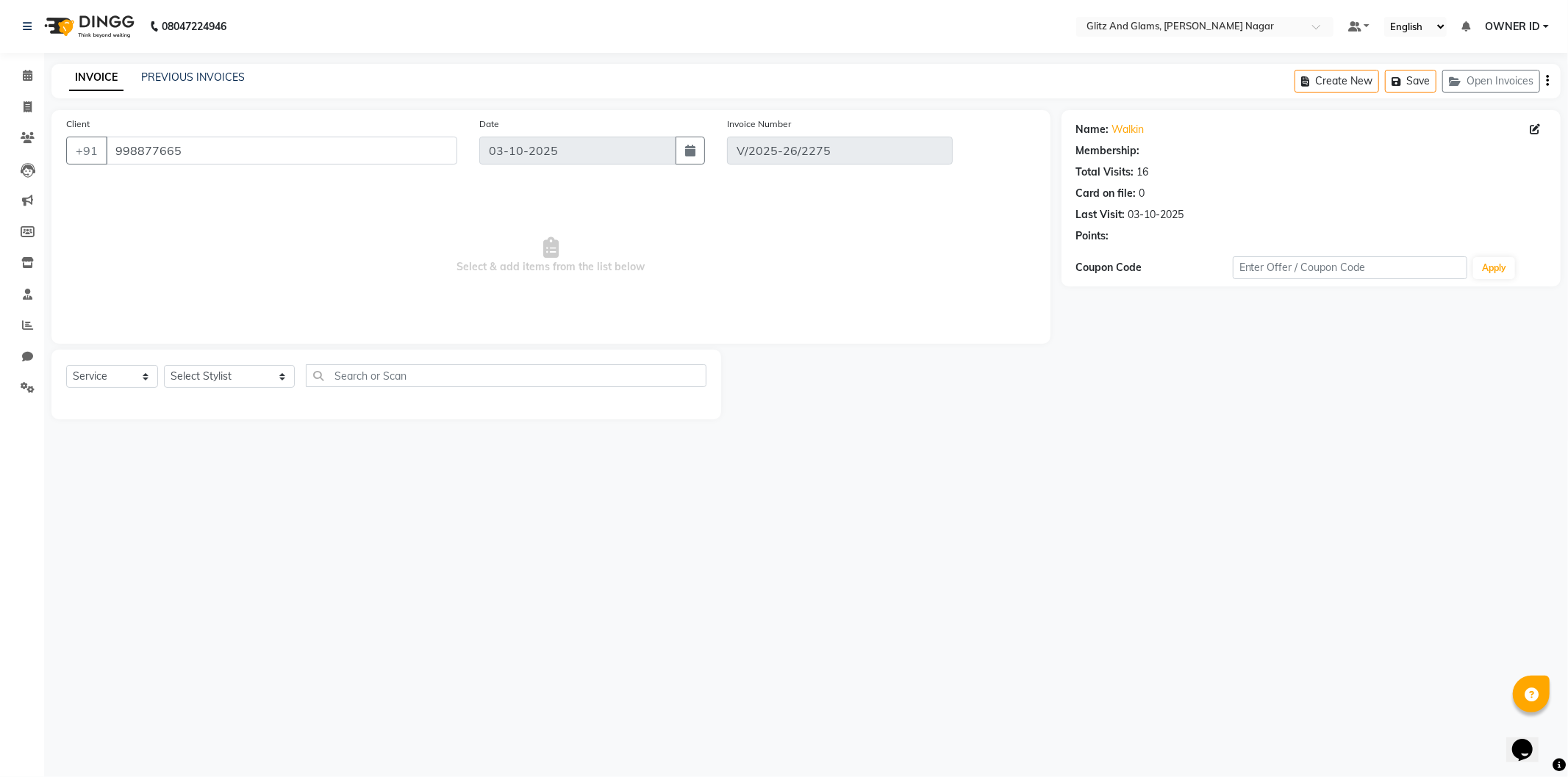
select select "1: Object"
type input "02-10-2025"
select select "select"
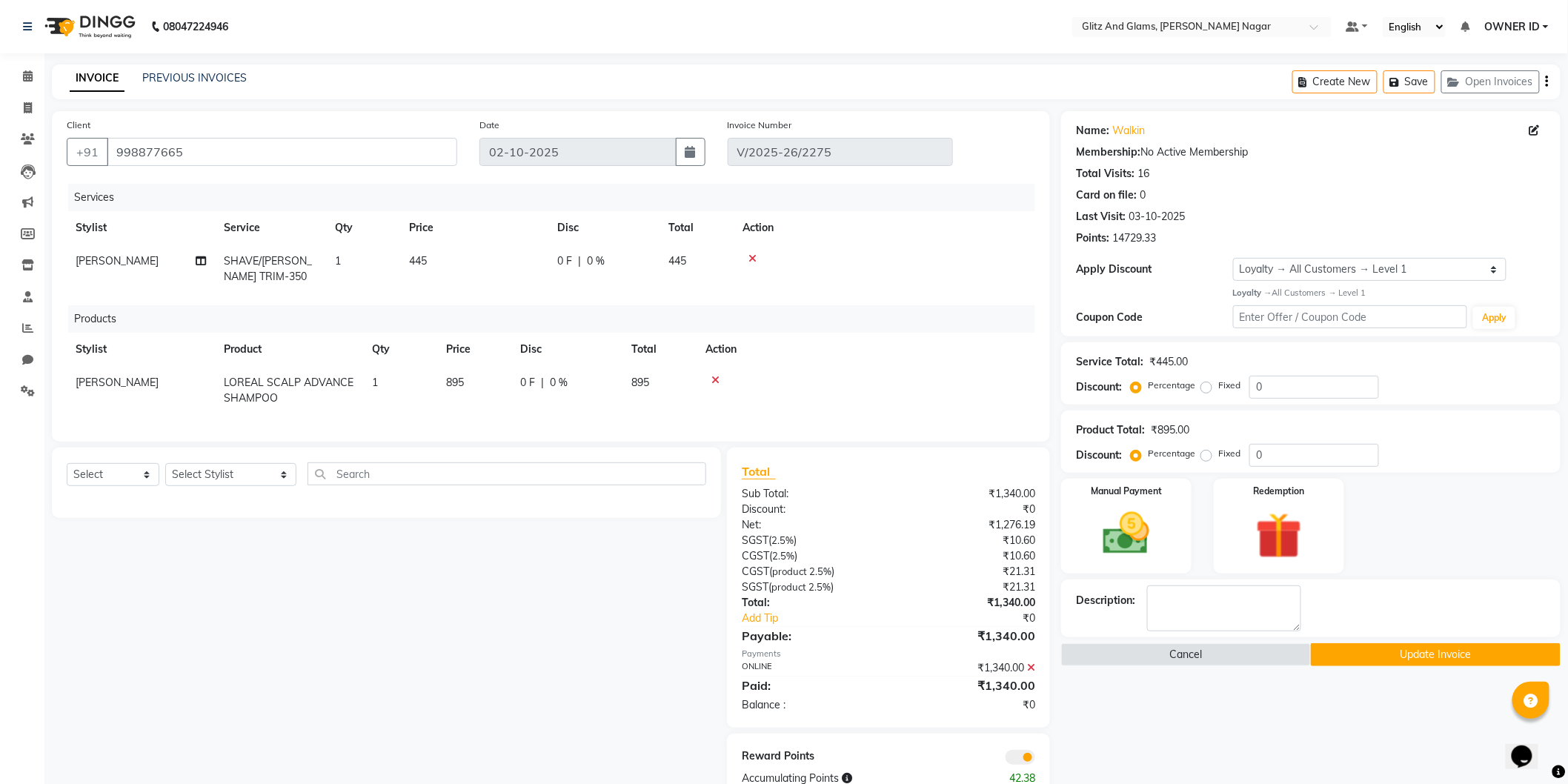
click at [461, 380] on span "895" at bounding box center [455, 382] width 17 height 13
select select "80522"
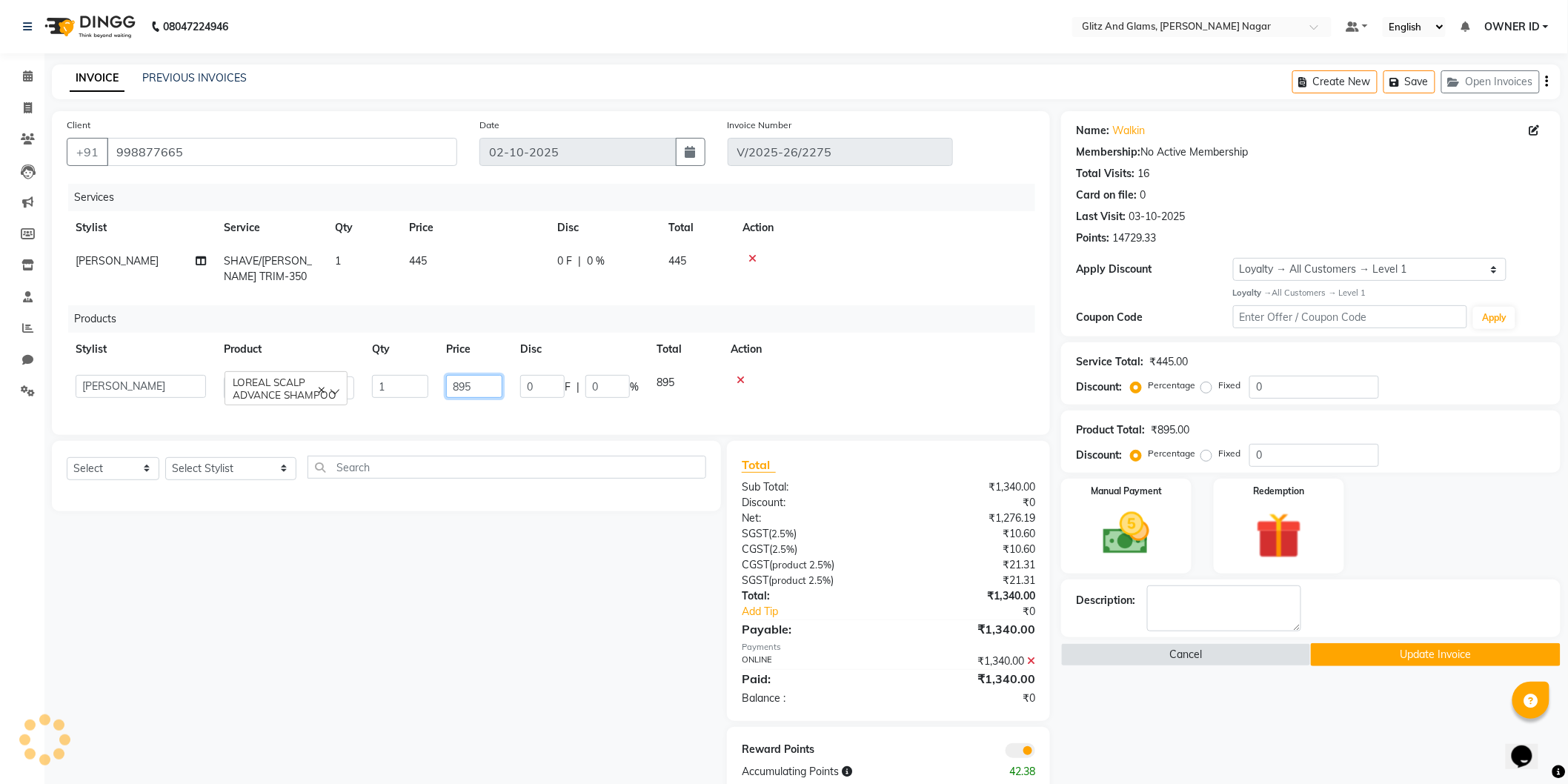
click at [472, 389] on input "895" at bounding box center [475, 387] width 57 height 23
type input "880"
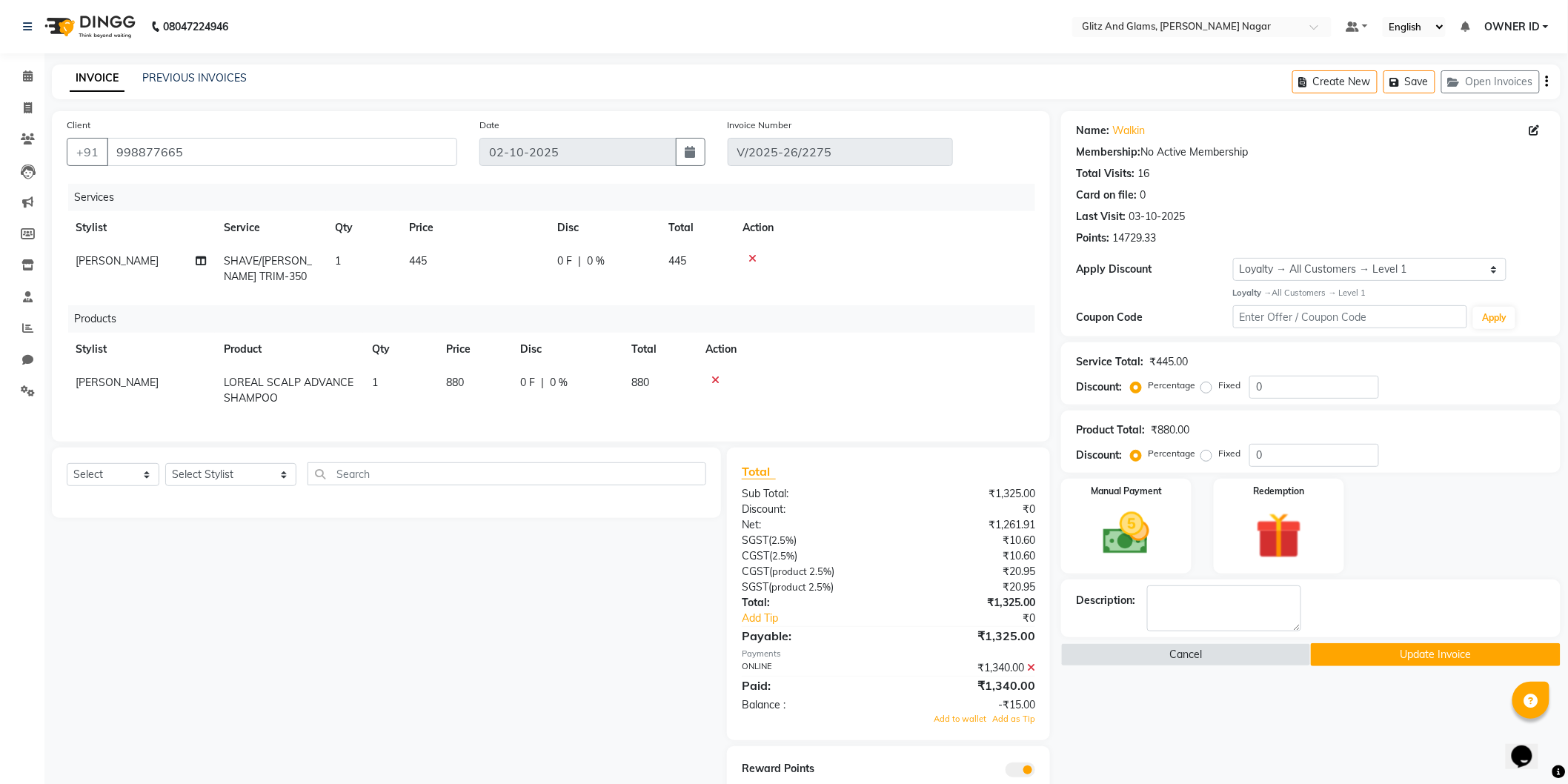
click at [437, 261] on td "445" at bounding box center [474, 269] width 148 height 49
select select "80522"
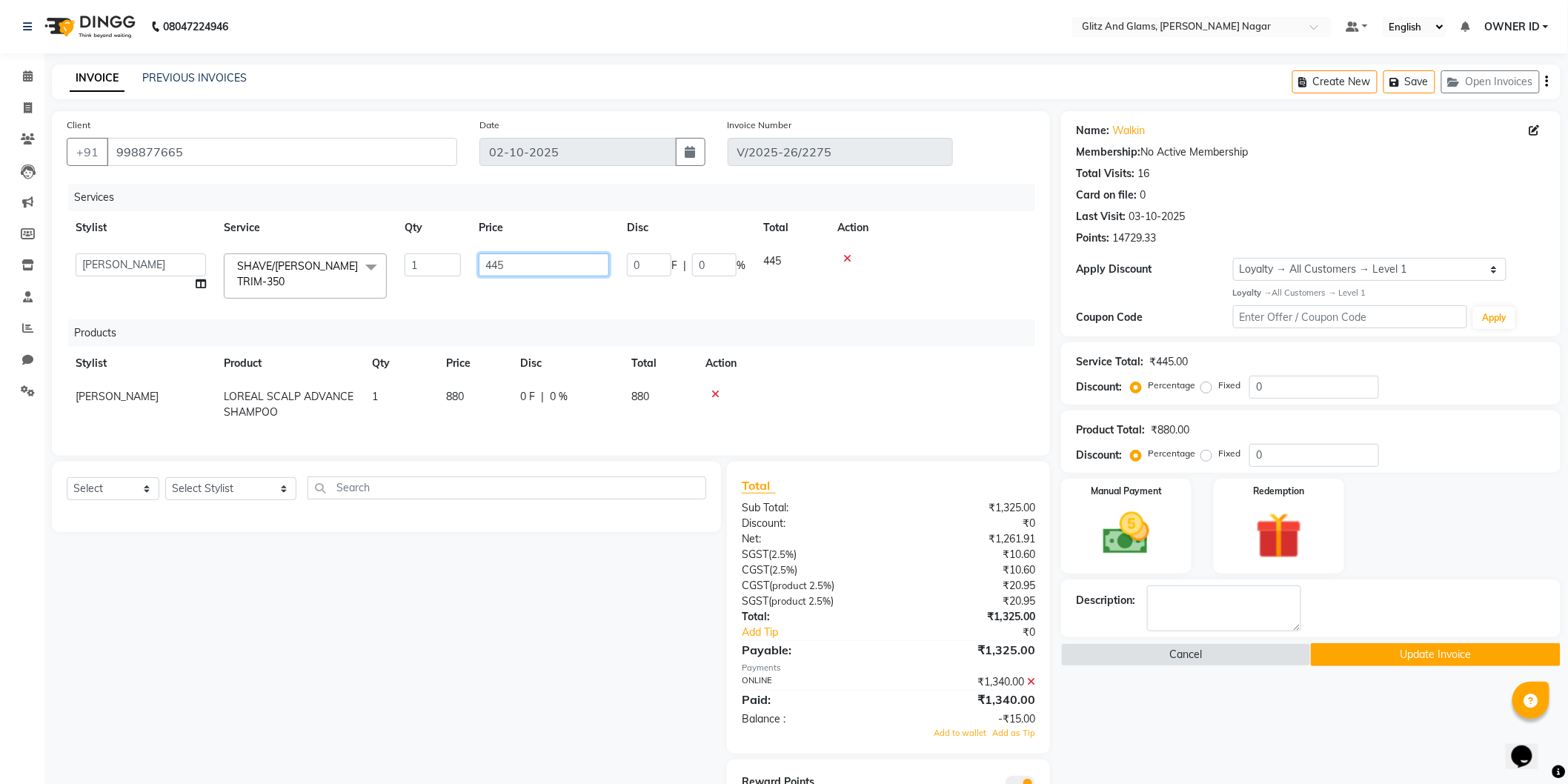
click at [508, 272] on input "445" at bounding box center [544, 265] width 131 height 23
type input "460"
click at [766, 407] on td at bounding box center [865, 404] width 339 height 49
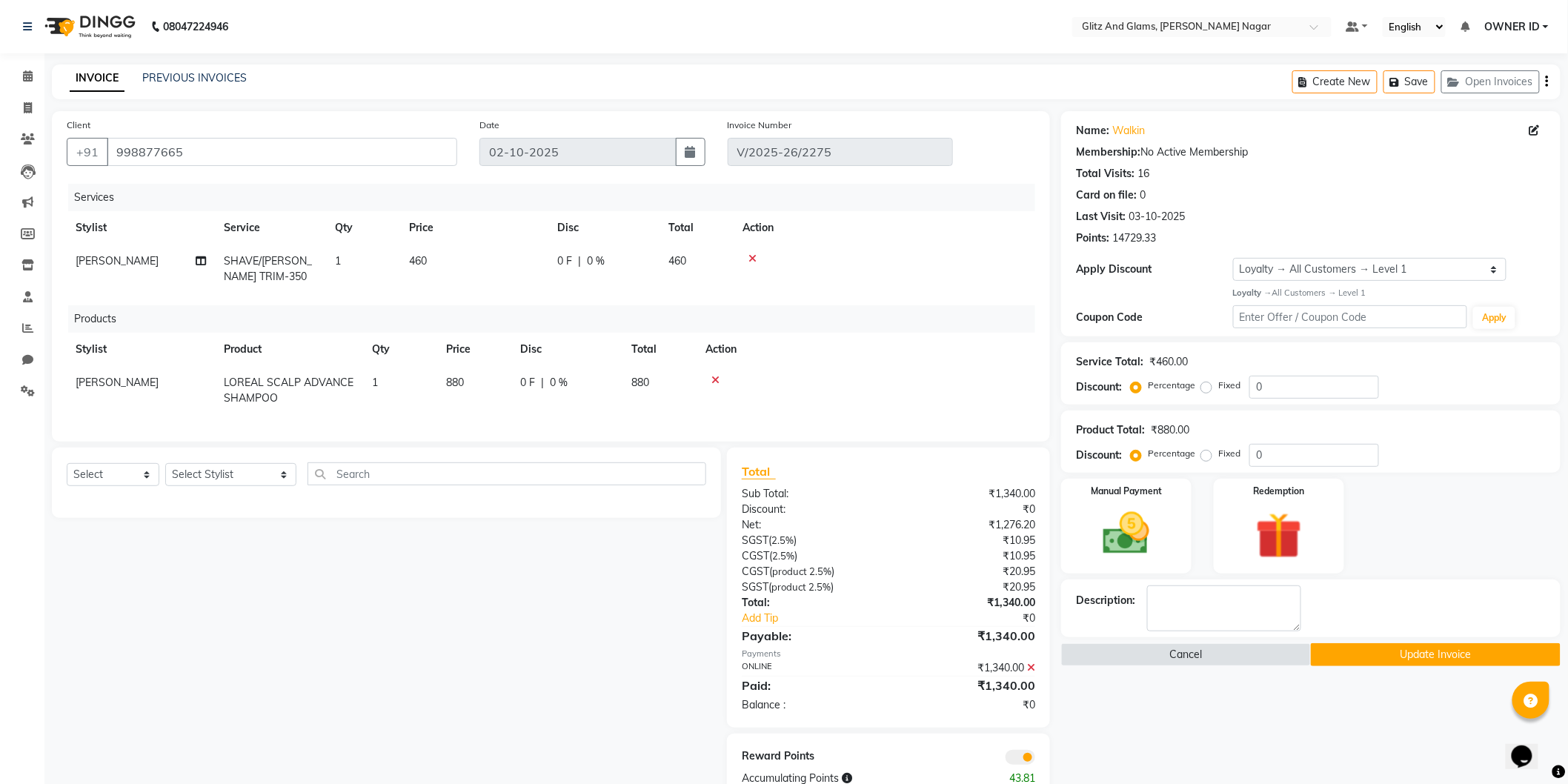
scroll to position [51, 0]
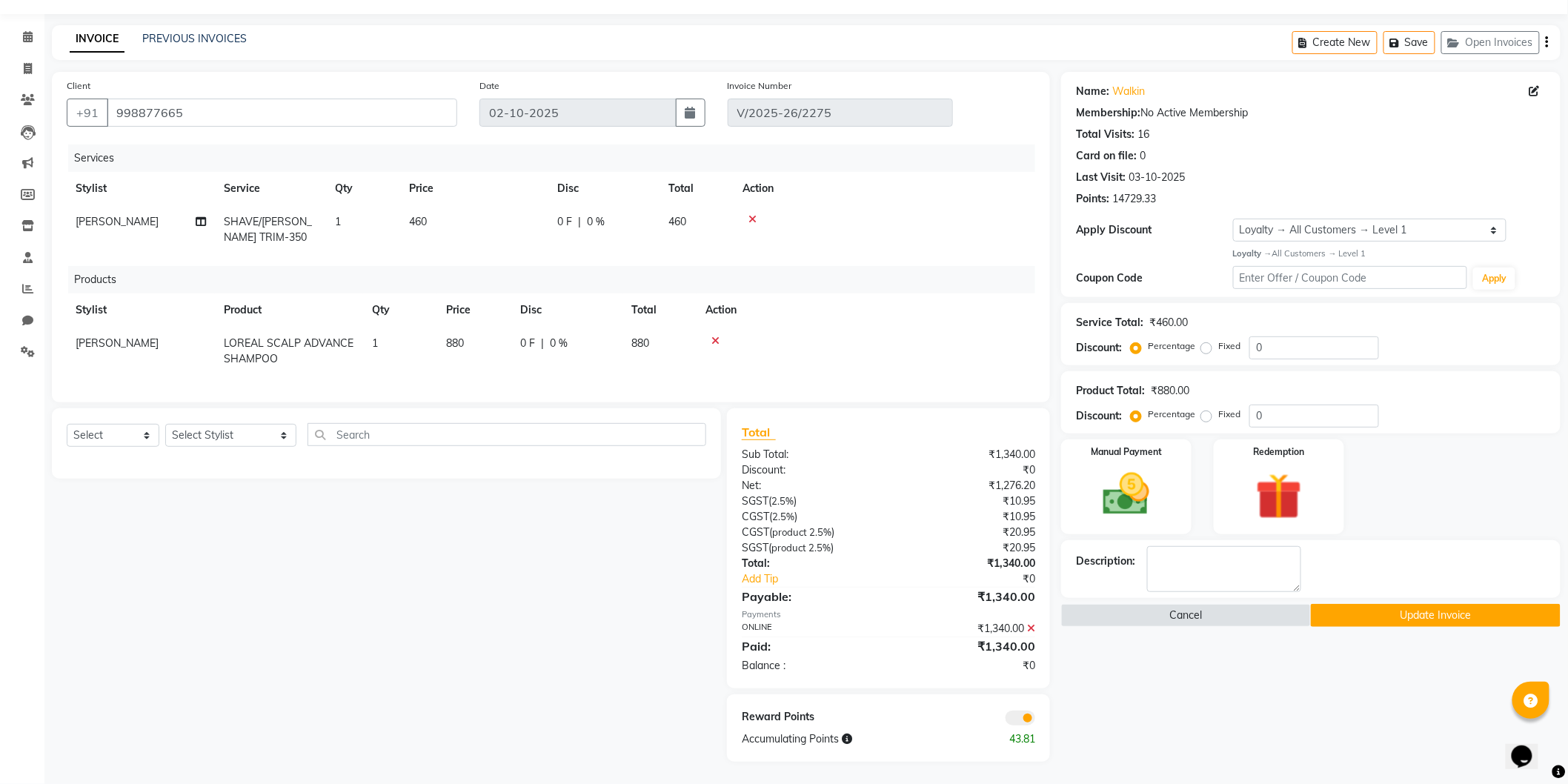
click at [1406, 608] on button "Update Invoice" at bounding box center [1436, 616] width 250 height 23
